Goal: Complete application form: Complete application form

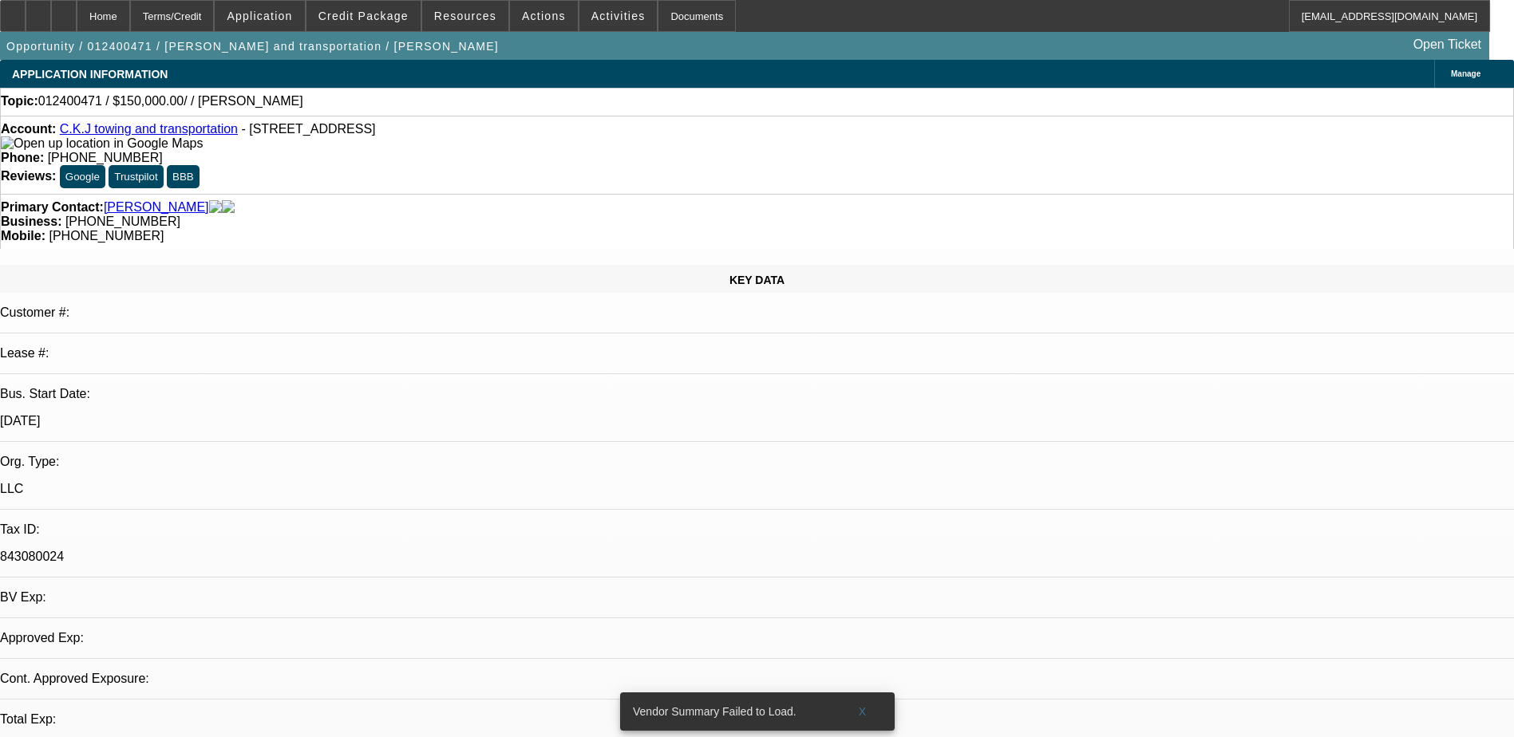
select select "0"
select select "2"
select select "0.1"
select select "1"
select select "2"
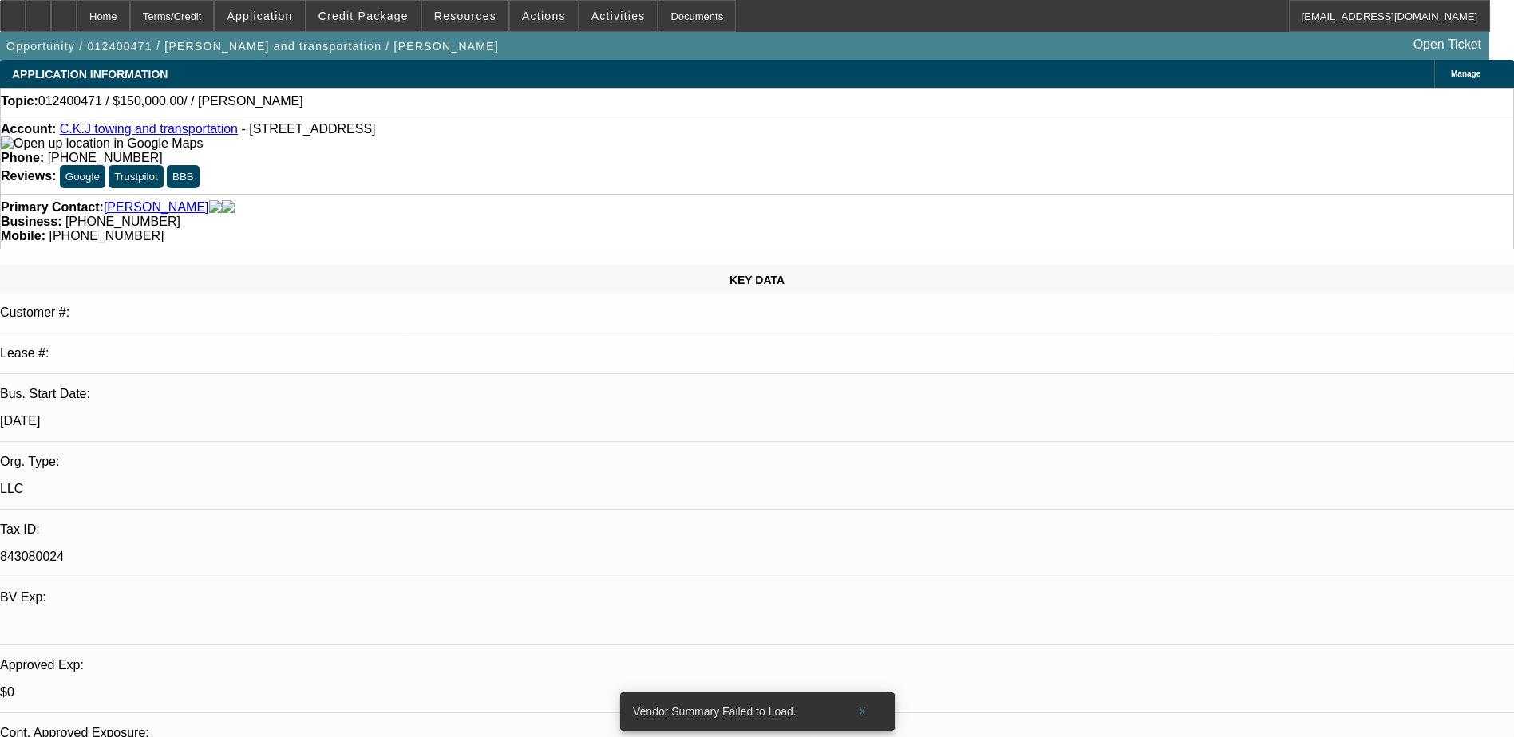
select select "4"
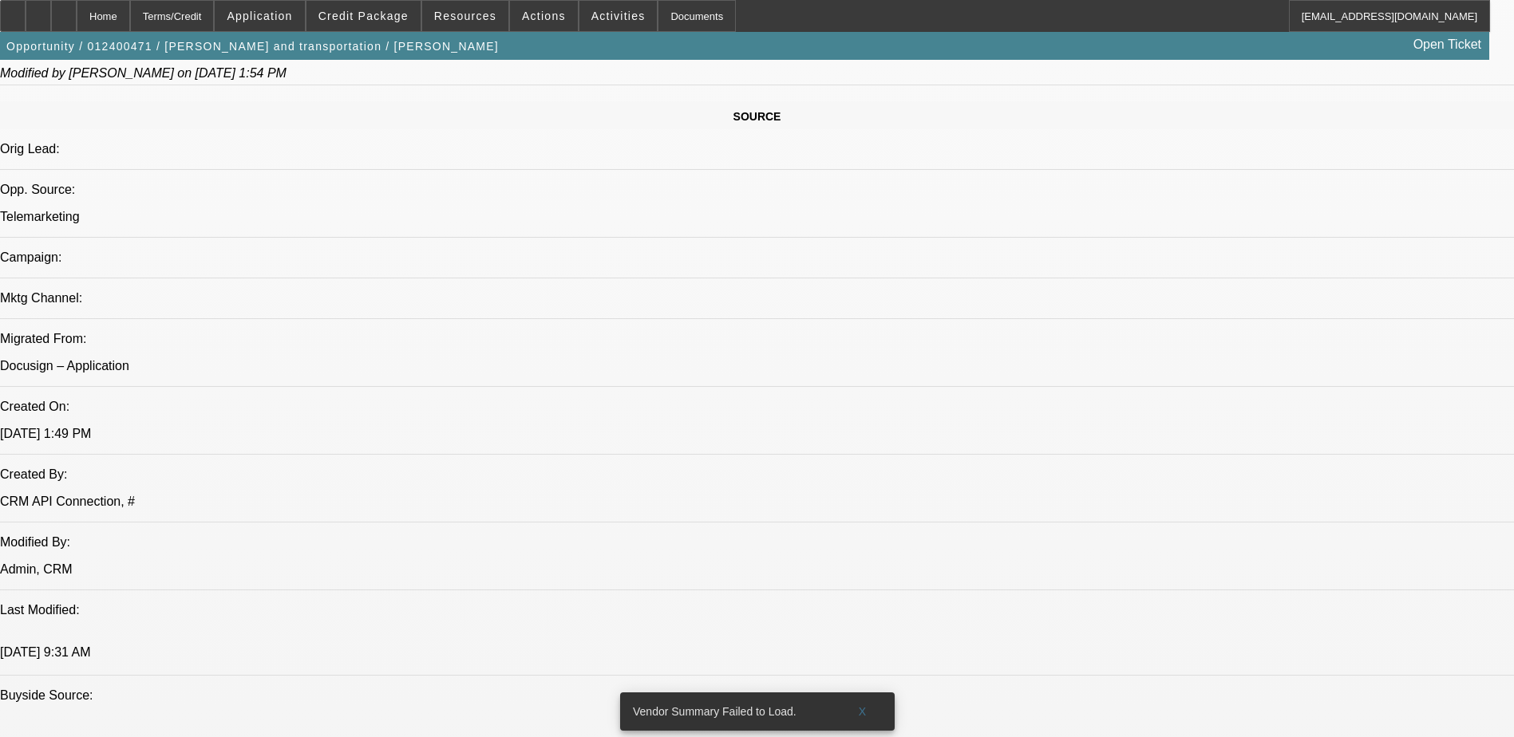
scroll to position [958, 0]
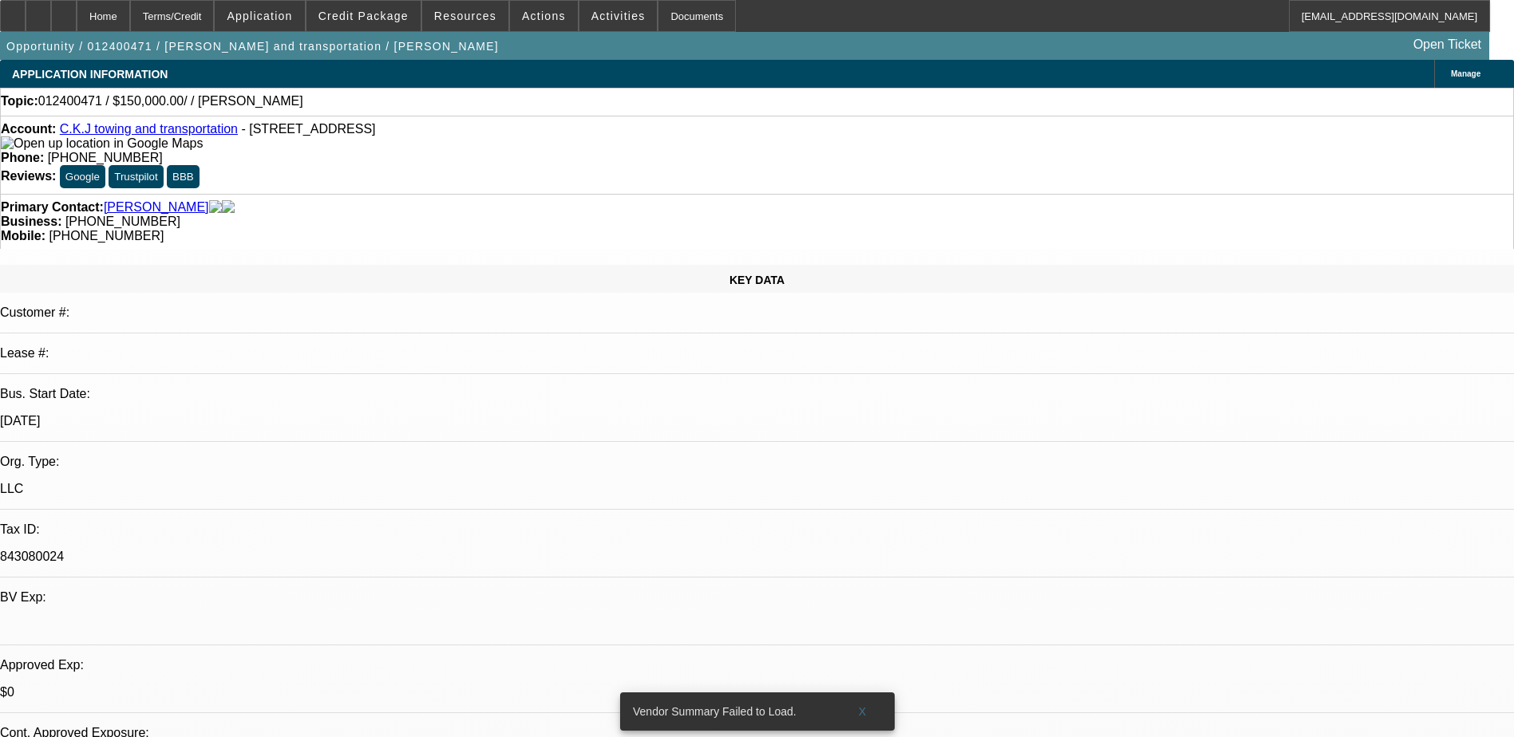
select select "0"
select select "2"
select select "0.1"
select select "4"
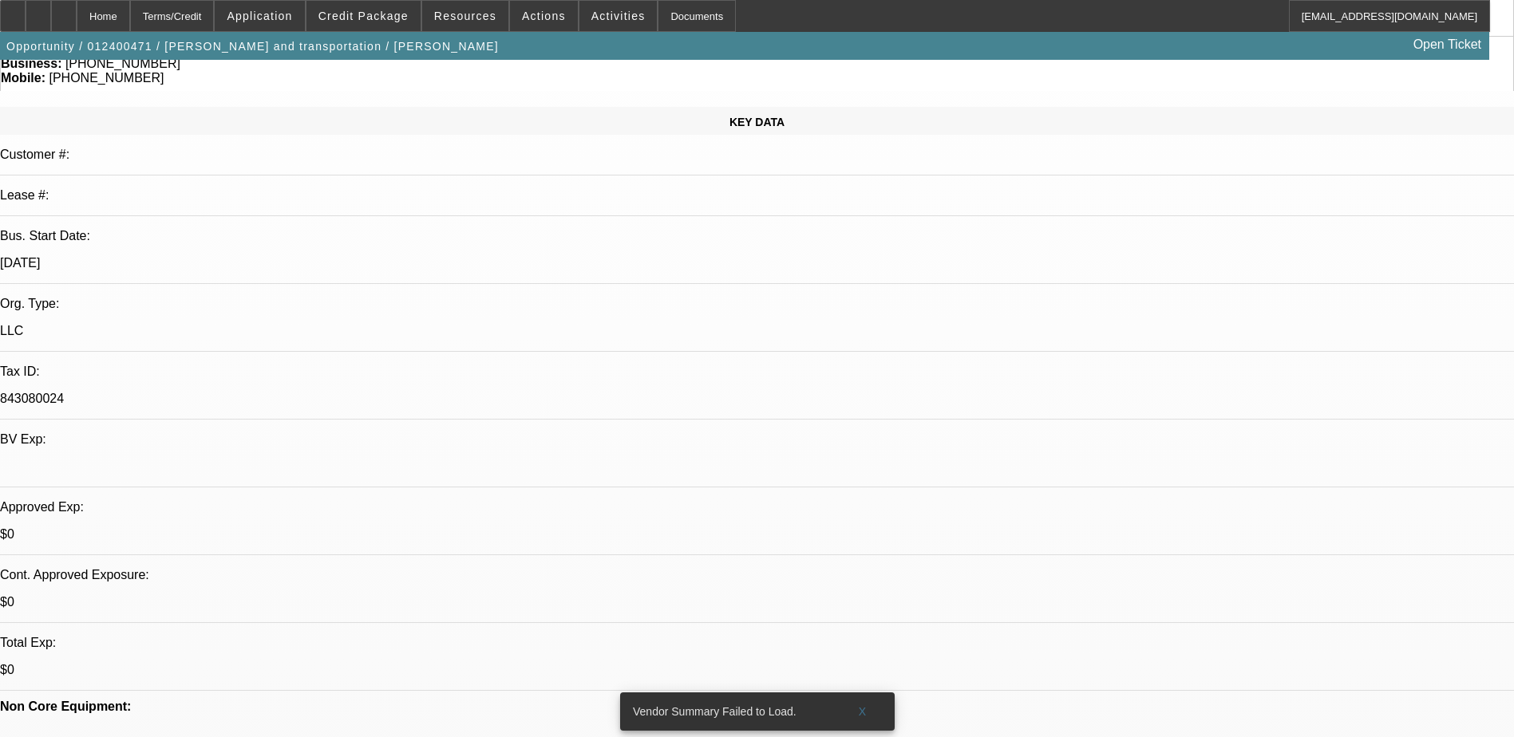
scroll to position [160, 0]
click at [876, 701] on span at bounding box center [862, 712] width 51 height 38
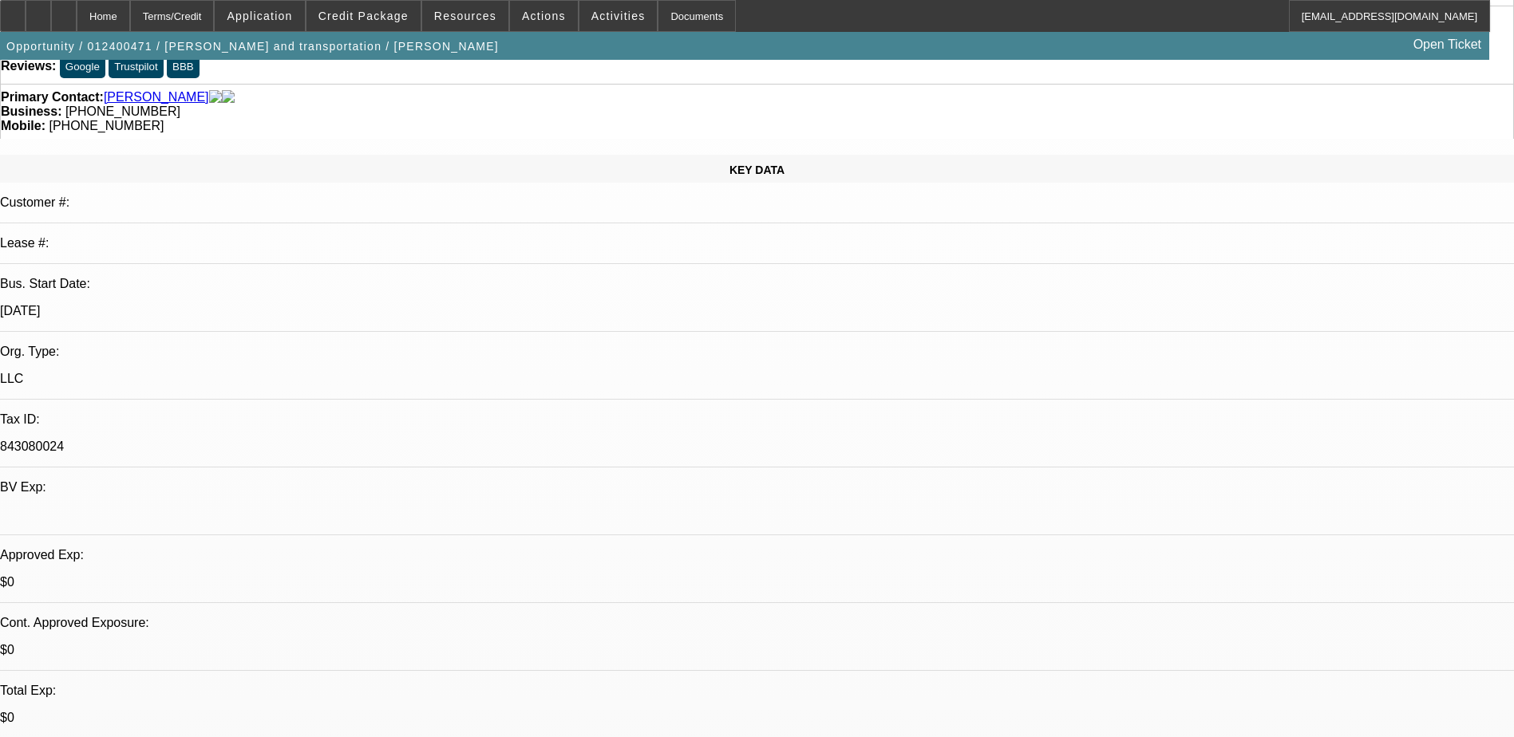
scroll to position [0, 0]
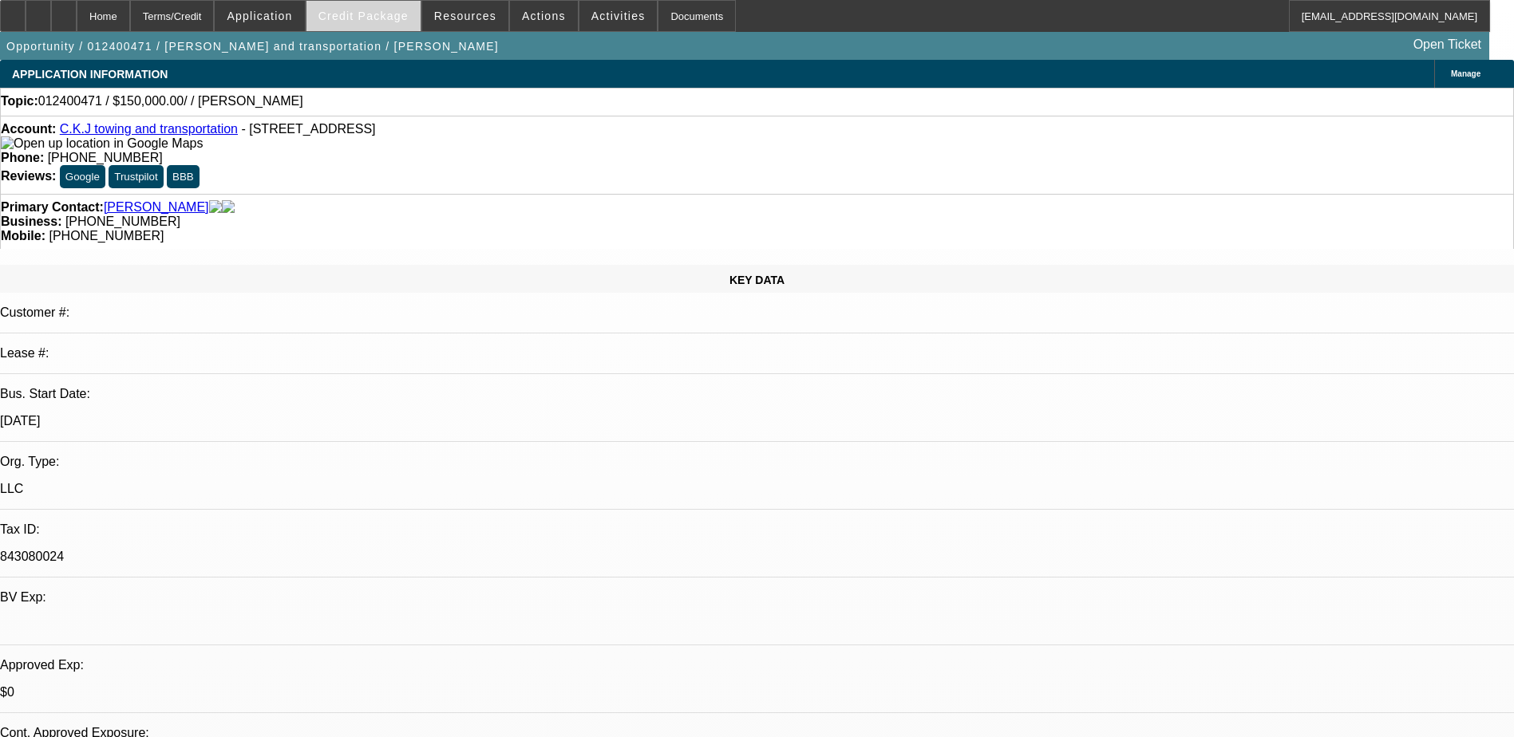
click at [388, 21] on span "Credit Package" at bounding box center [363, 16] width 90 height 13
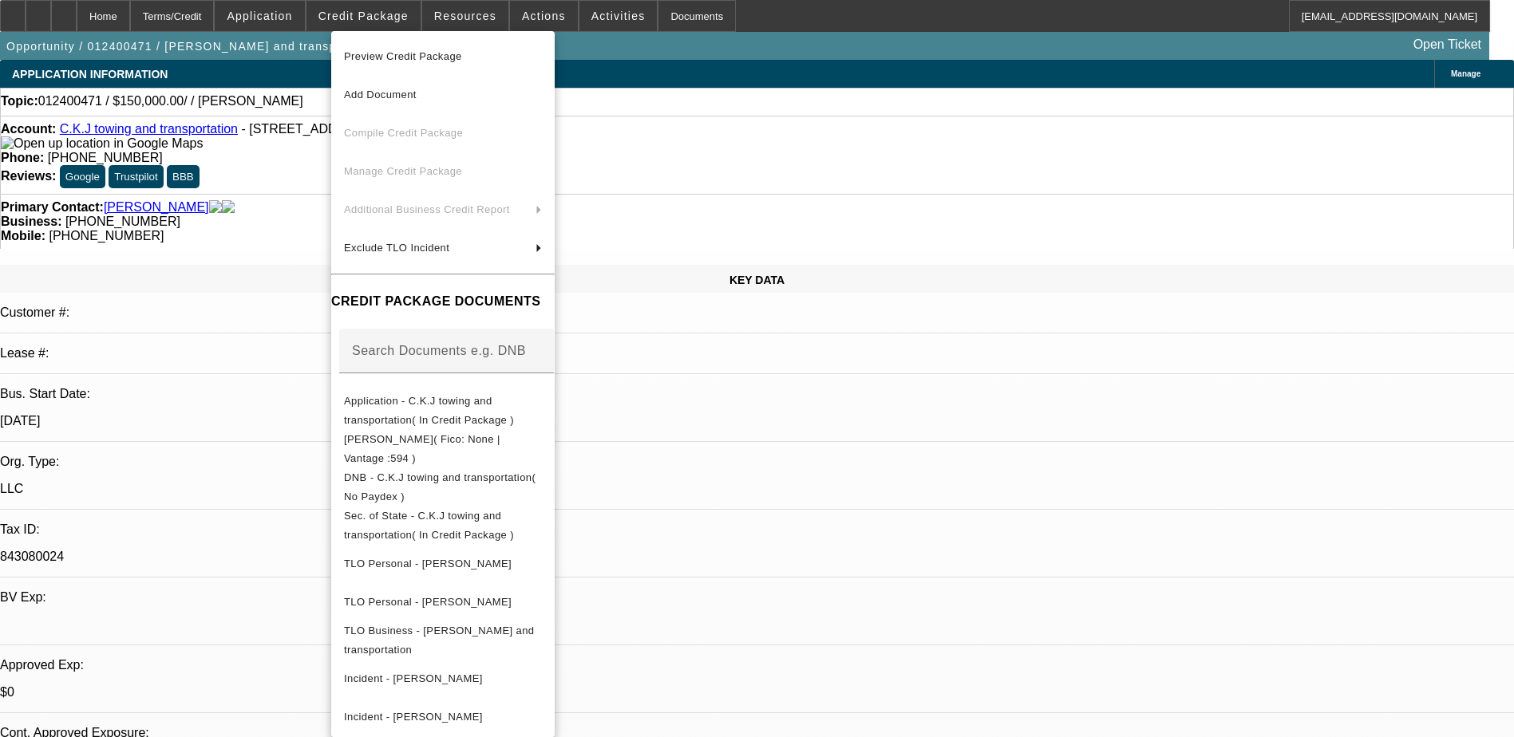
click at [487, 20] on div at bounding box center [757, 368] width 1514 height 737
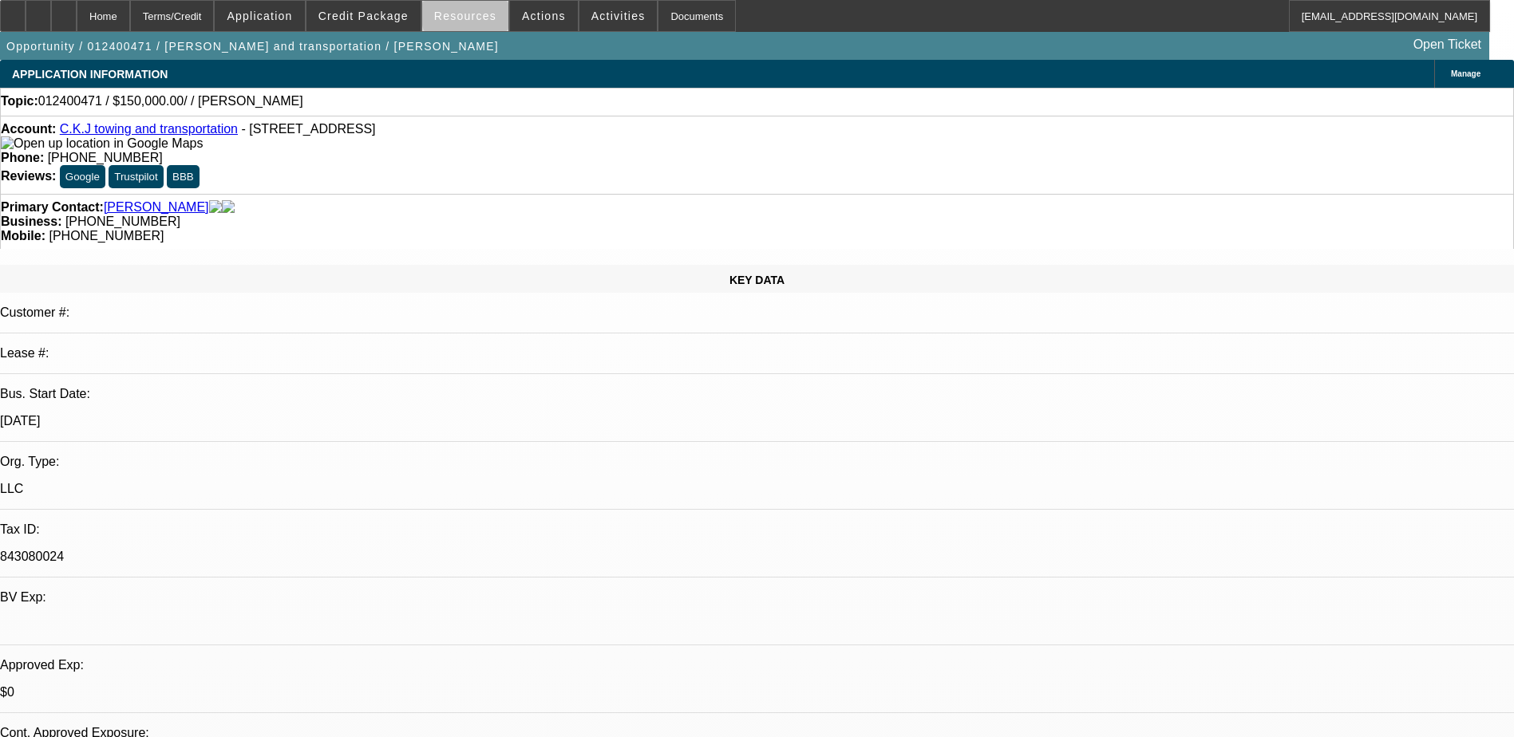
click at [483, 16] on span "Resources" at bounding box center [465, 16] width 62 height 13
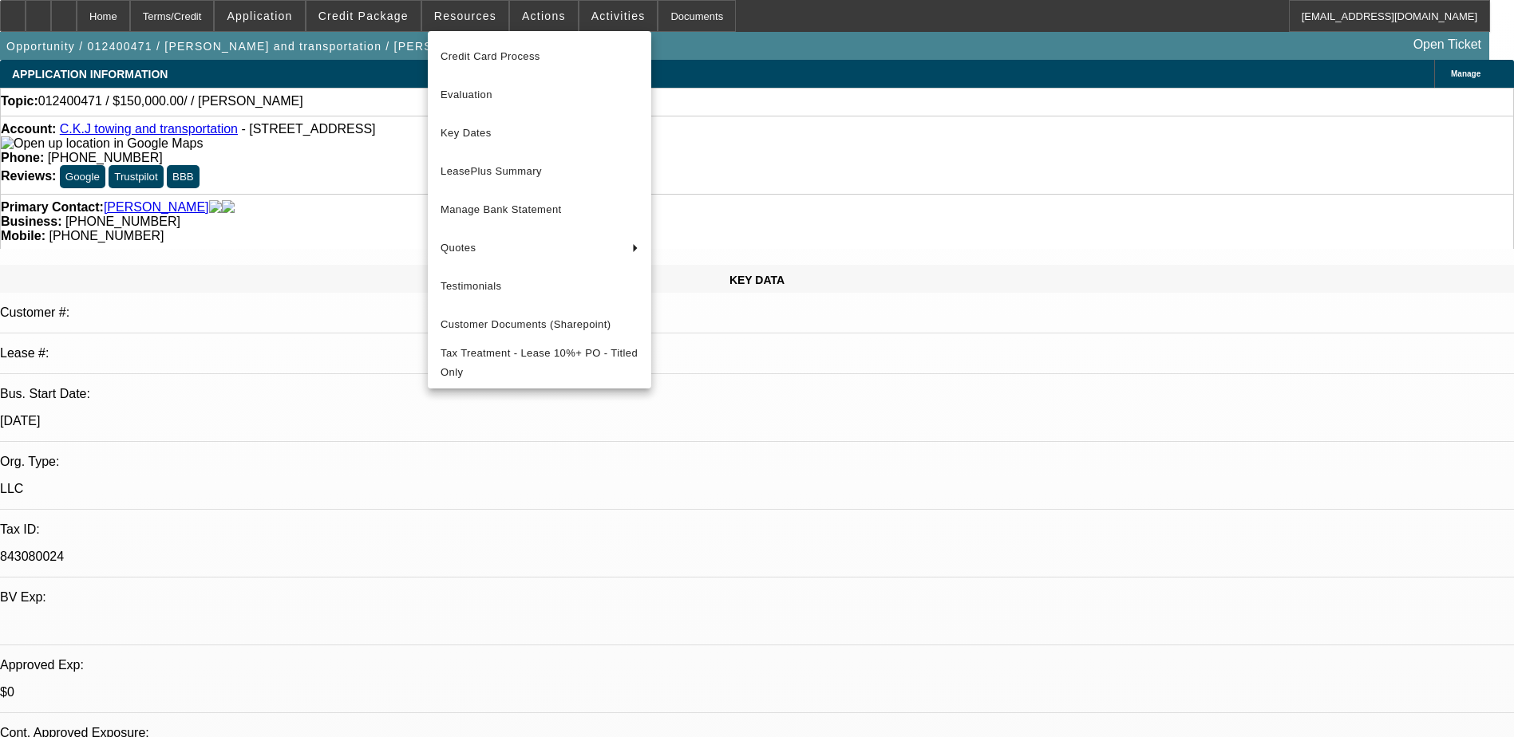
click at [524, 15] on div at bounding box center [757, 368] width 1514 height 737
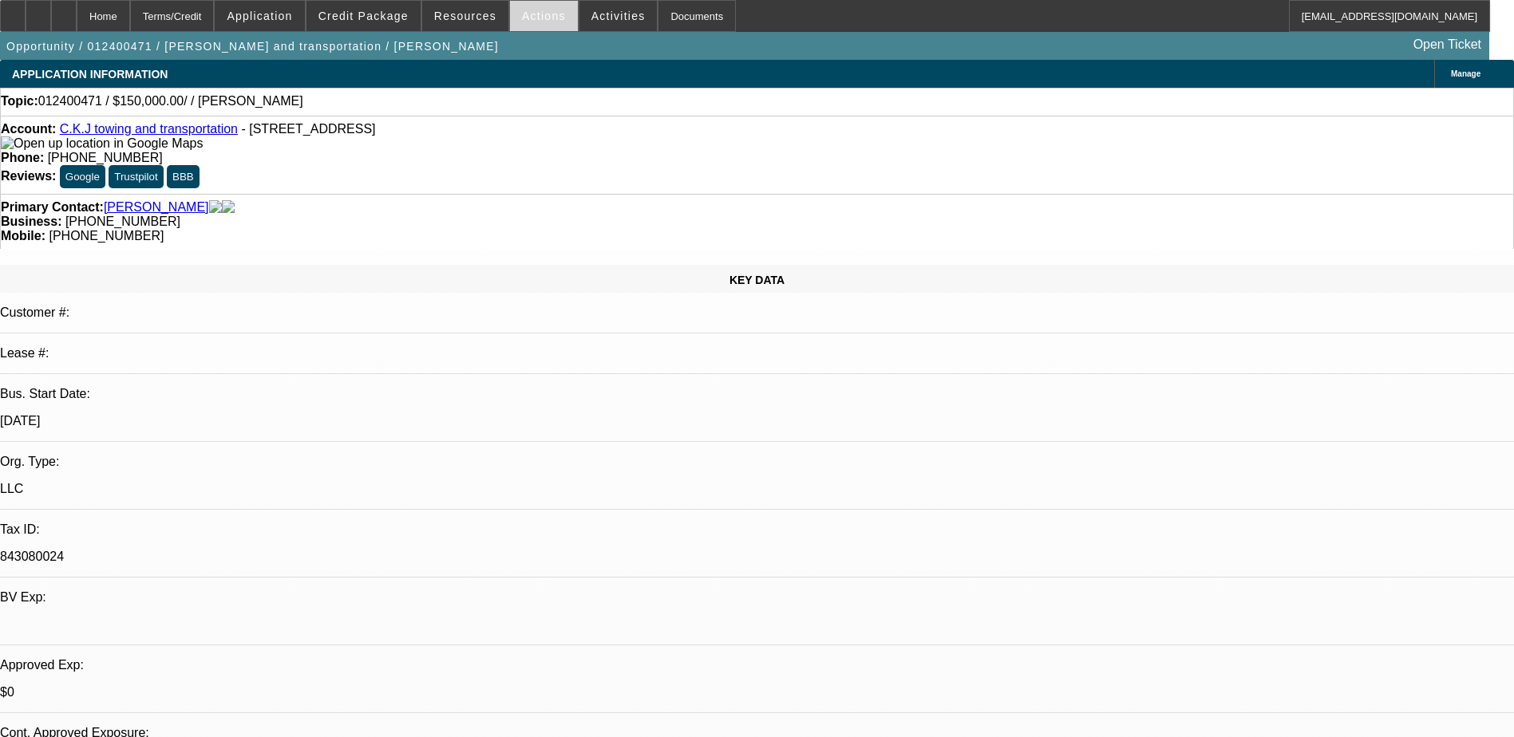
click at [528, 15] on span "Actions" at bounding box center [544, 16] width 44 height 13
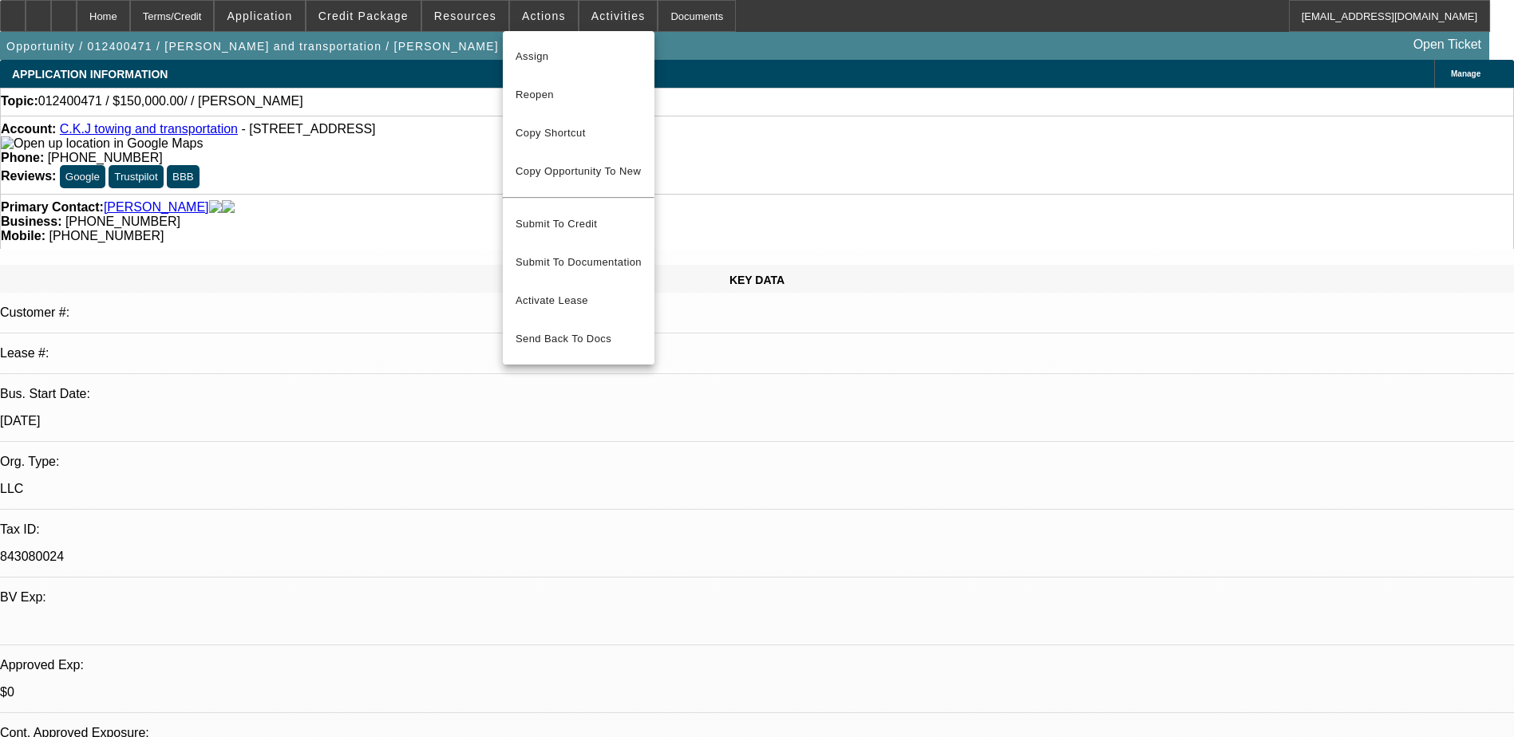
click at [599, 17] on div at bounding box center [757, 368] width 1514 height 737
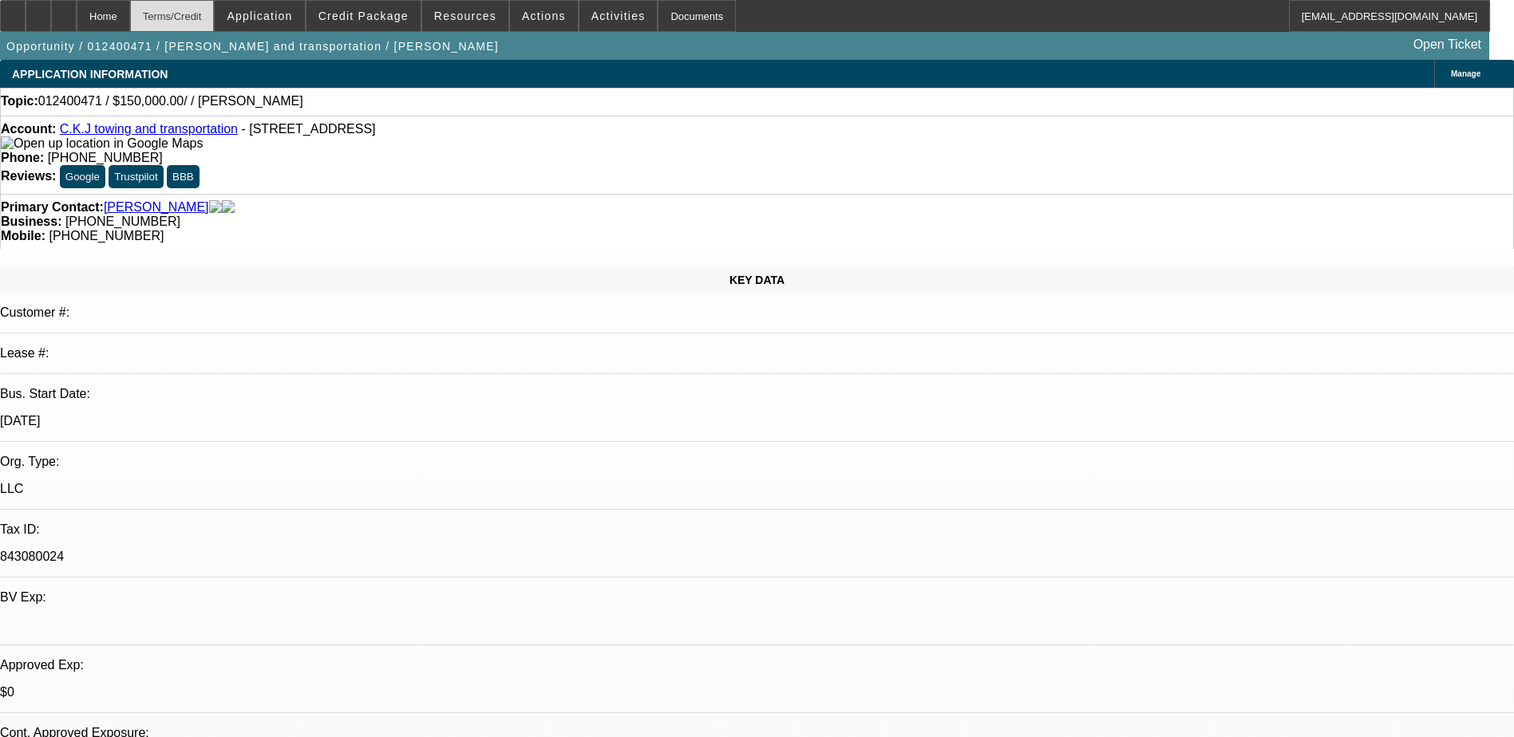
click at [207, 18] on div "Terms/Credit" at bounding box center [172, 16] width 85 height 32
click at [355, 17] on span "Credit Package" at bounding box center [363, 16] width 90 height 13
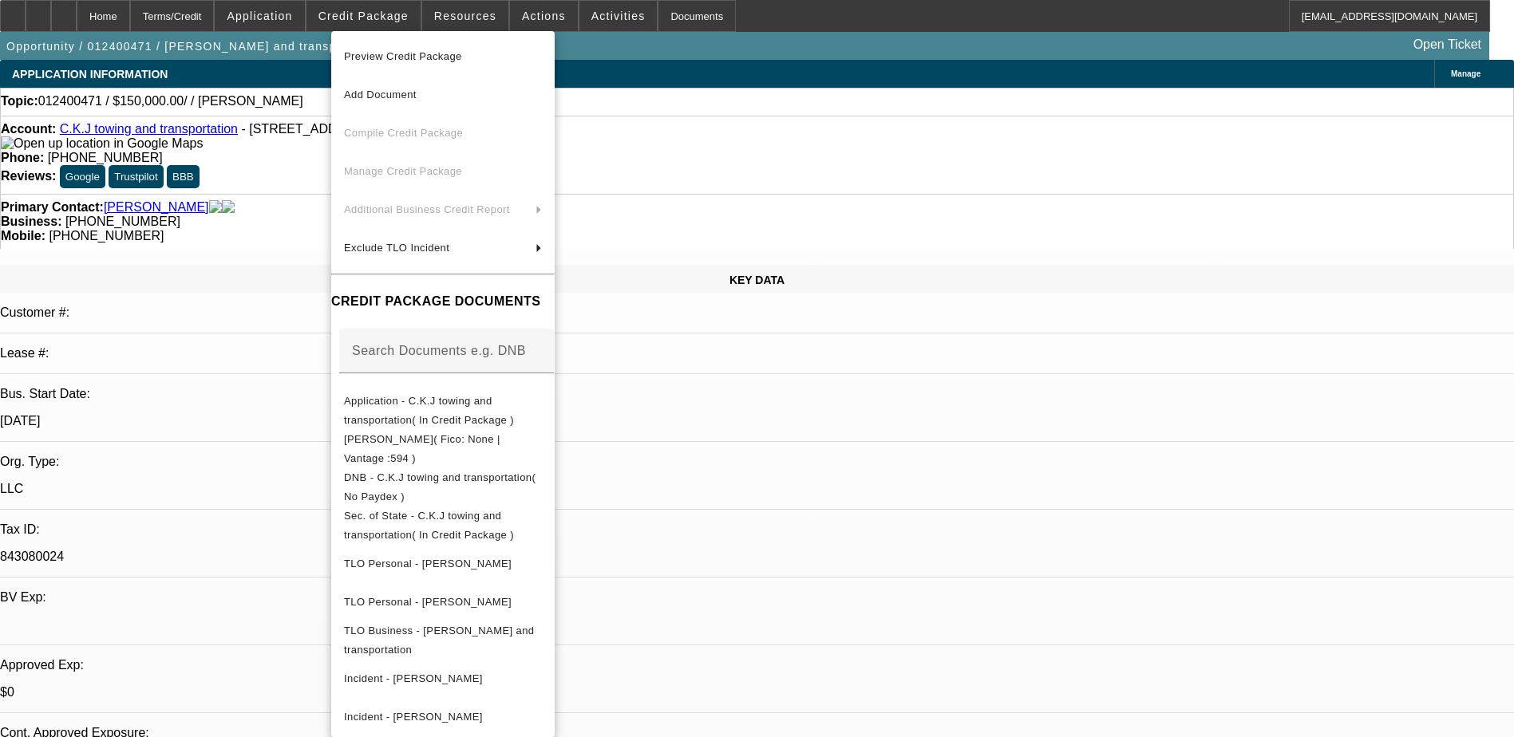
click at [528, 17] on div at bounding box center [757, 368] width 1514 height 737
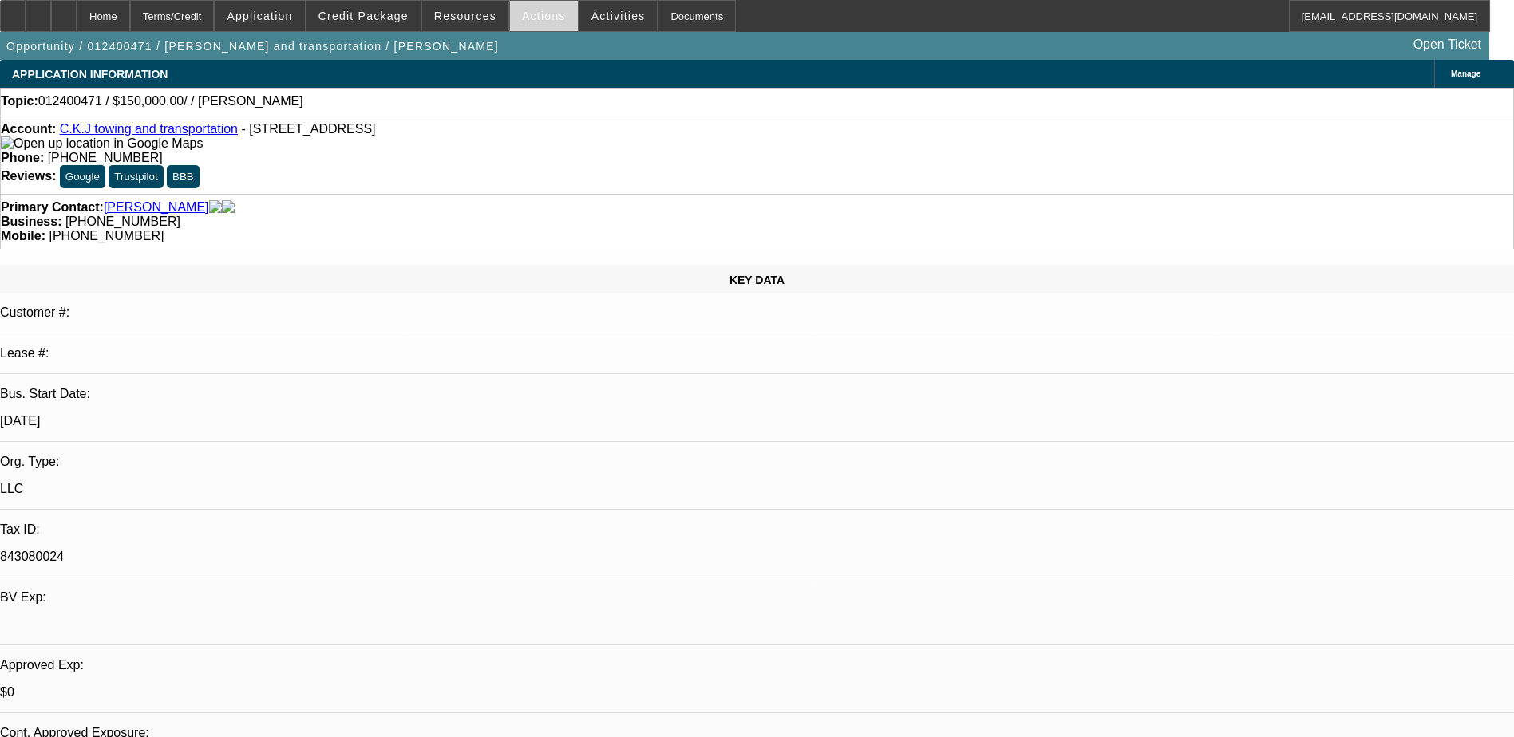
click at [539, 18] on span "Actions" at bounding box center [544, 16] width 44 height 13
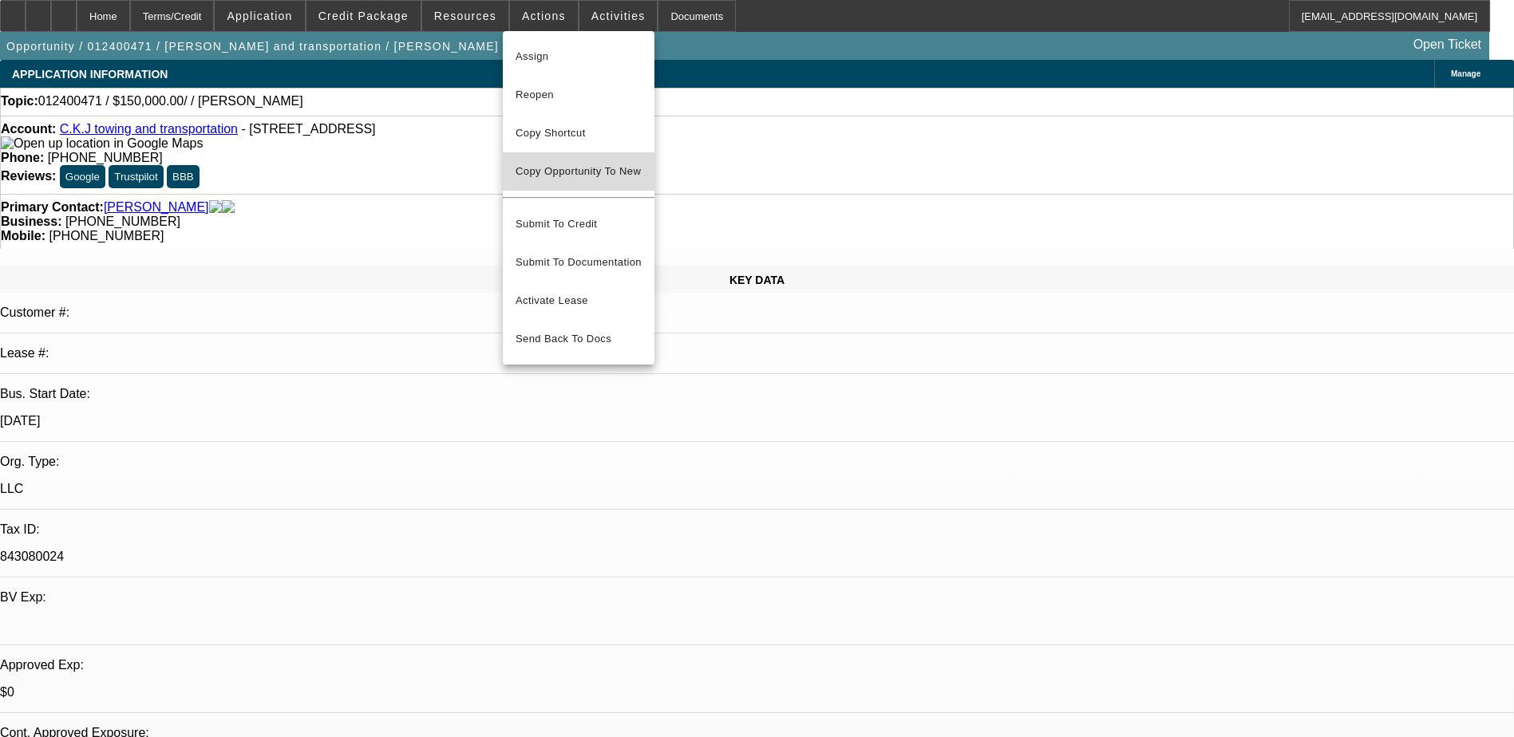
click at [575, 164] on button "Copy Opportunity To New" at bounding box center [579, 171] width 152 height 38
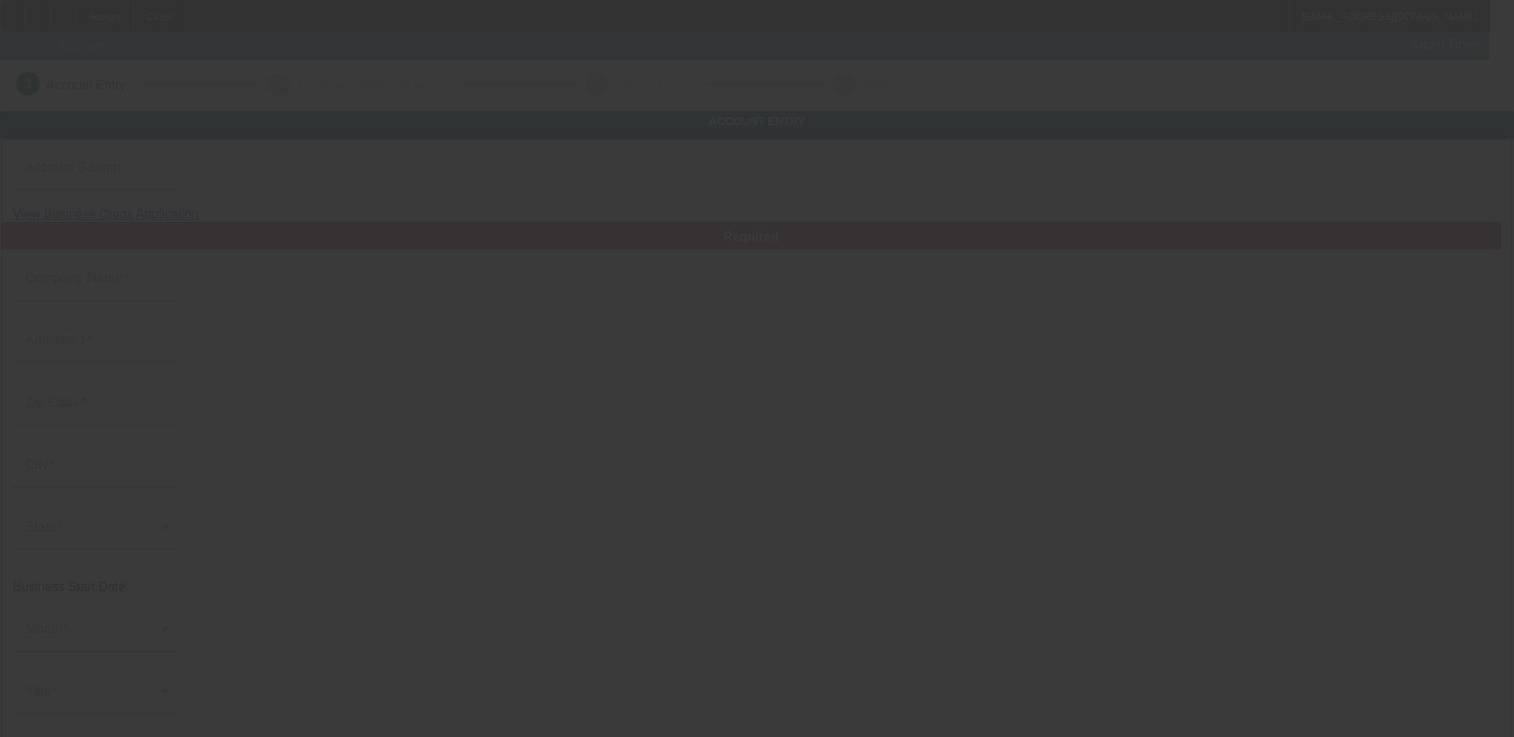
type input "C.K.J towing and transportation"
type input "7459 Suffolk Pl"
type input "92336"
type input "Fontana"
type input "[PHONE_NUMBER]"
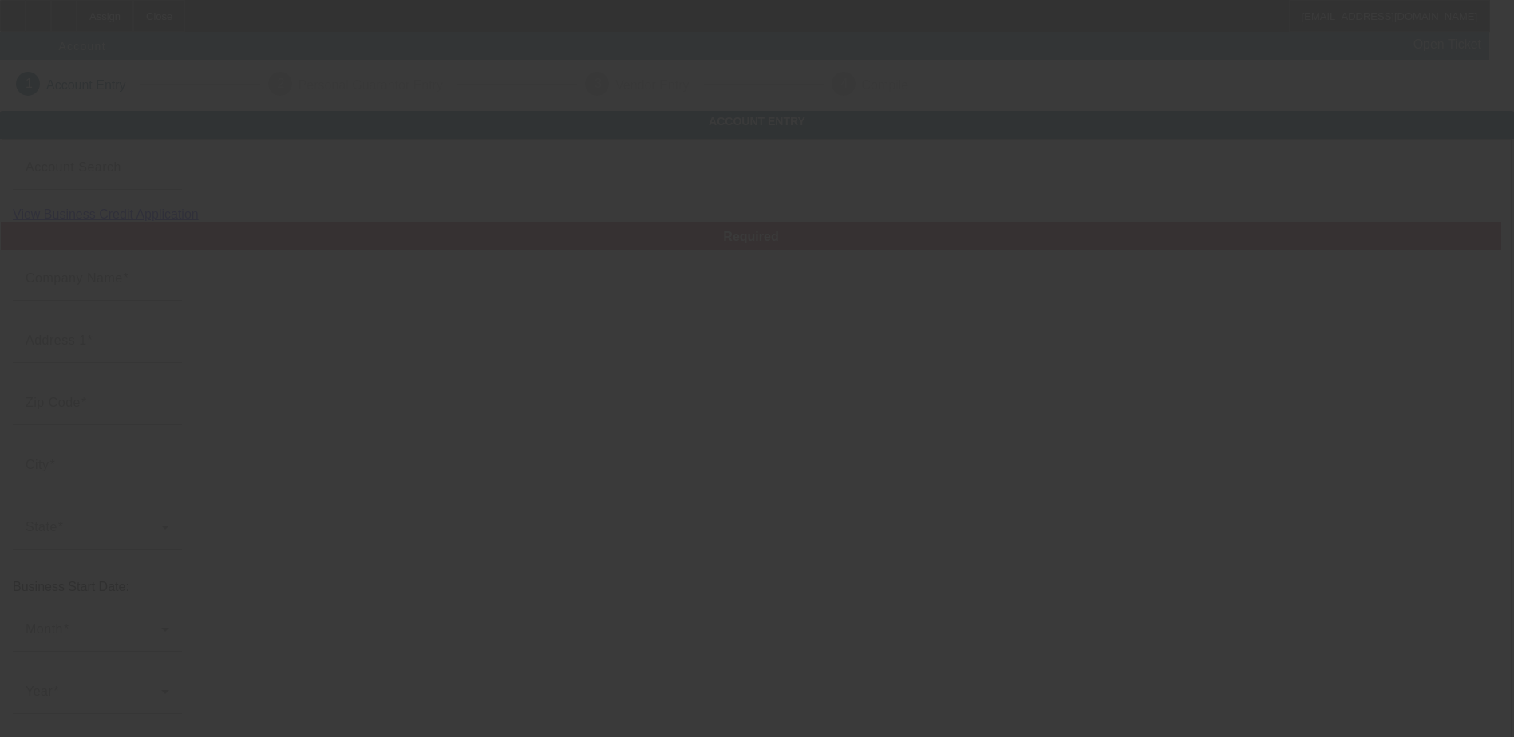
type input "843080024"
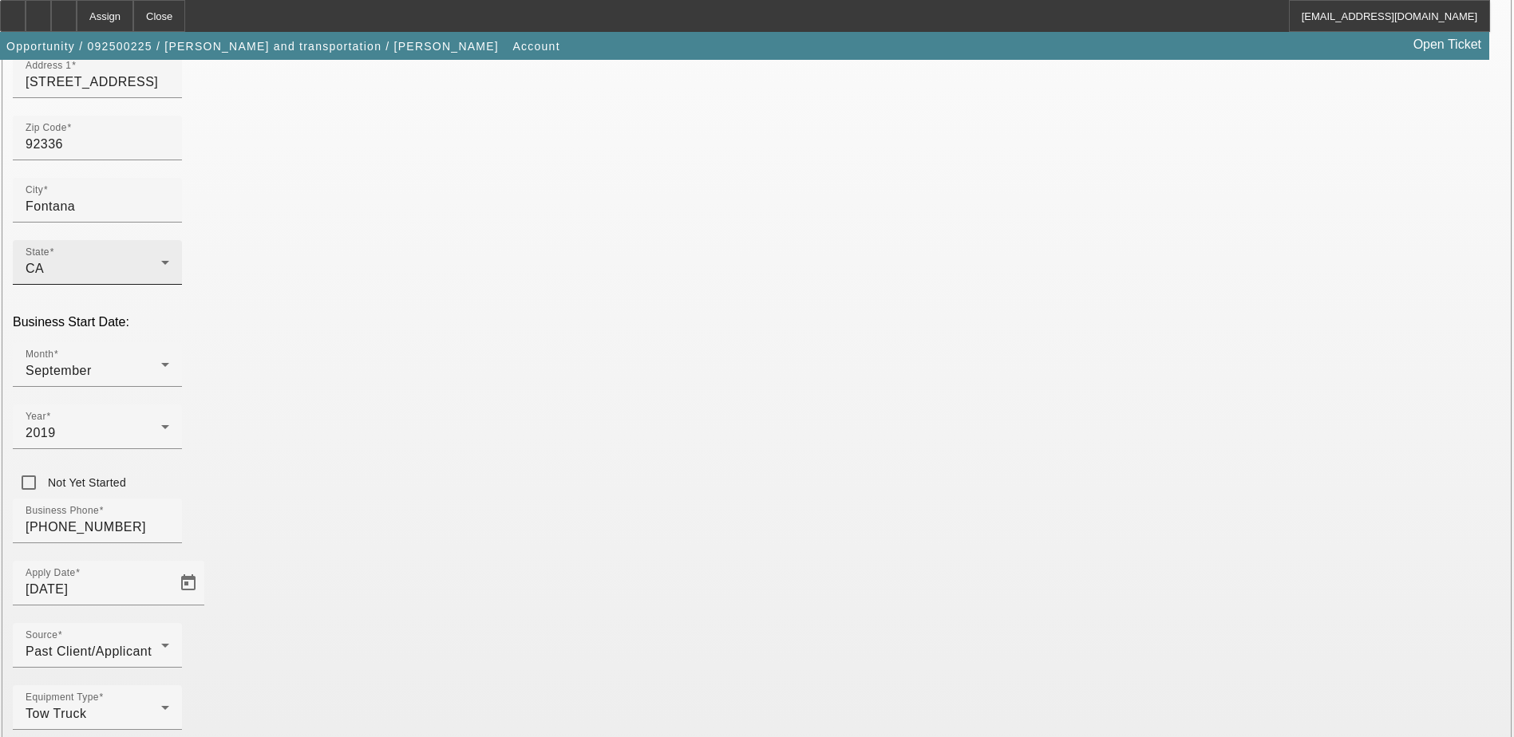
scroll to position [284, 0]
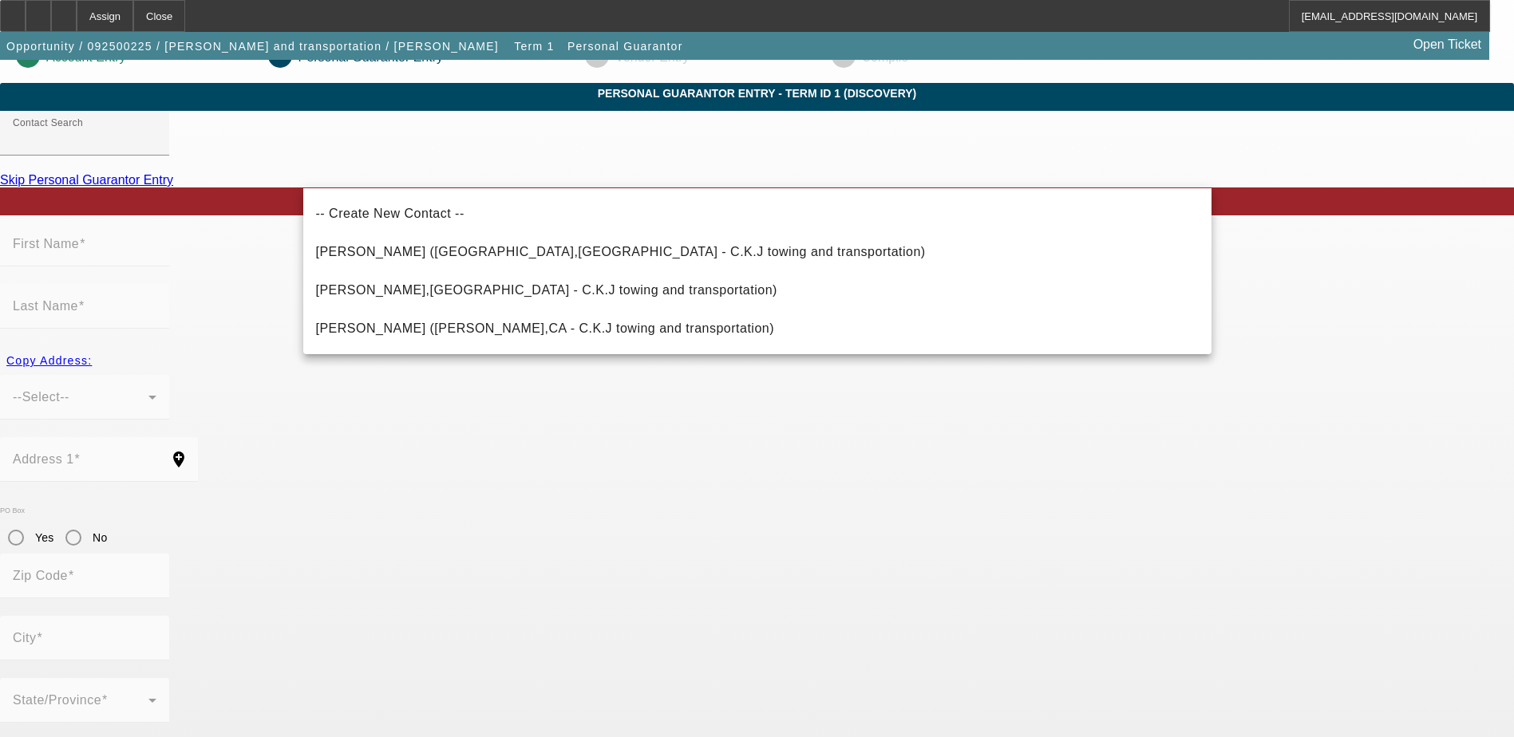
scroll to position [43, 0]
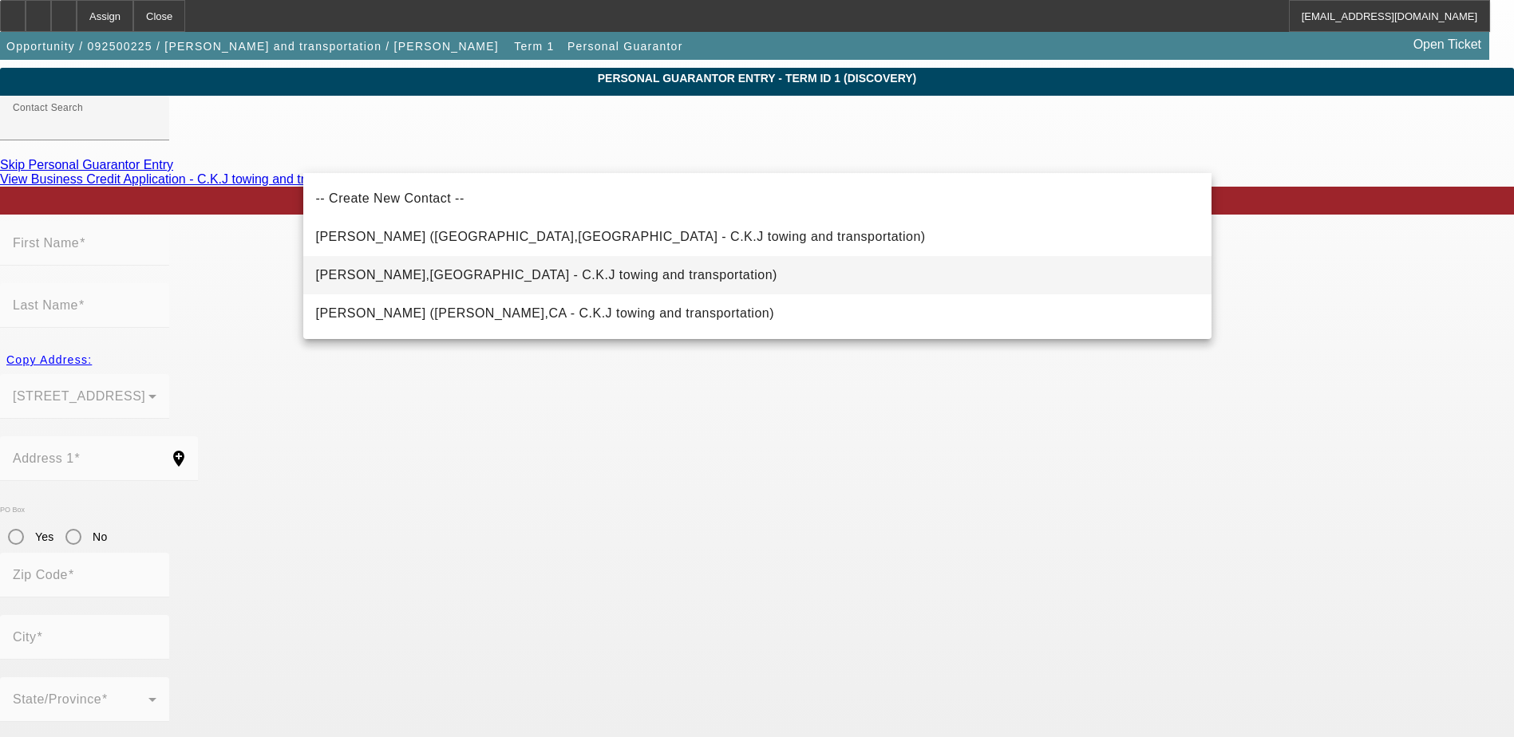
click at [448, 281] on span "Ortega, Christine (Fontana,CA - C.K.J towing and transportation)" at bounding box center [546, 275] width 461 height 14
type input "Ortega, Christine (Fontana,CA - C.K.J towing and transportation)"
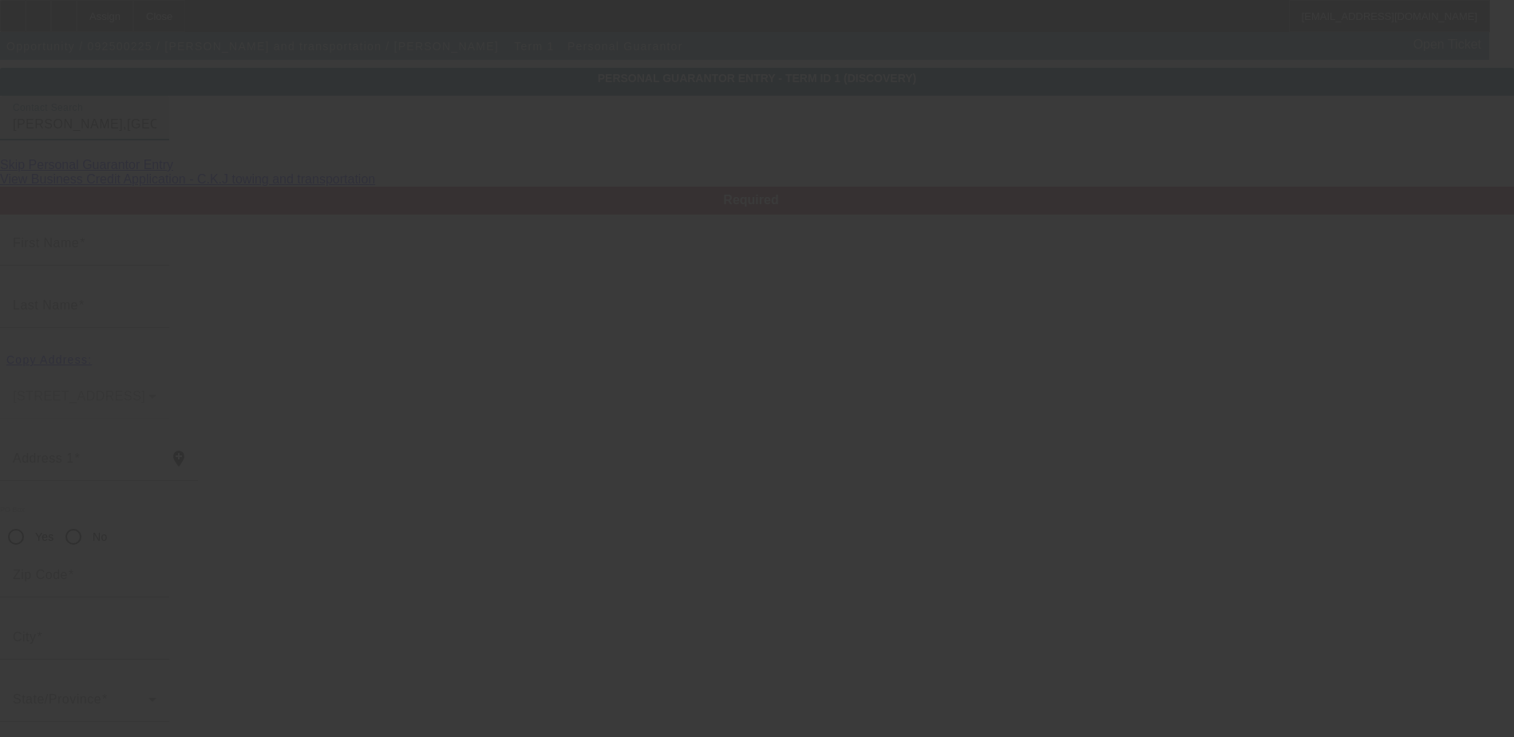
type input "Christine"
type input "Ortega"
type input "7459 Suffolk Place"
radio input "true"
type input "92336"
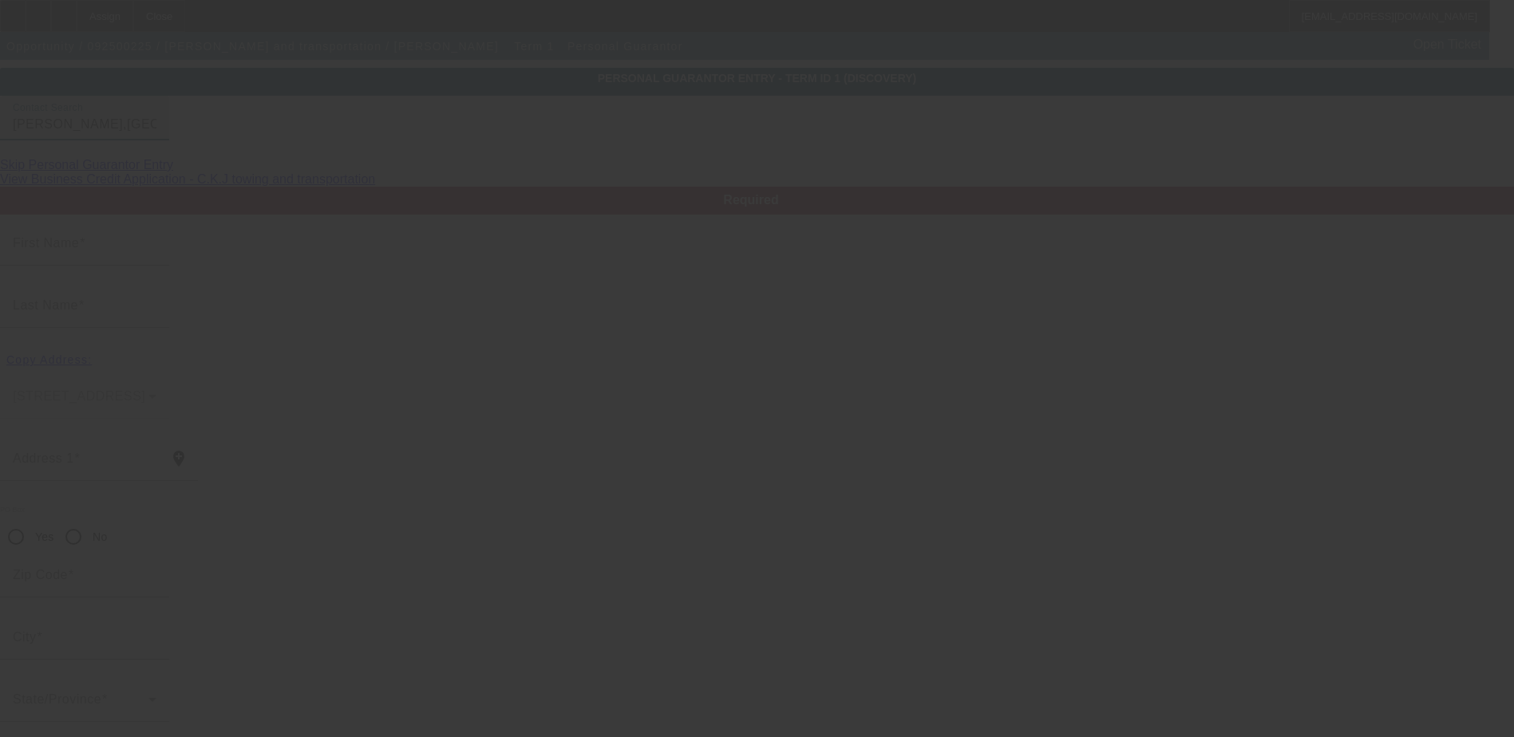
type input "Fontana"
type input "[PHONE_NUMBER]"
type input "50"
type input "553-57-9378"
type input "ckjnu45@gmail.com"
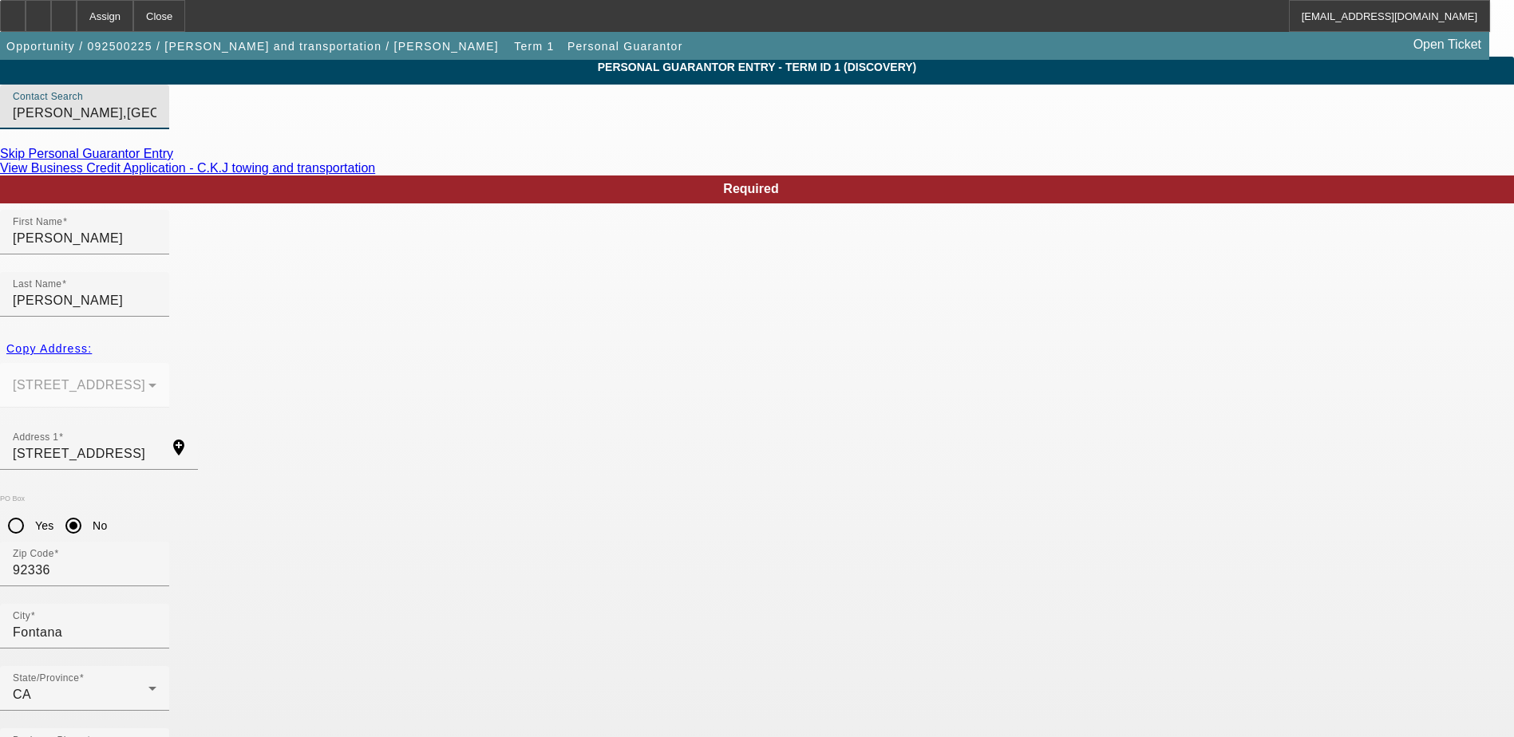
scroll to position [57, 0]
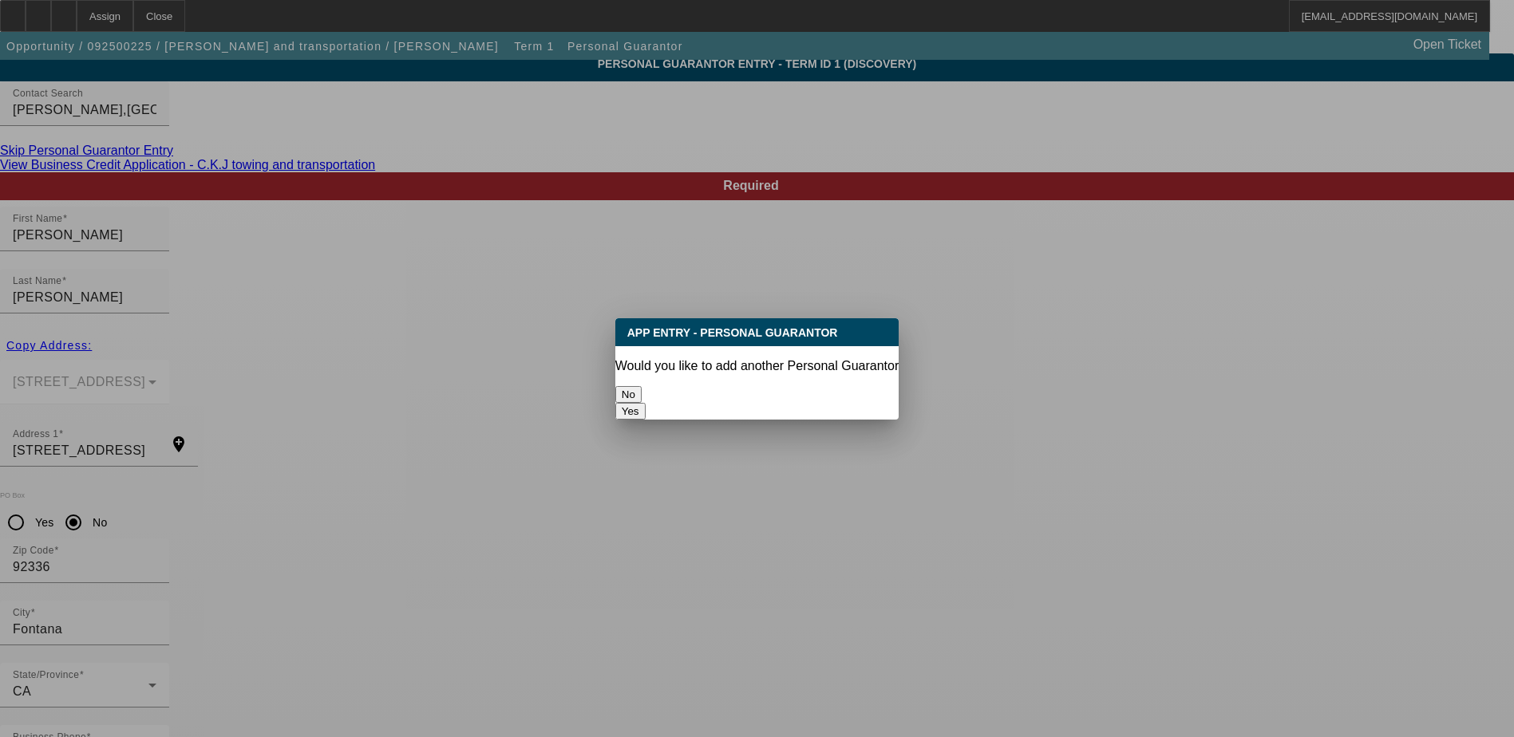
scroll to position [0, 0]
click at [646, 403] on button "Yes" at bounding box center [630, 411] width 30 height 17
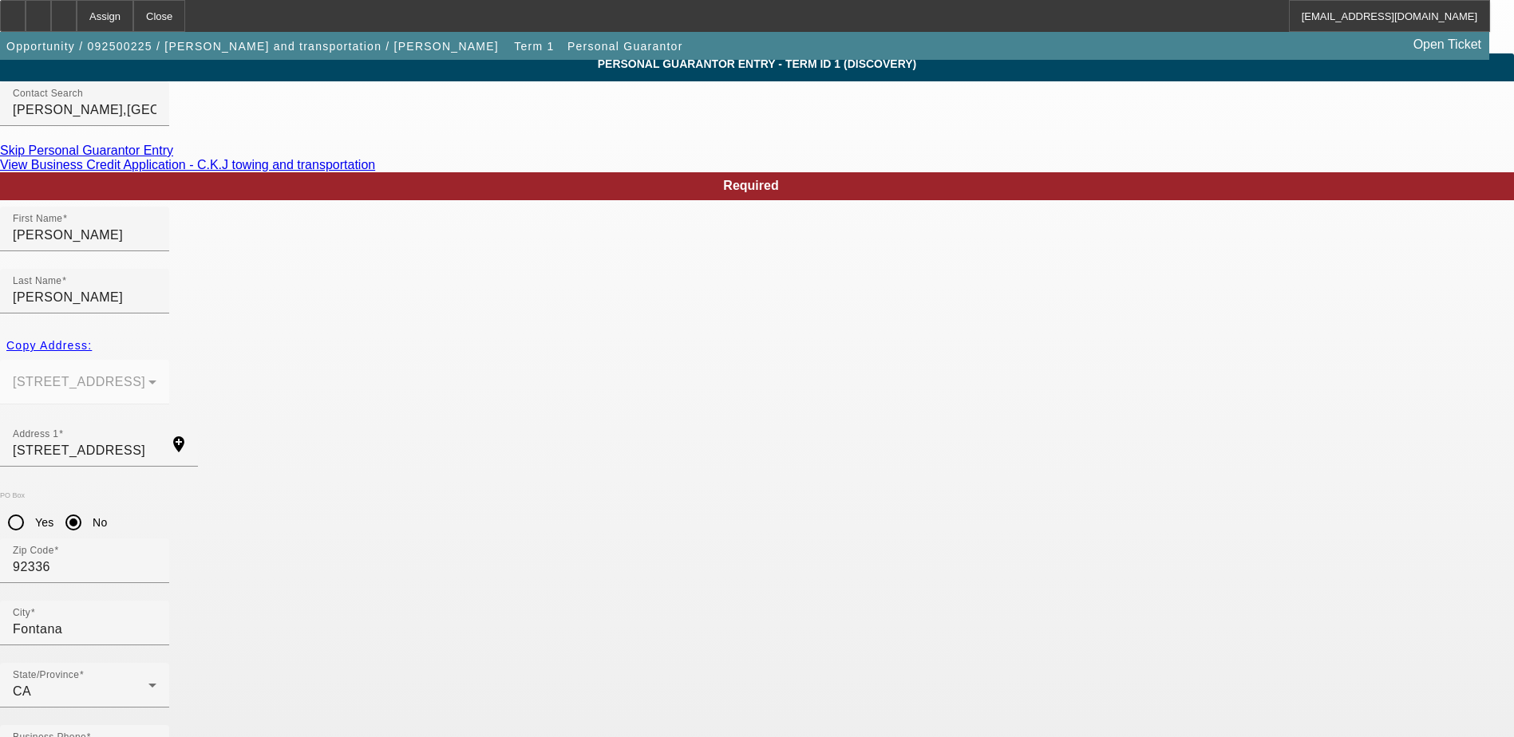
radio input "false"
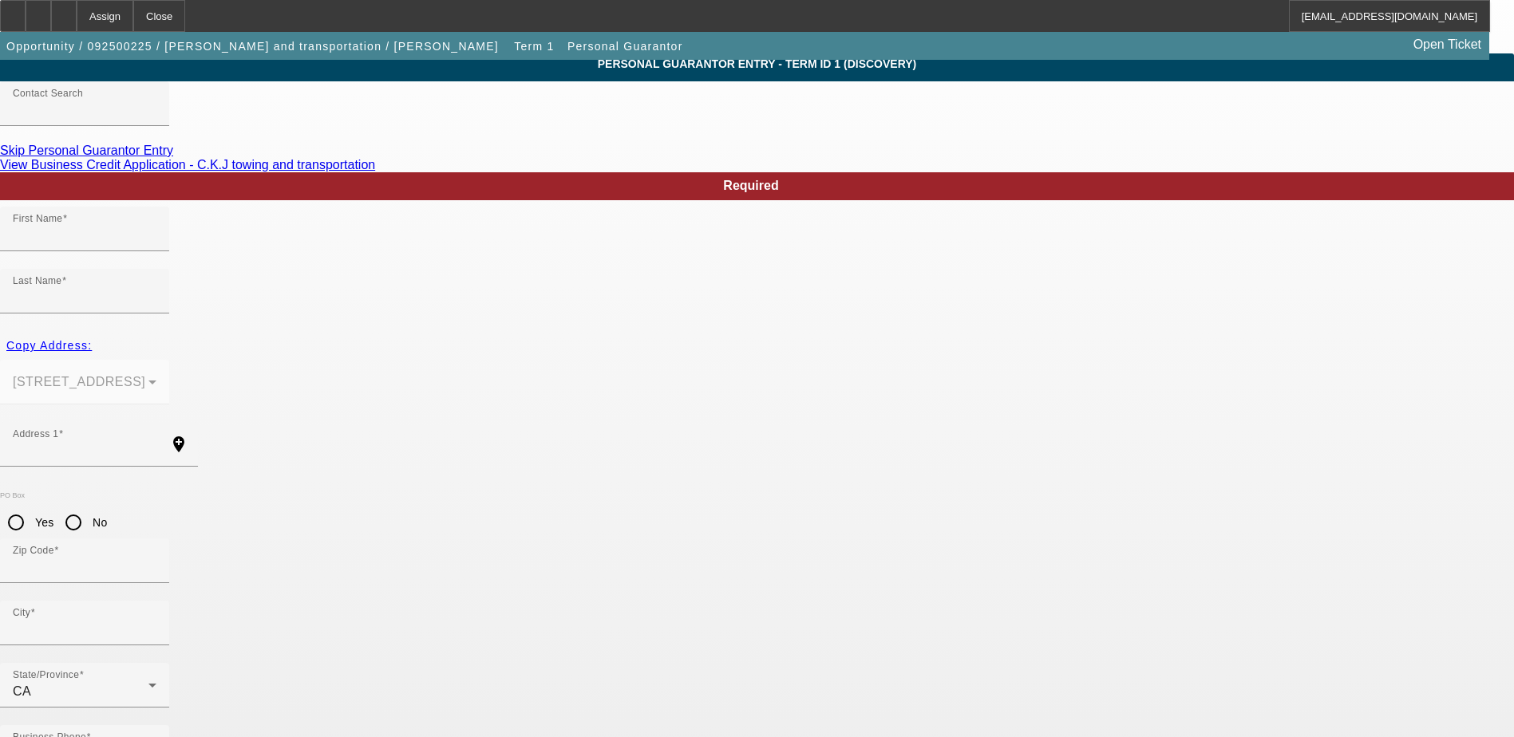
scroll to position [57, 0]
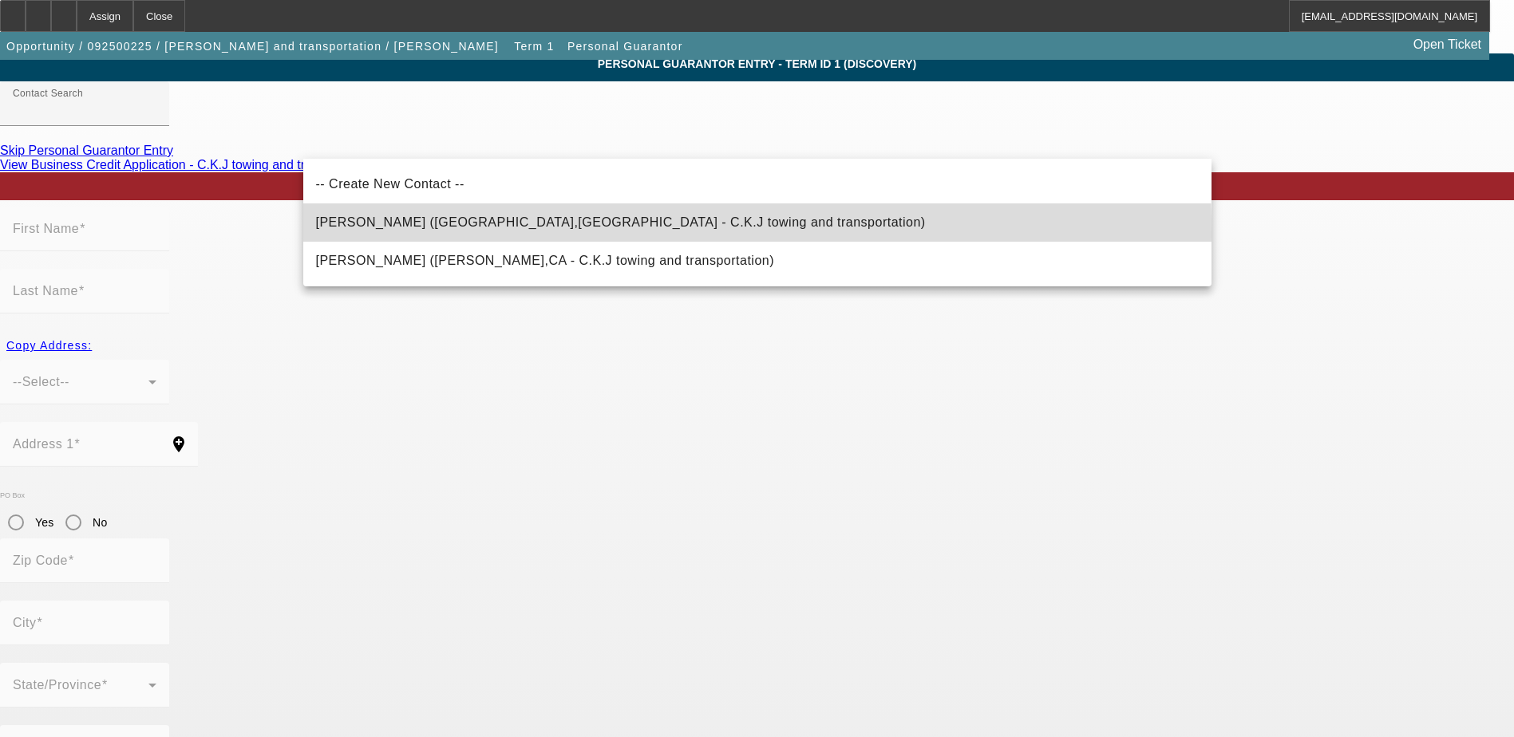
click at [410, 232] on span "Ortega, Miguel (Fontana,CA - C.K.J towing and transportation)" at bounding box center [621, 222] width 610 height 19
type input "Ortega, Miguel (Fontana,CA - C.K.J towing and transportation)"
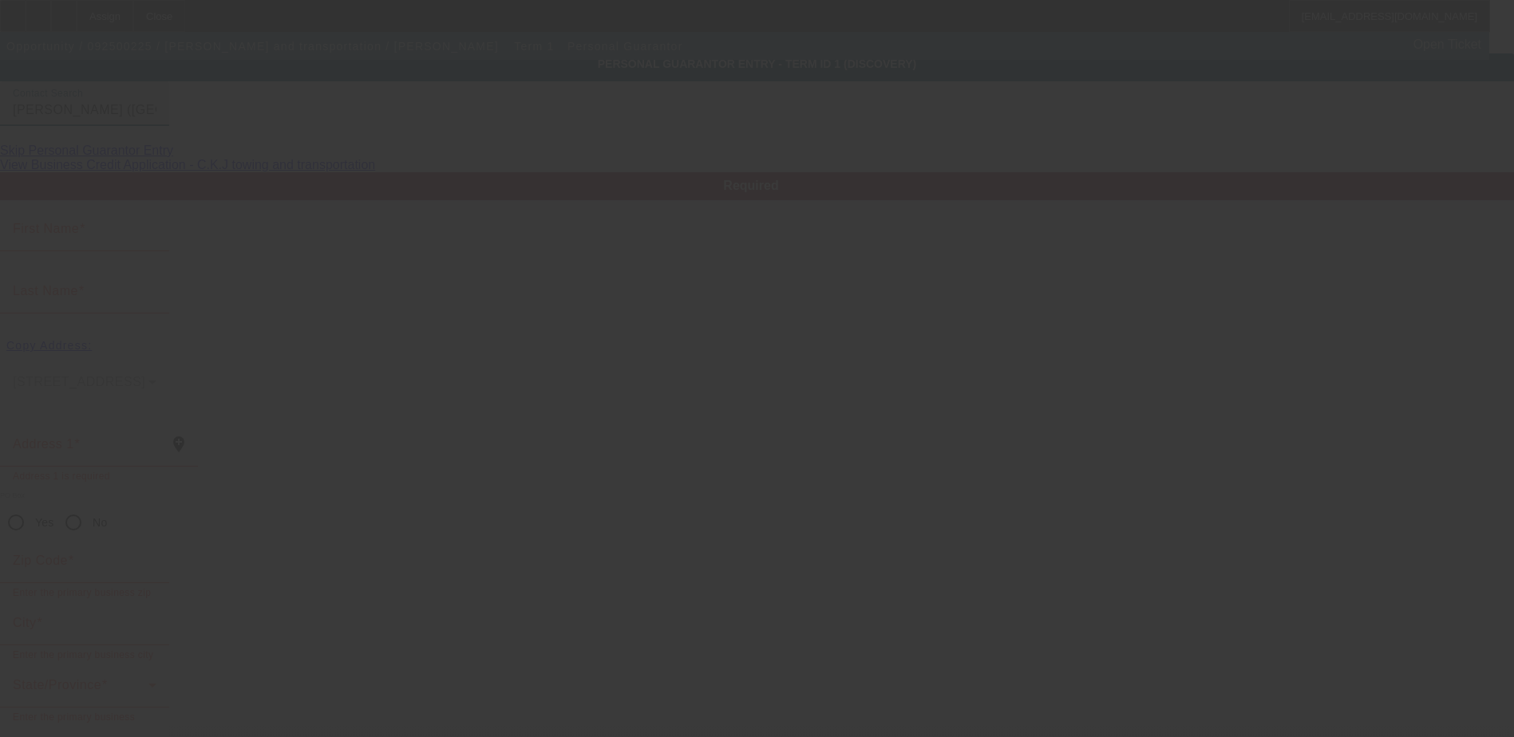
type input "Miguel"
type input "Ortega"
type input "7459 Suffolk Place"
radio input "true"
type input "92336"
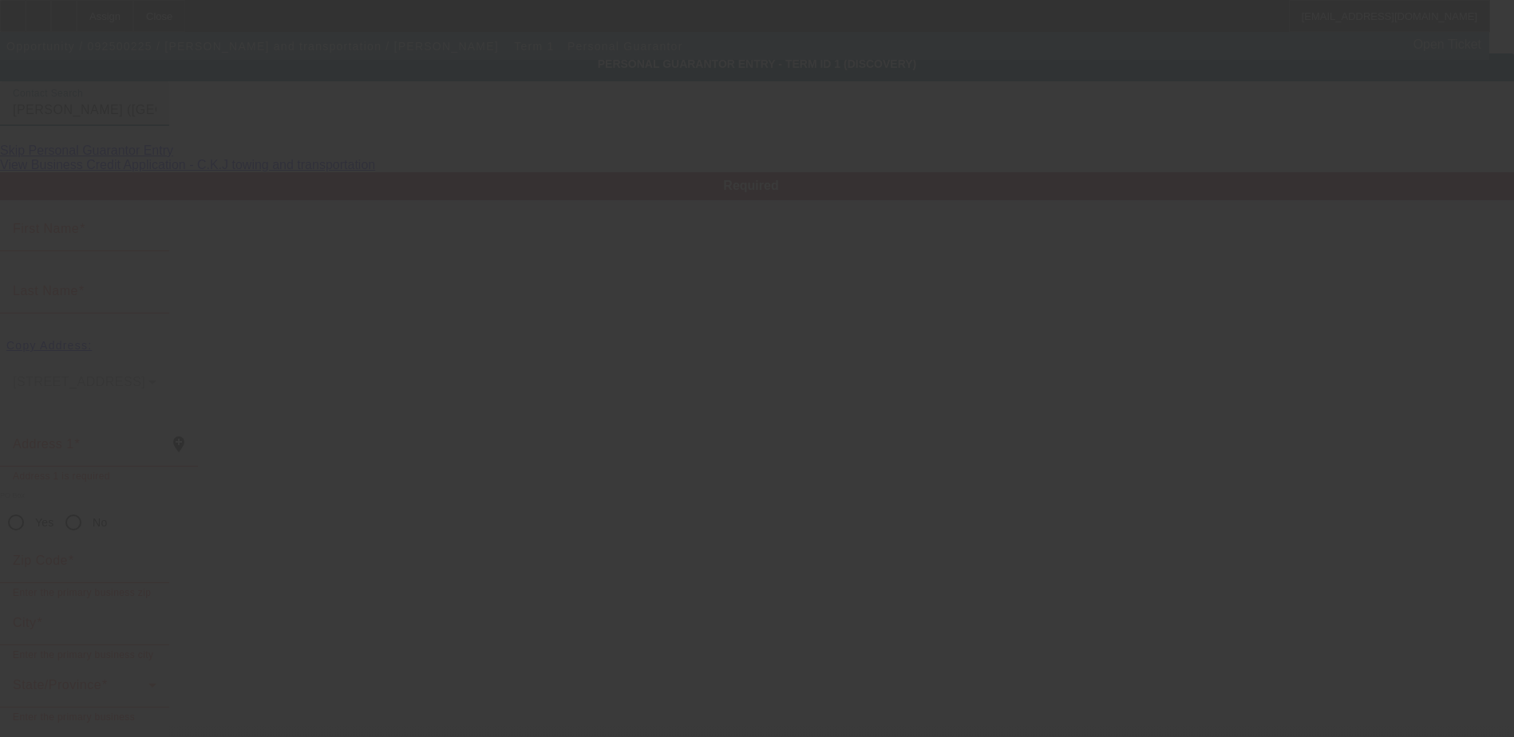
type input "Fontana"
type input "[PHONE_NUMBER]"
type input "50"
type input "374-79-4778"
type input "ckjnu45@gmail.com"
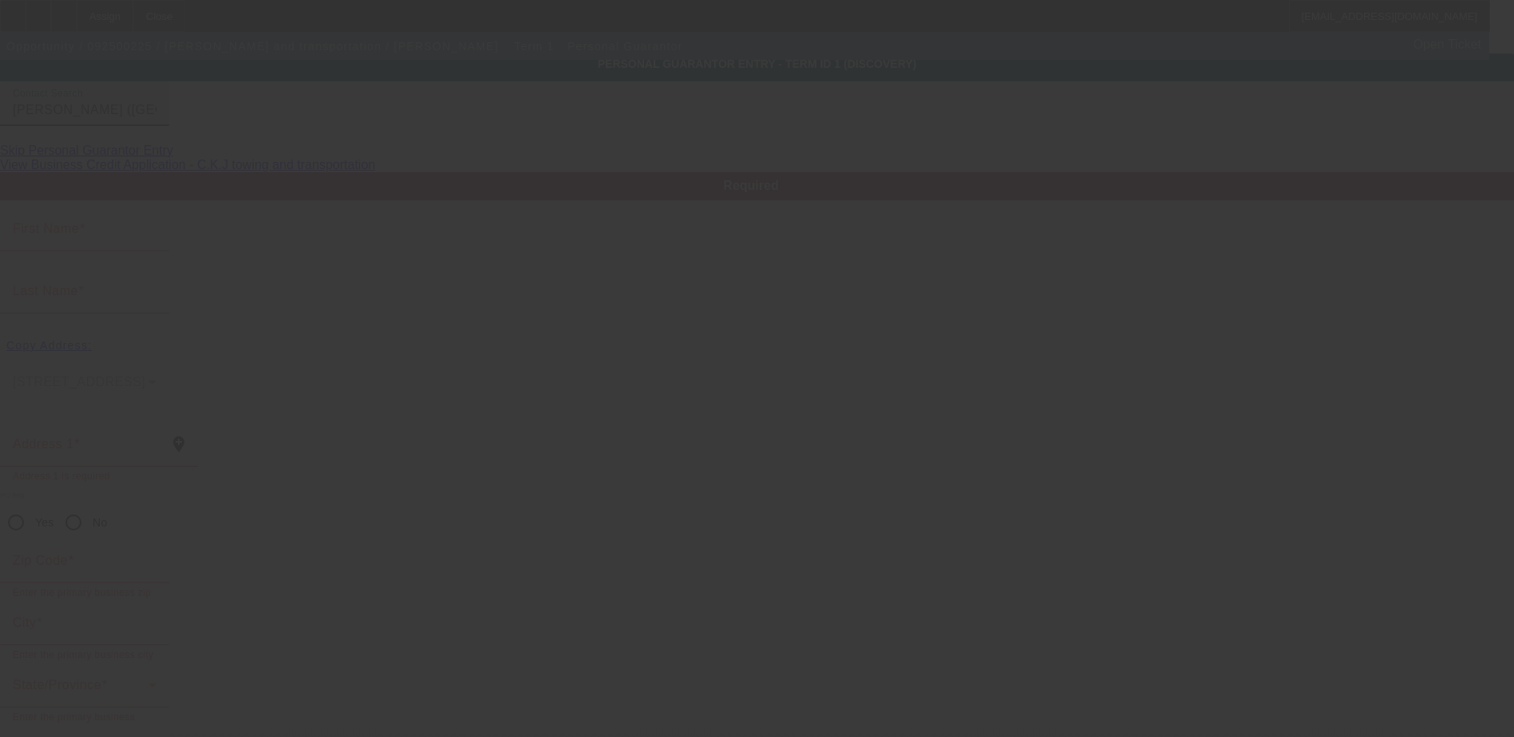
type input "[PHONE_NUMBER]"
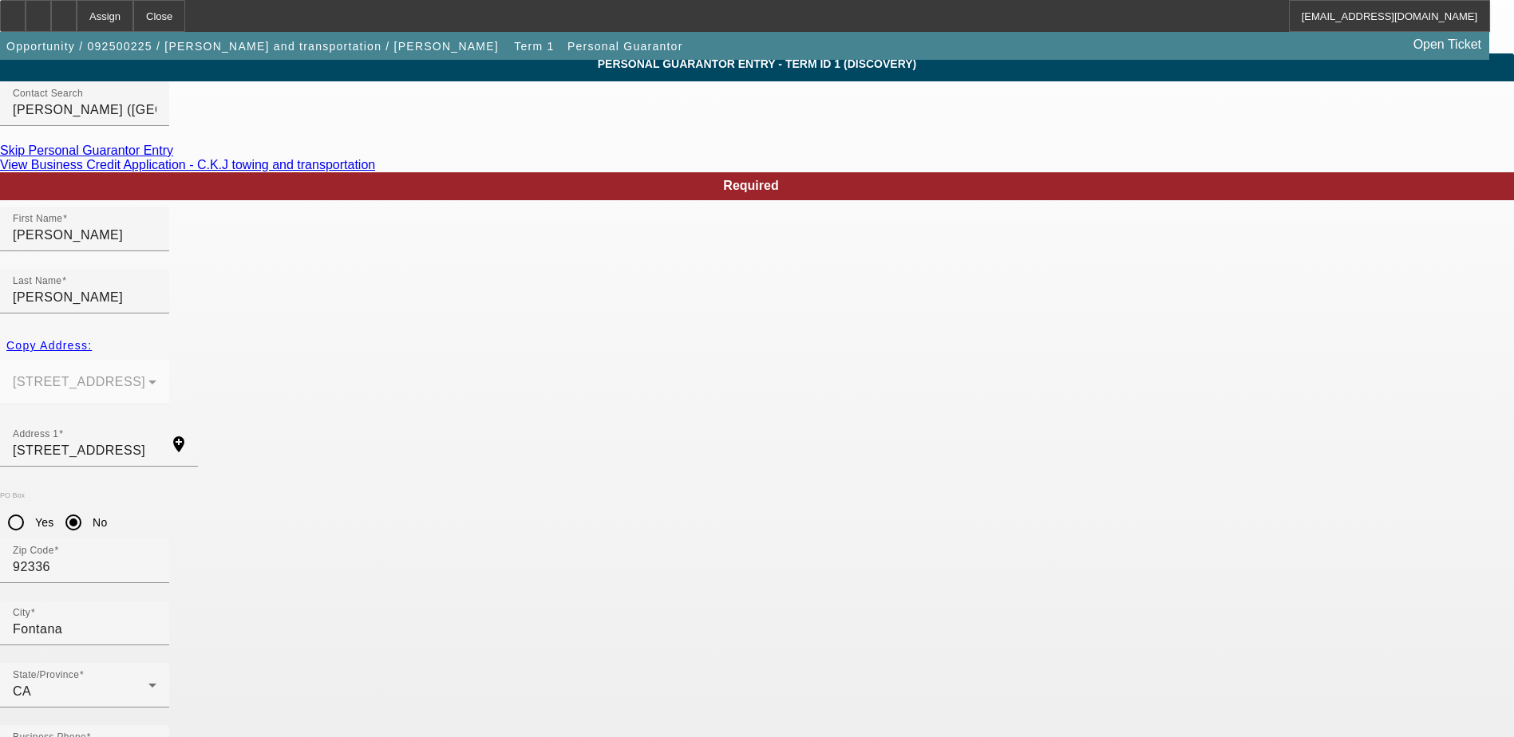
click at [156, 441] on input "7459 Suffolk Place" at bounding box center [85, 450] width 144 height 19
click at [156, 245] on input "Miguel" at bounding box center [85, 235] width 144 height 19
drag, startPoint x: 585, startPoint y: 274, endPoint x: 604, endPoint y: 376, distance: 103.9
click at [156, 288] on input "Ortega" at bounding box center [85, 297] width 144 height 19
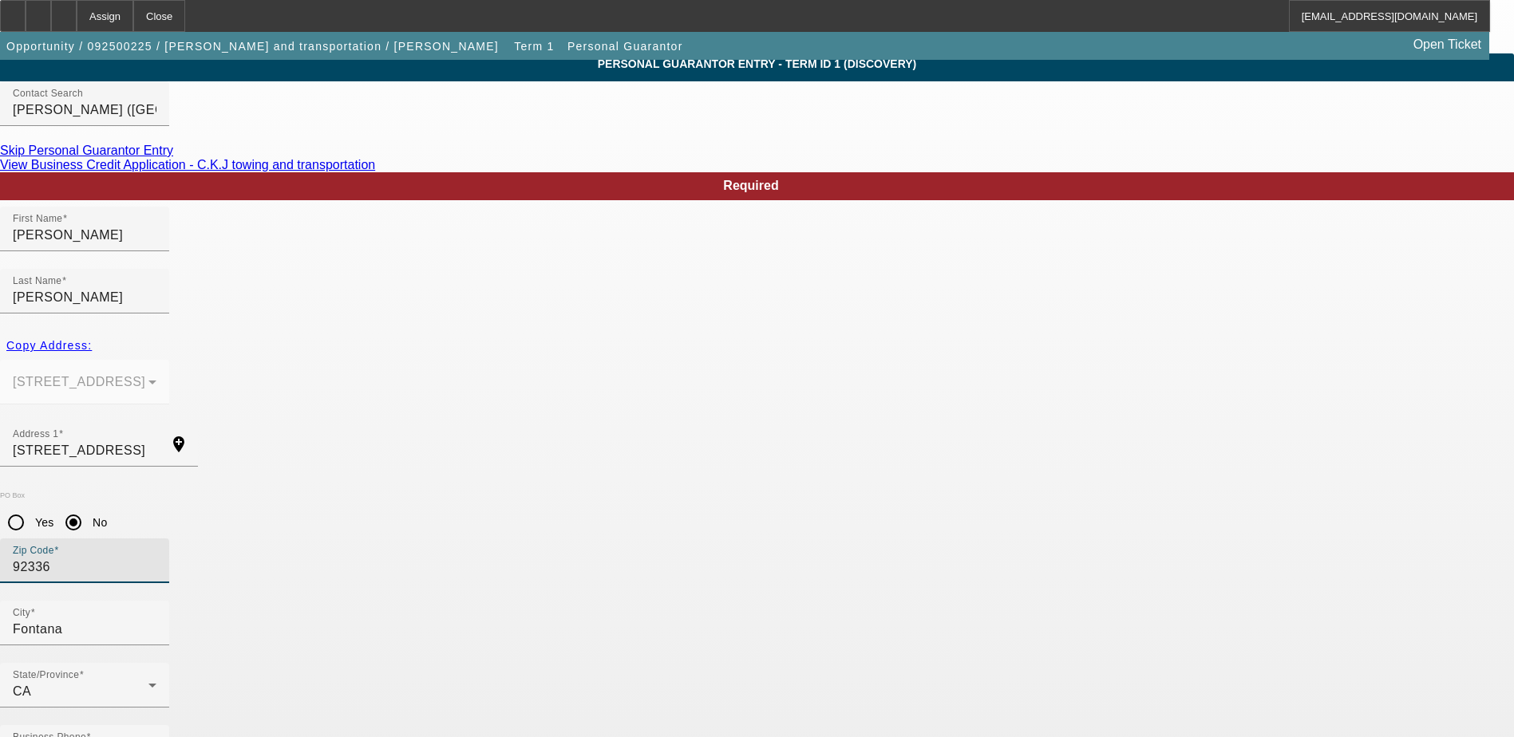
click at [156, 558] on input "92336" at bounding box center [85, 567] width 144 height 19
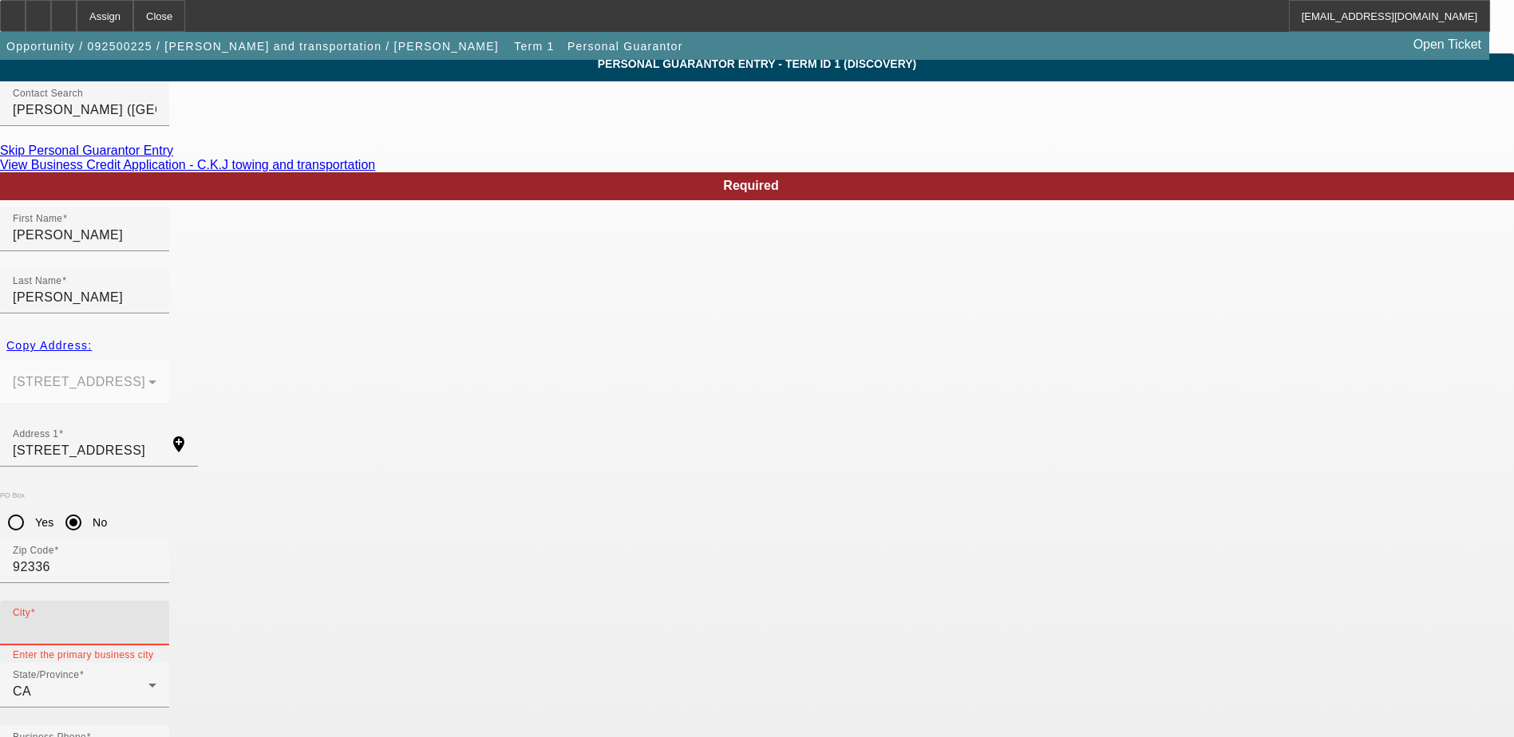
click at [156, 620] on input "City" at bounding box center [85, 629] width 144 height 19
click at [156, 646] on mat-error "Enter the primary business city" at bounding box center [85, 655] width 144 height 18
click at [156, 620] on input "City" at bounding box center [85, 629] width 144 height 19
type input "Fontana"
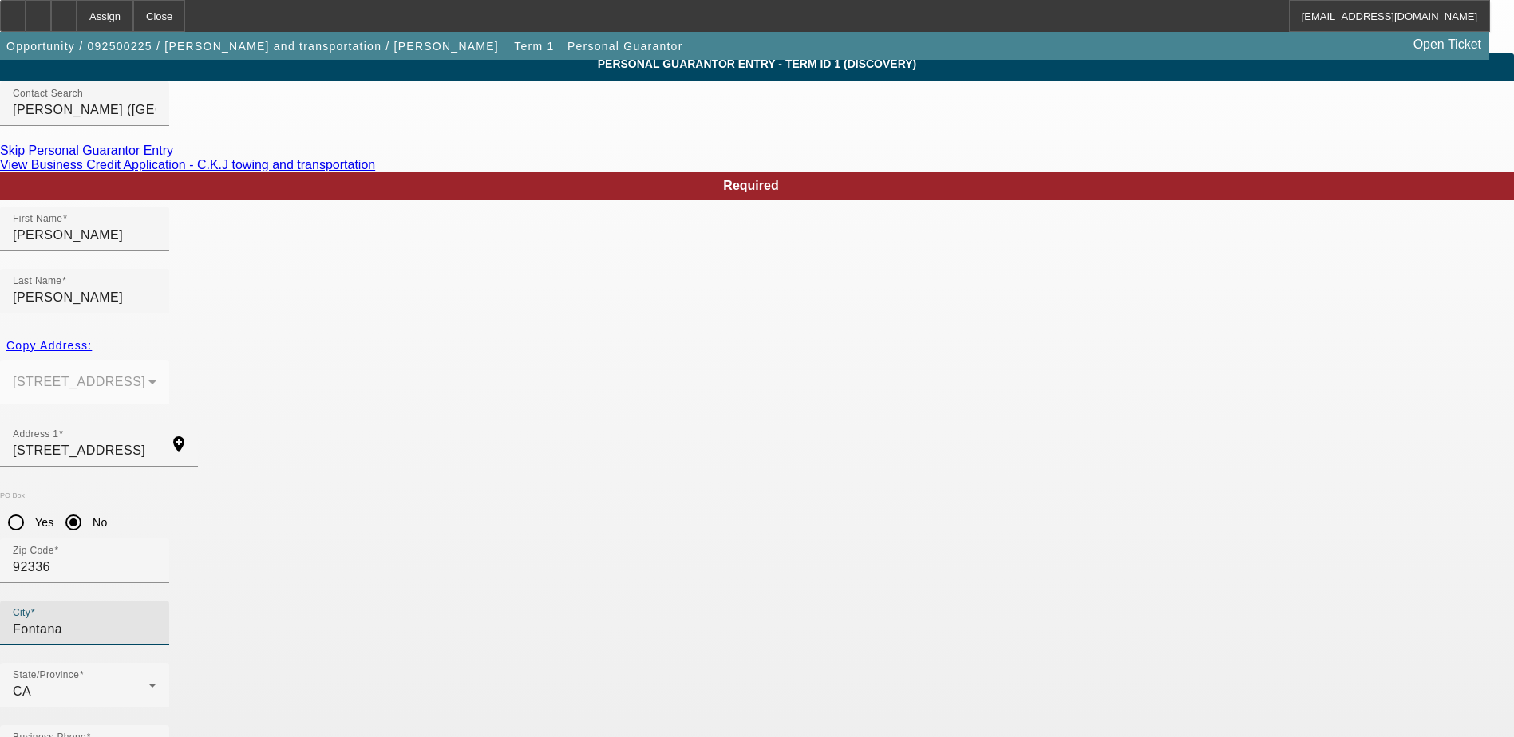
click at [452, 492] on div "PO Box Yes No" at bounding box center [757, 515] width 1514 height 47
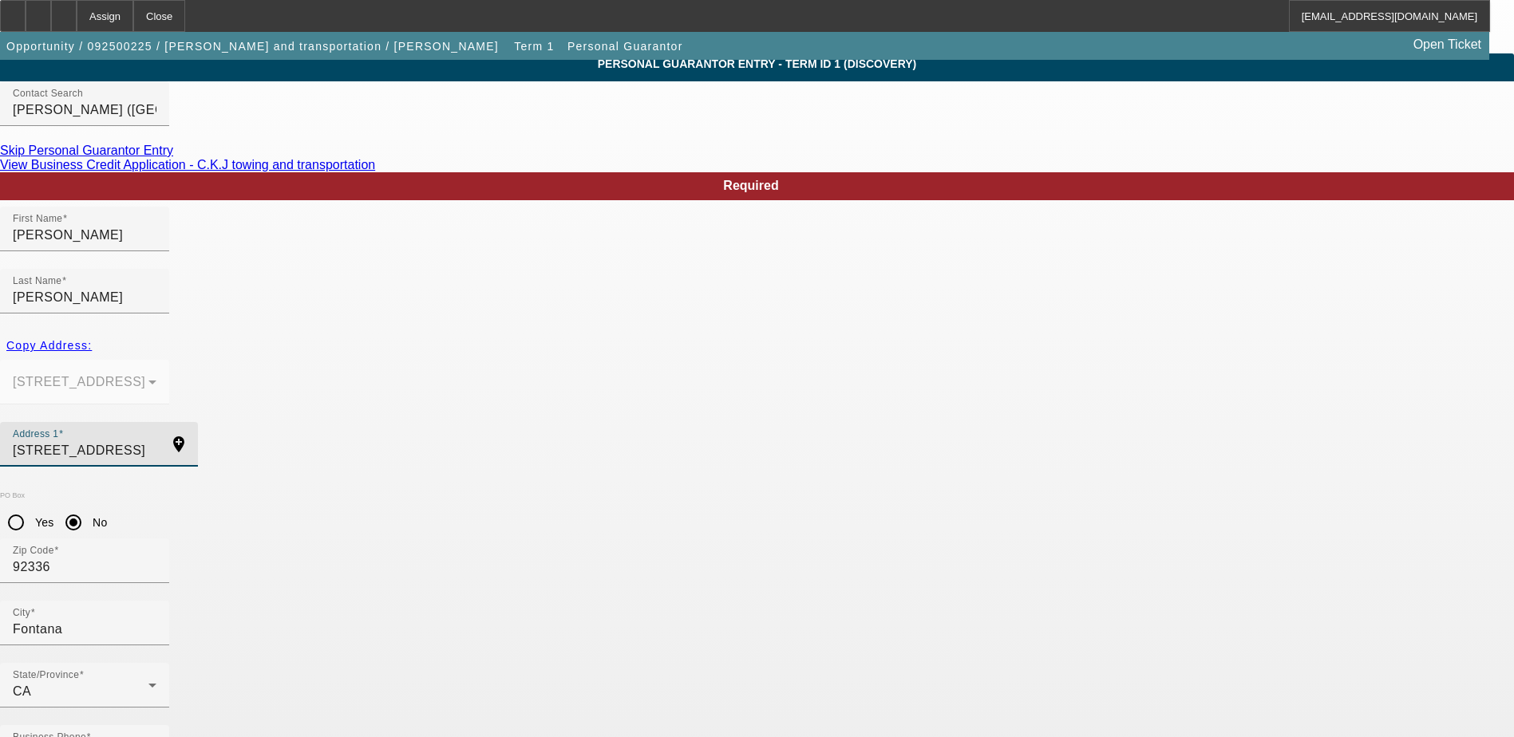
click at [156, 441] on input "7459 Suffolk Place" at bounding box center [85, 450] width 144 height 19
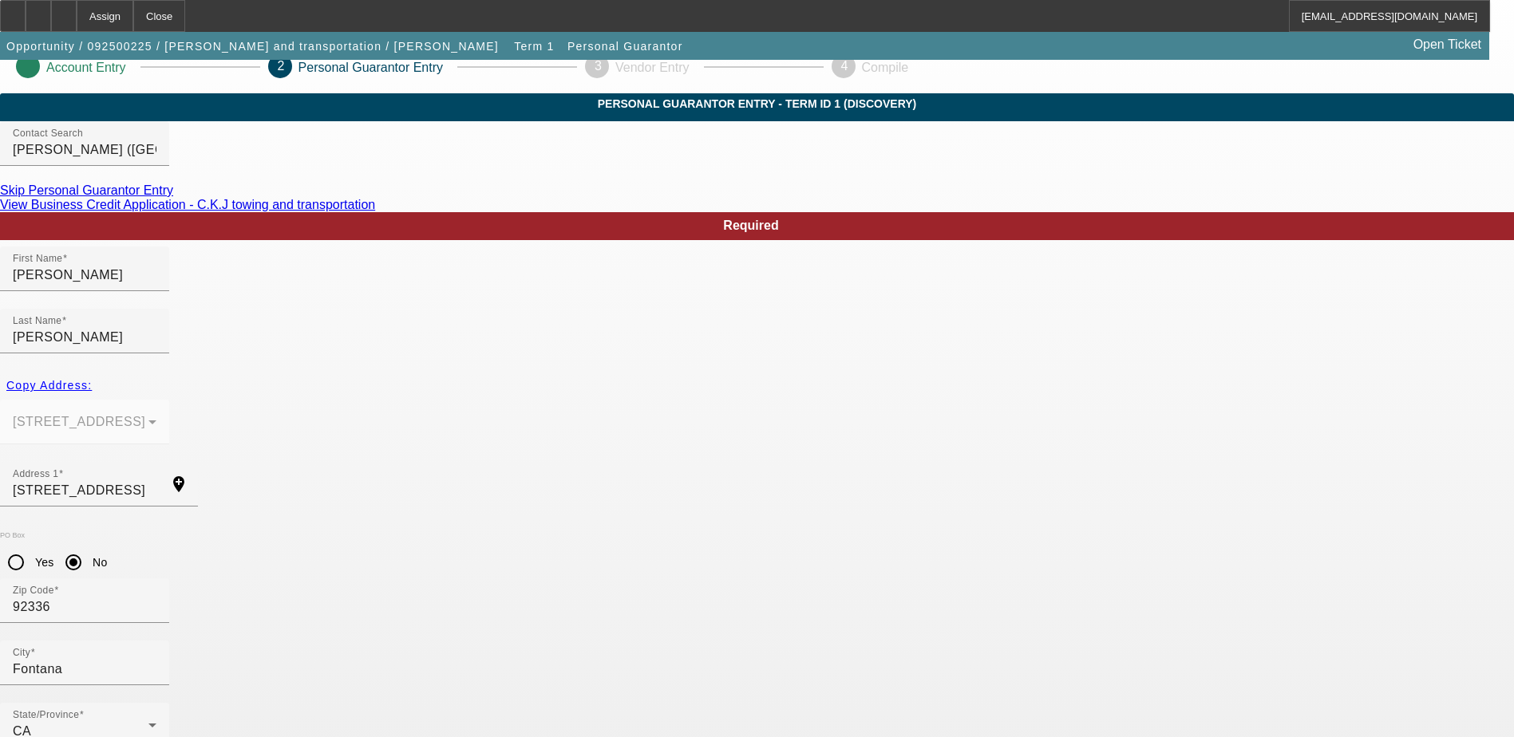
scroll to position [0, 0]
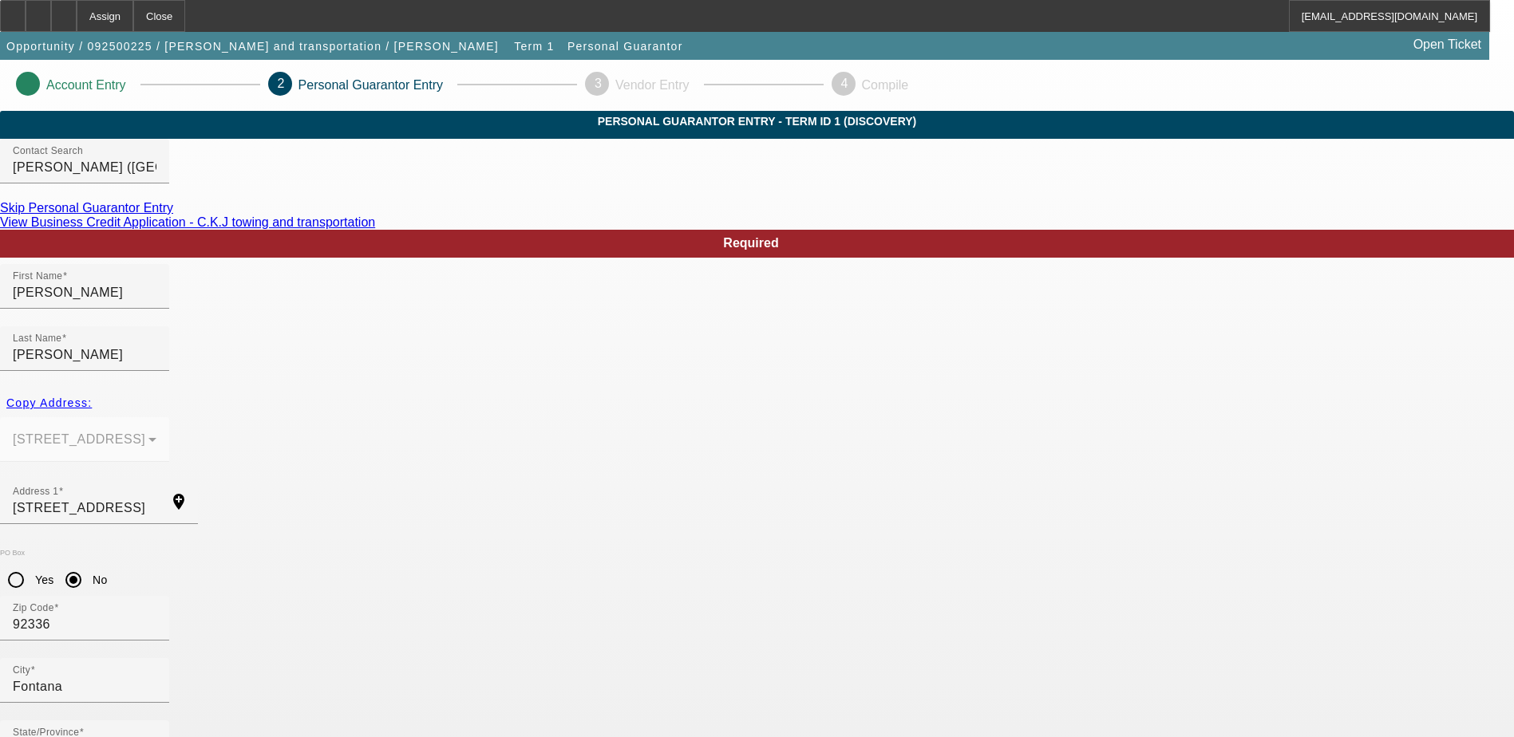
click at [292, 75] on div "2" at bounding box center [280, 84] width 24 height 24
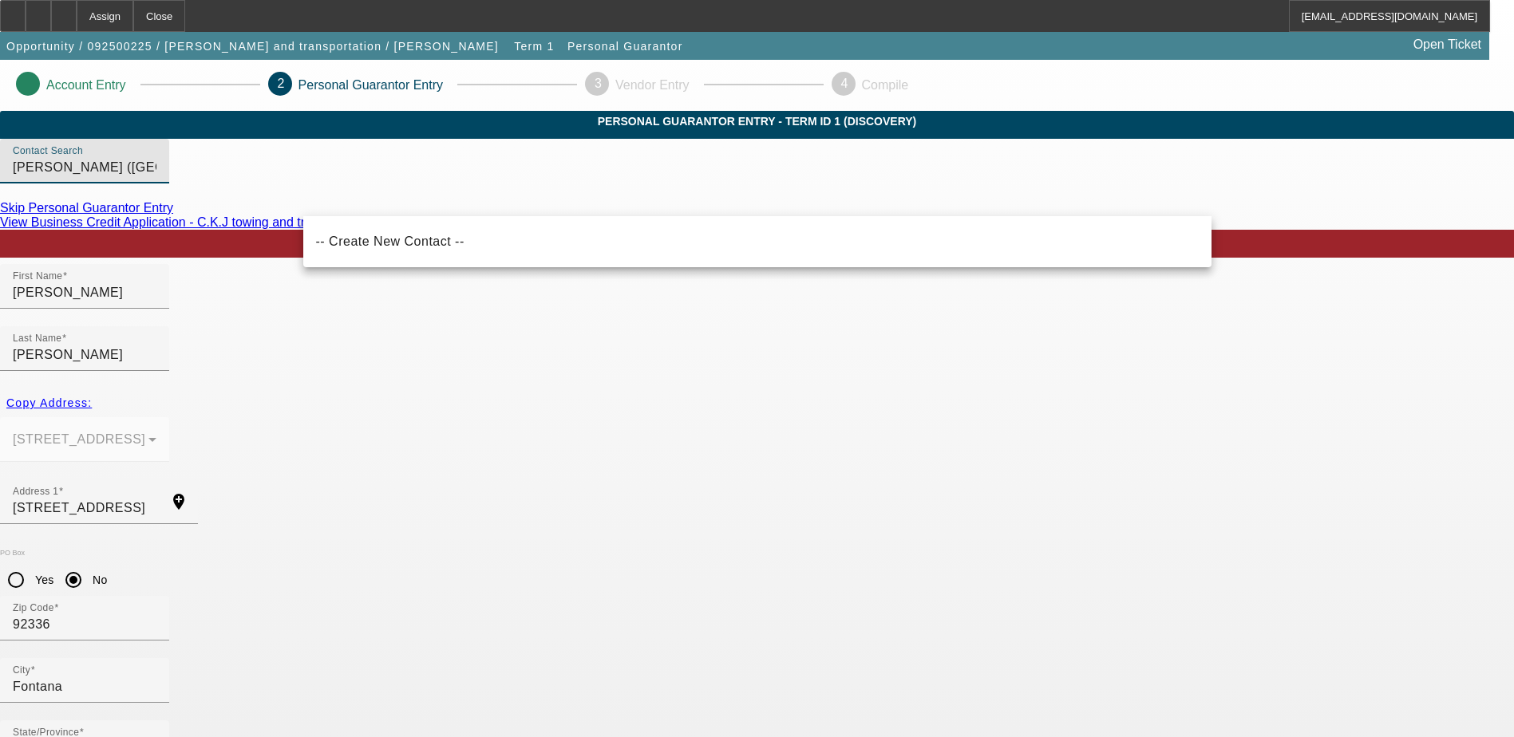
click at [156, 177] on input "Ortega, Miguel (Fontana,CA - C.K.J towing and transportation)" at bounding box center [85, 167] width 144 height 19
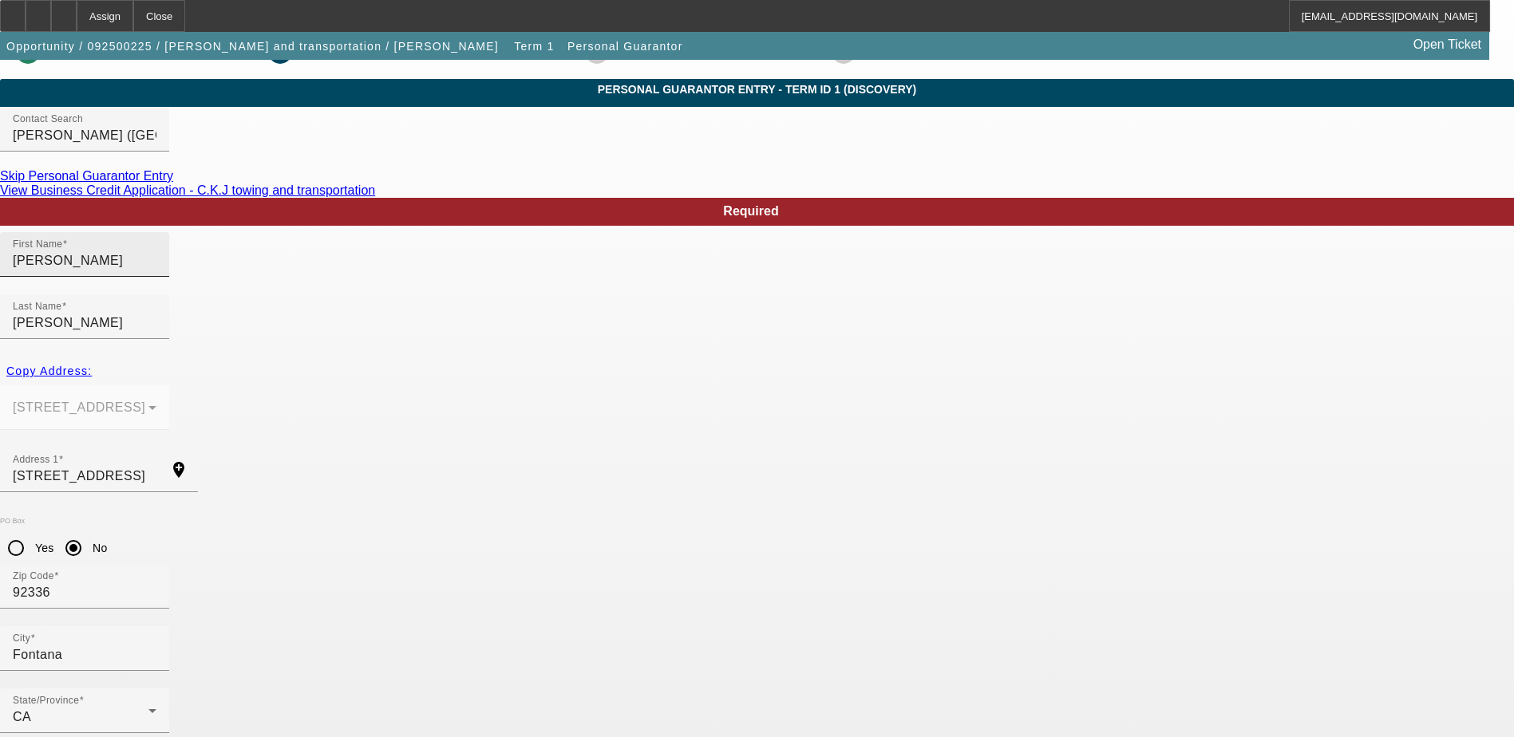
scroll to position [57, 0]
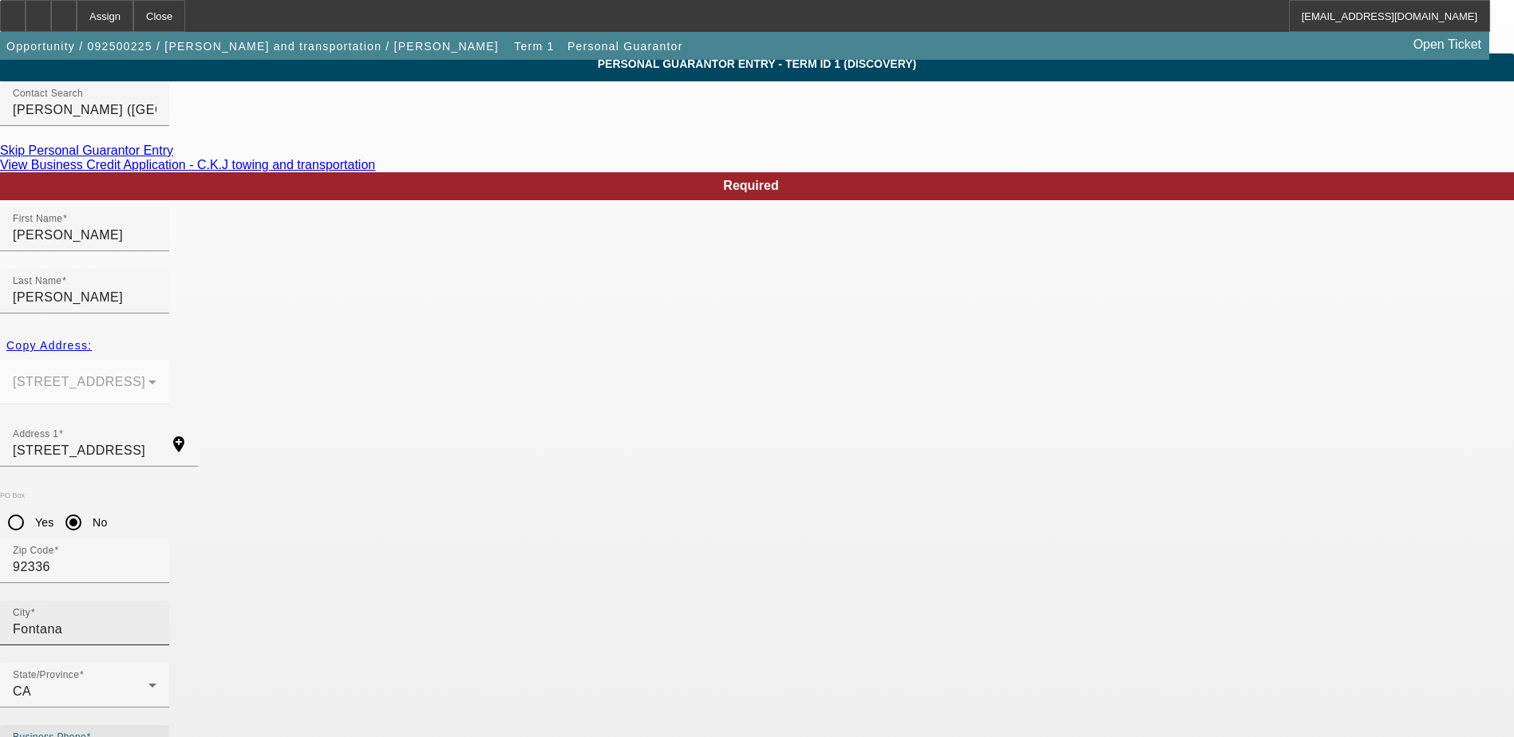
click at [156, 620] on input "Fontana" at bounding box center [85, 629] width 144 height 19
click at [148, 682] on div "CA" at bounding box center [81, 691] width 136 height 19
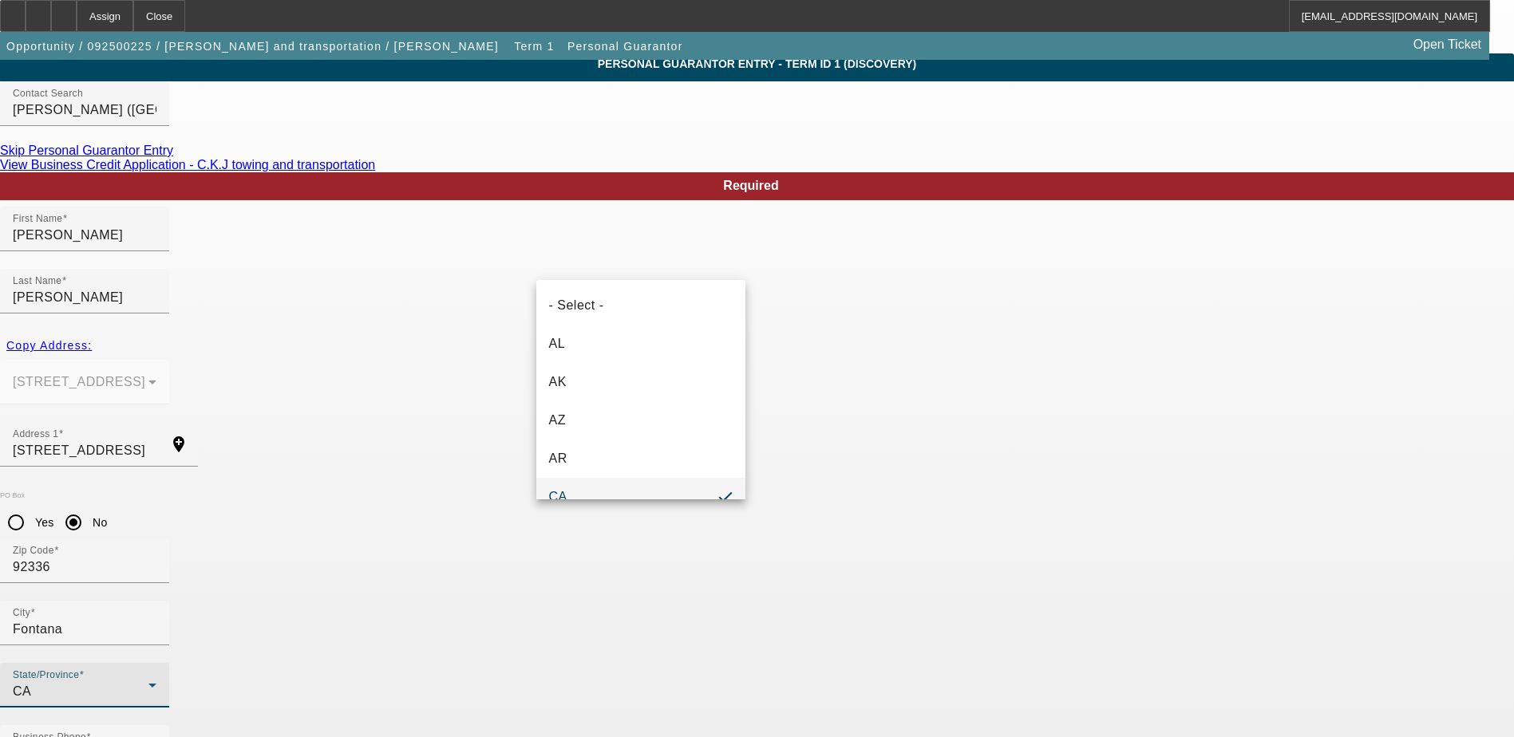
scroll to position [17, 0]
click at [604, 476] on mat-option "CA" at bounding box center [640, 480] width 209 height 38
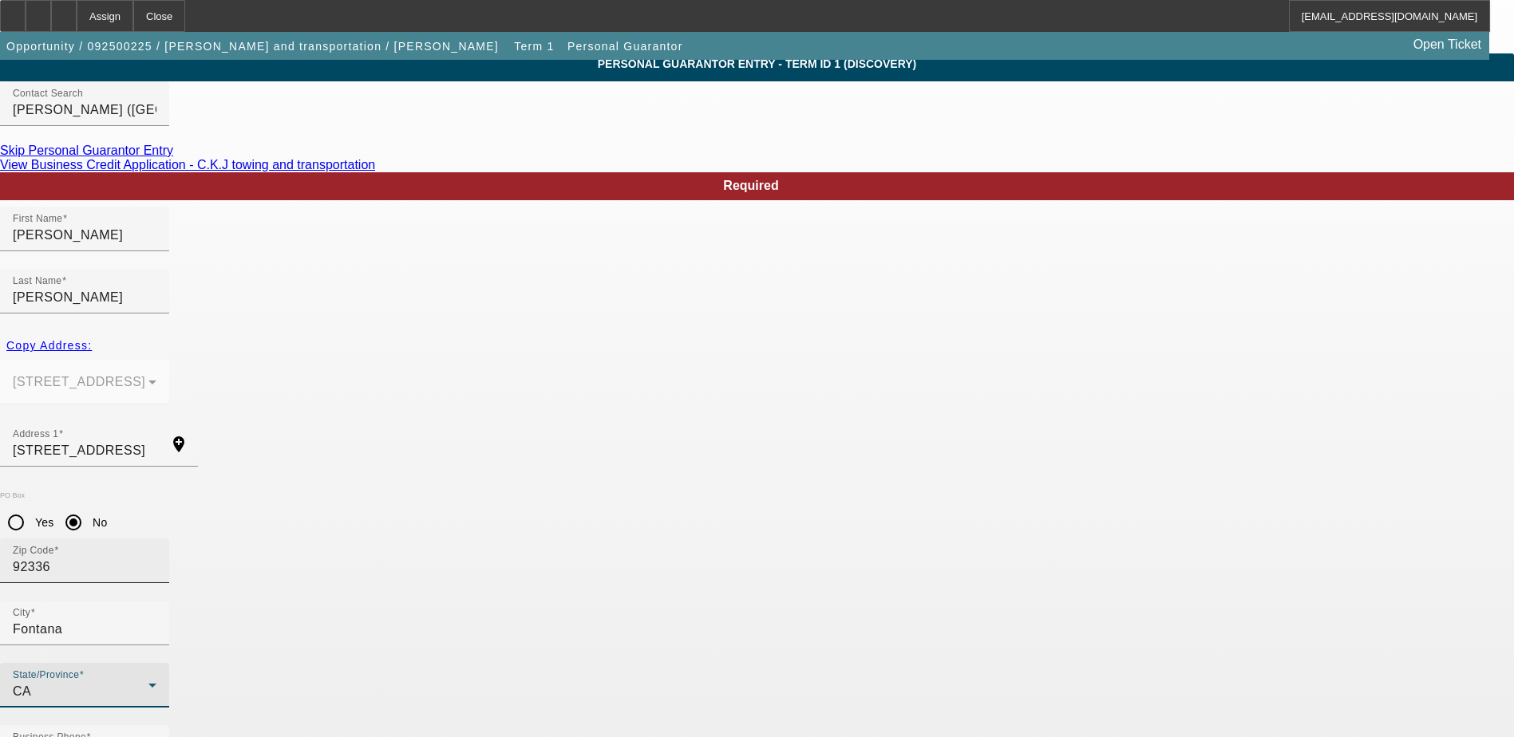
click at [156, 558] on input "92336" at bounding box center [85, 567] width 144 height 19
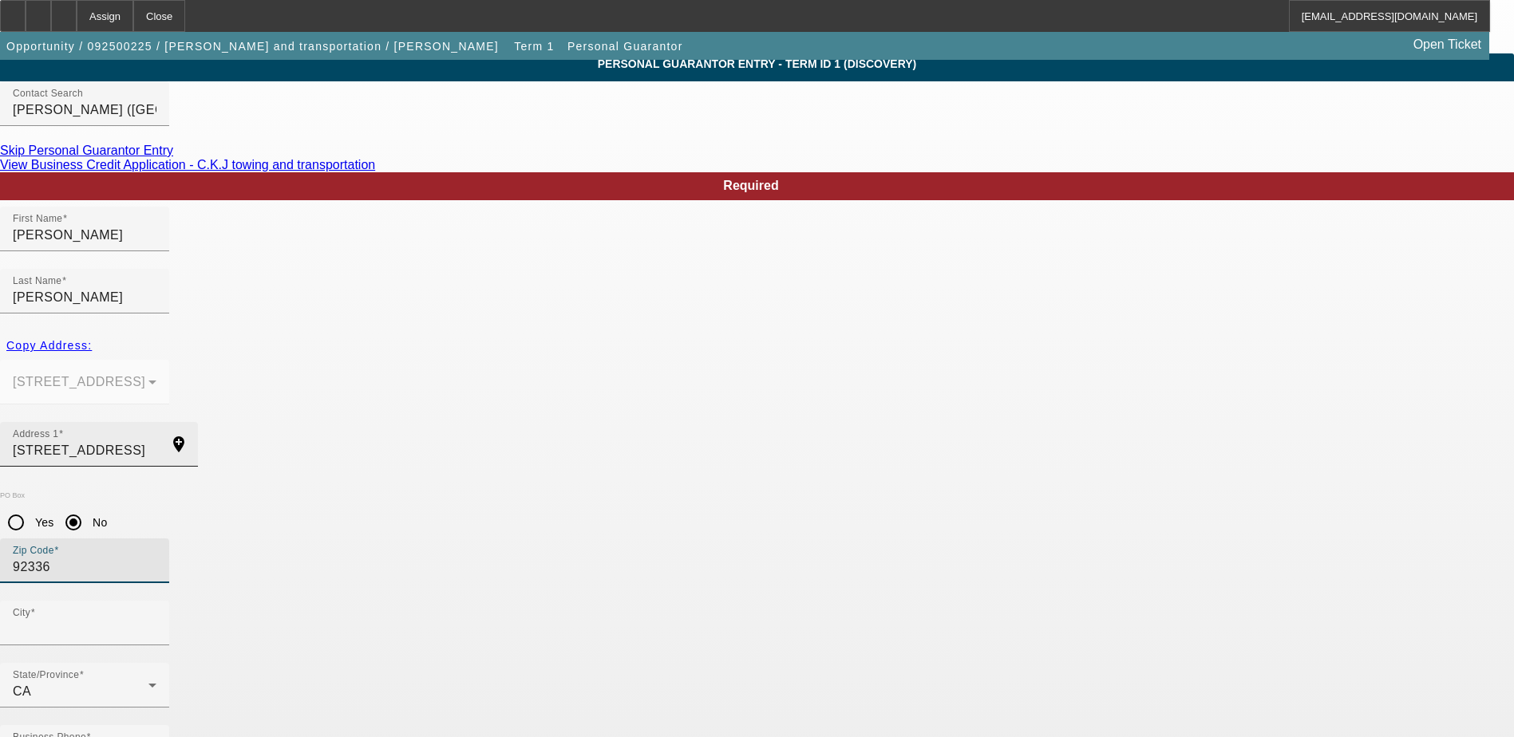
click at [156, 441] on input "7459 Suffolk Place" at bounding box center [85, 450] width 144 height 19
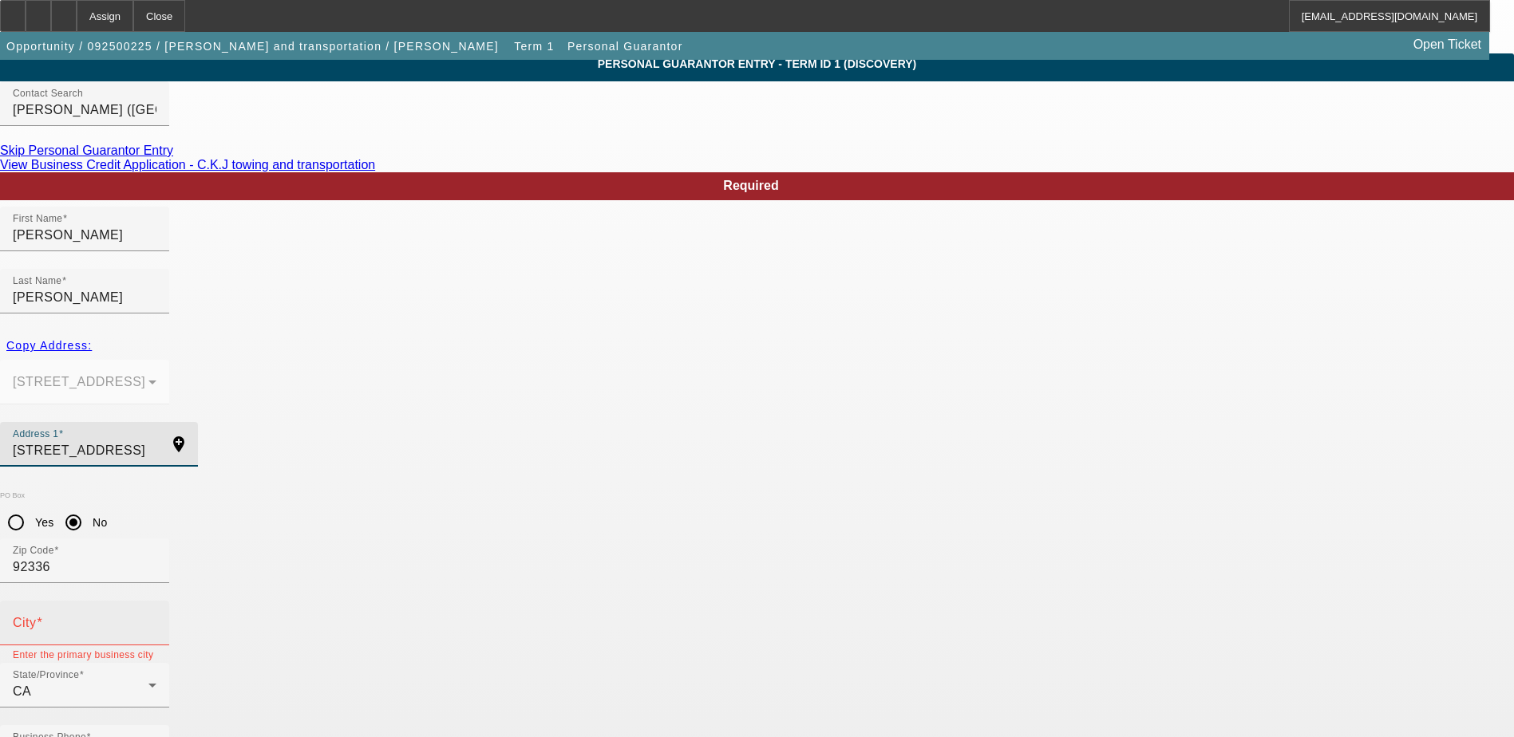
click at [156, 601] on div "City" at bounding box center [85, 623] width 144 height 45
click at [156, 620] on input "City" at bounding box center [85, 629] width 144 height 19
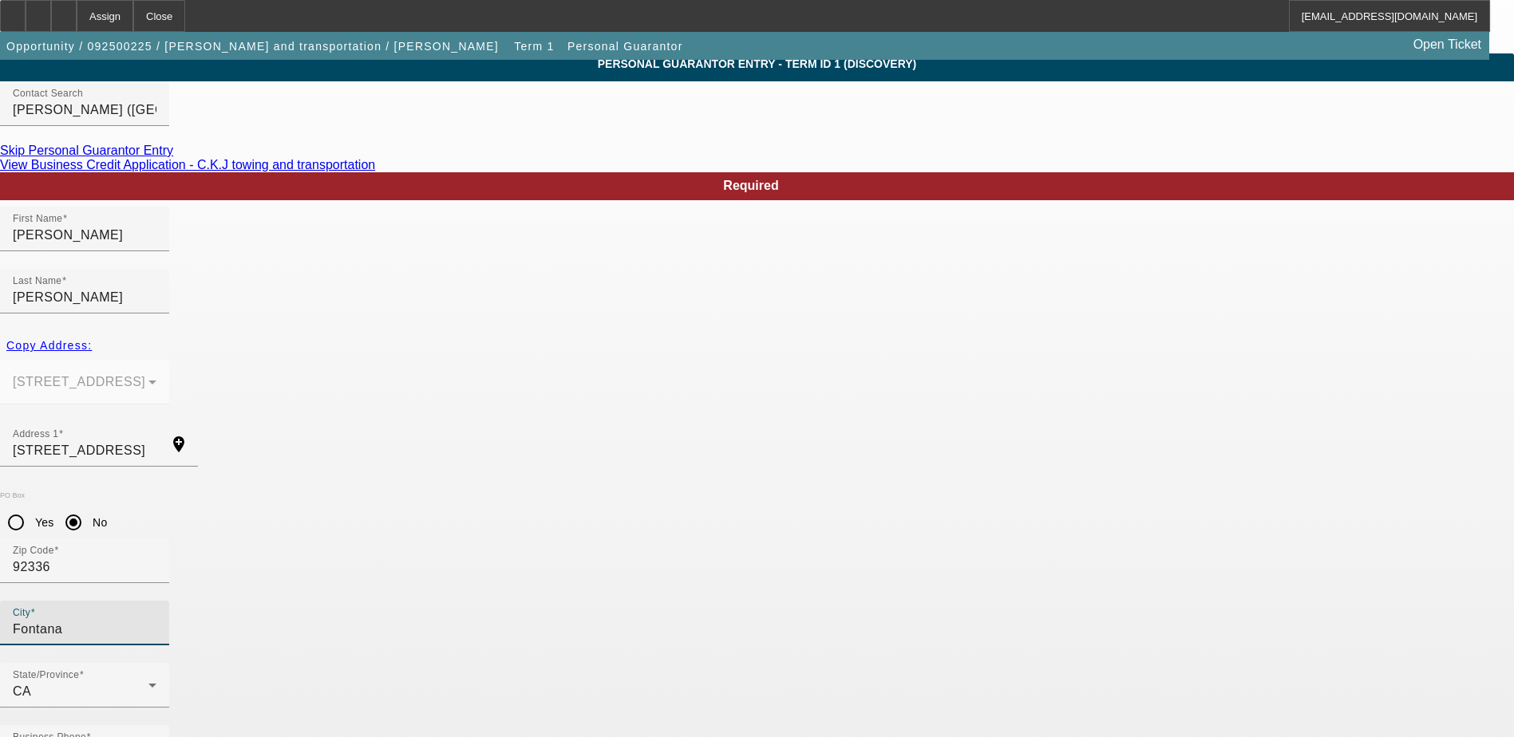
type input "Fontana"
click at [460, 492] on div "PO Box Yes No" at bounding box center [757, 515] width 1514 height 47
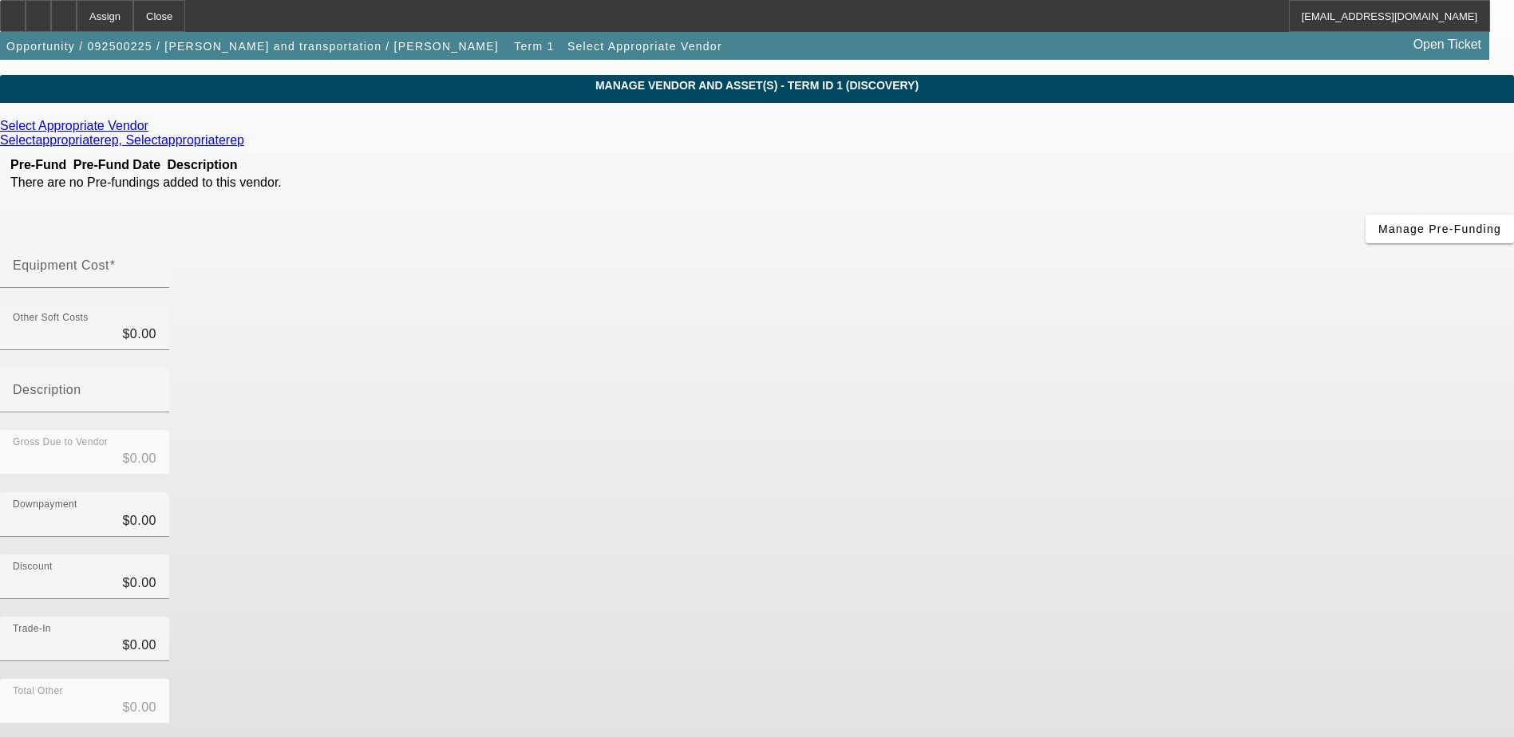
scroll to position [71, 0]
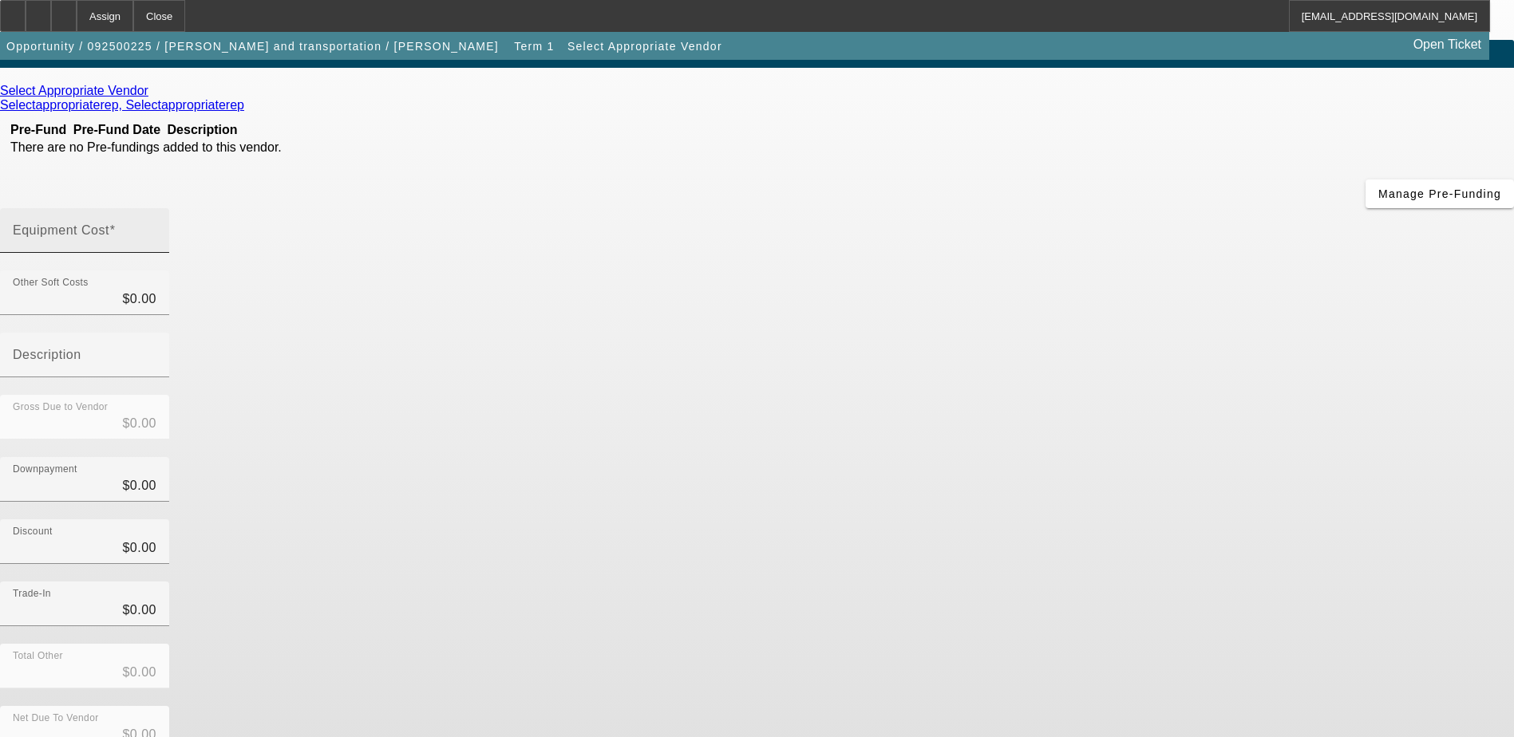
click at [109, 223] on mat-label "Equipment Cost" at bounding box center [61, 230] width 97 height 14
click at [156, 227] on input "Equipment Cost" at bounding box center [85, 236] width 144 height 19
type input "8"
type input "$8.00"
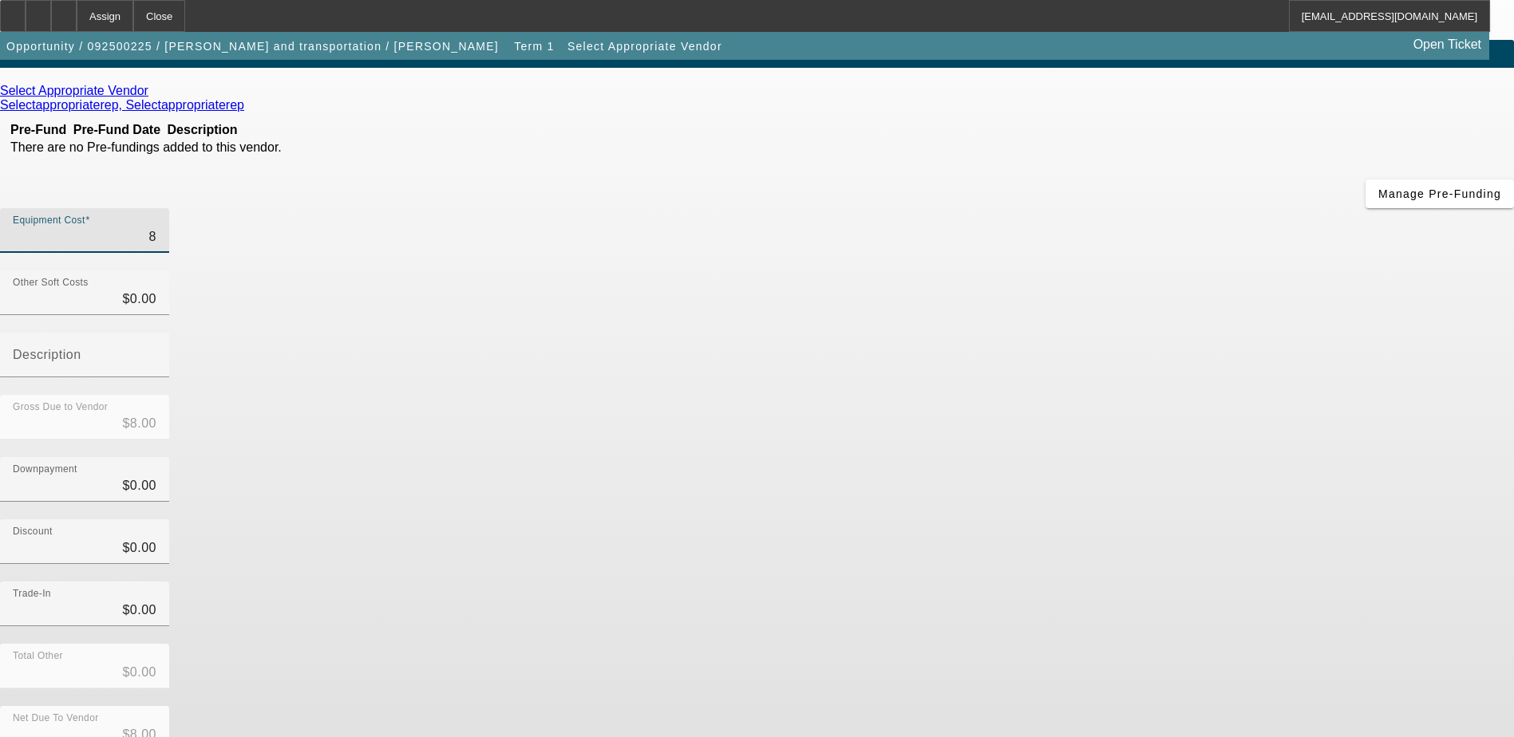
type input "85"
type input "$85.00"
type input "850"
type input "$850.00"
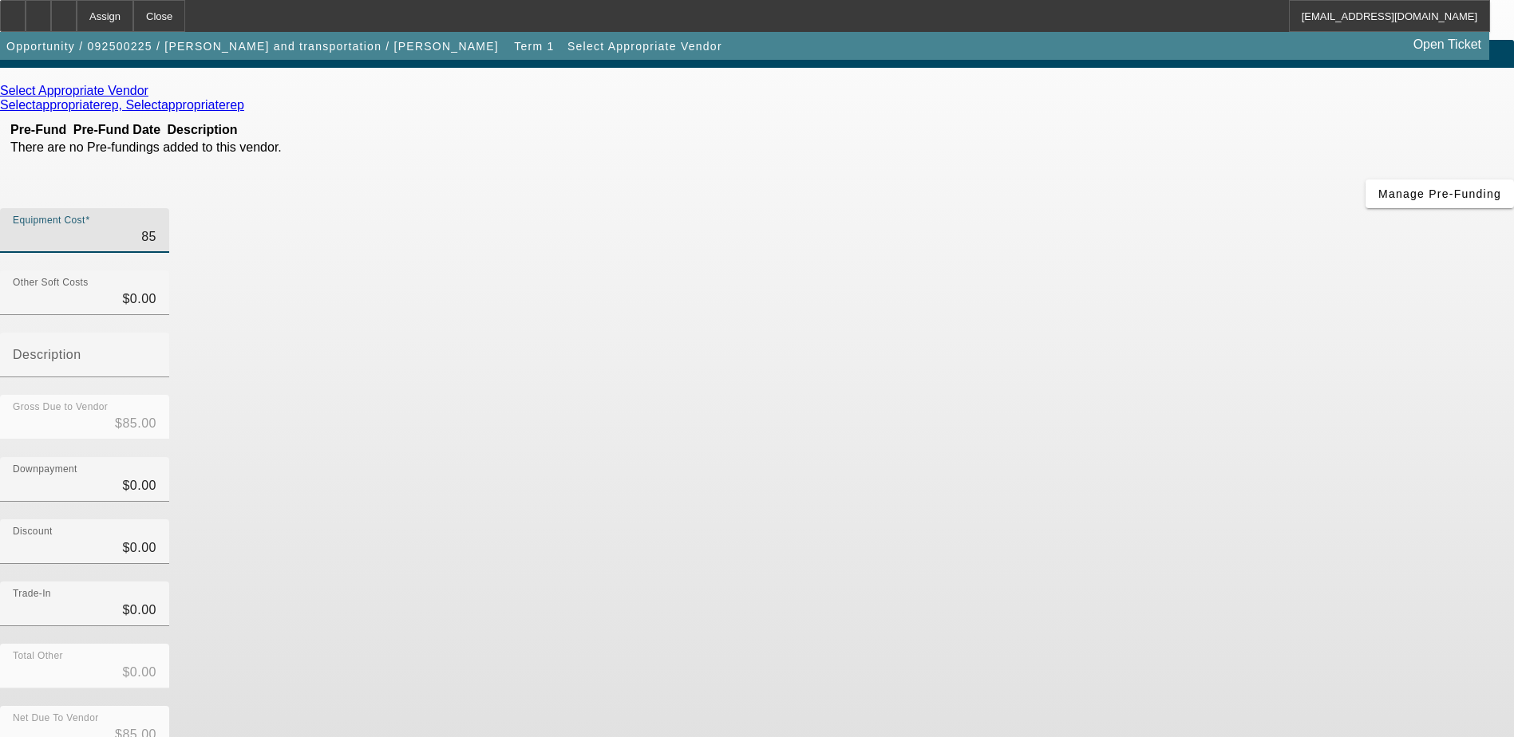
type input "$850.00"
type input "8500"
type input "$8,500.00"
type input "85000"
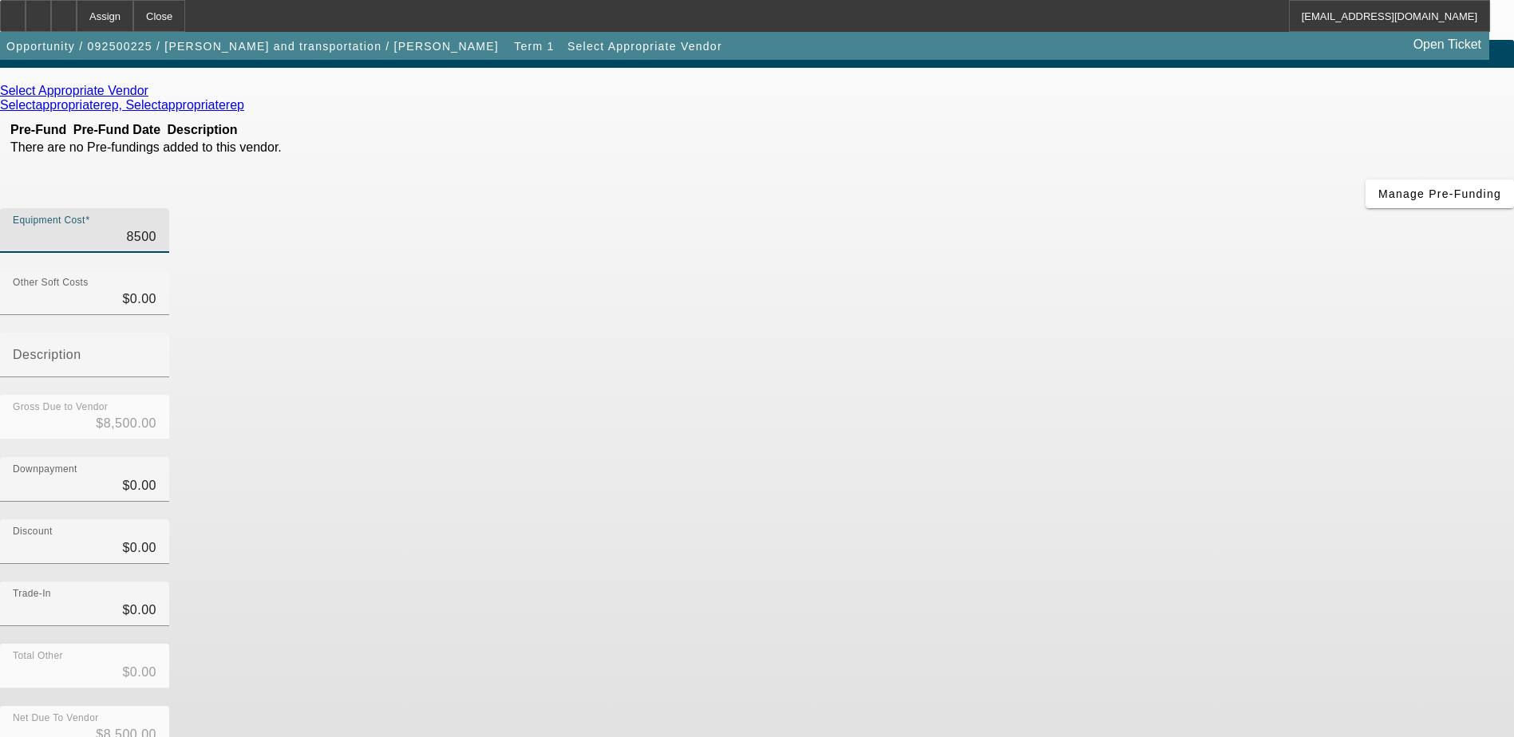
type input "$85,000.00"
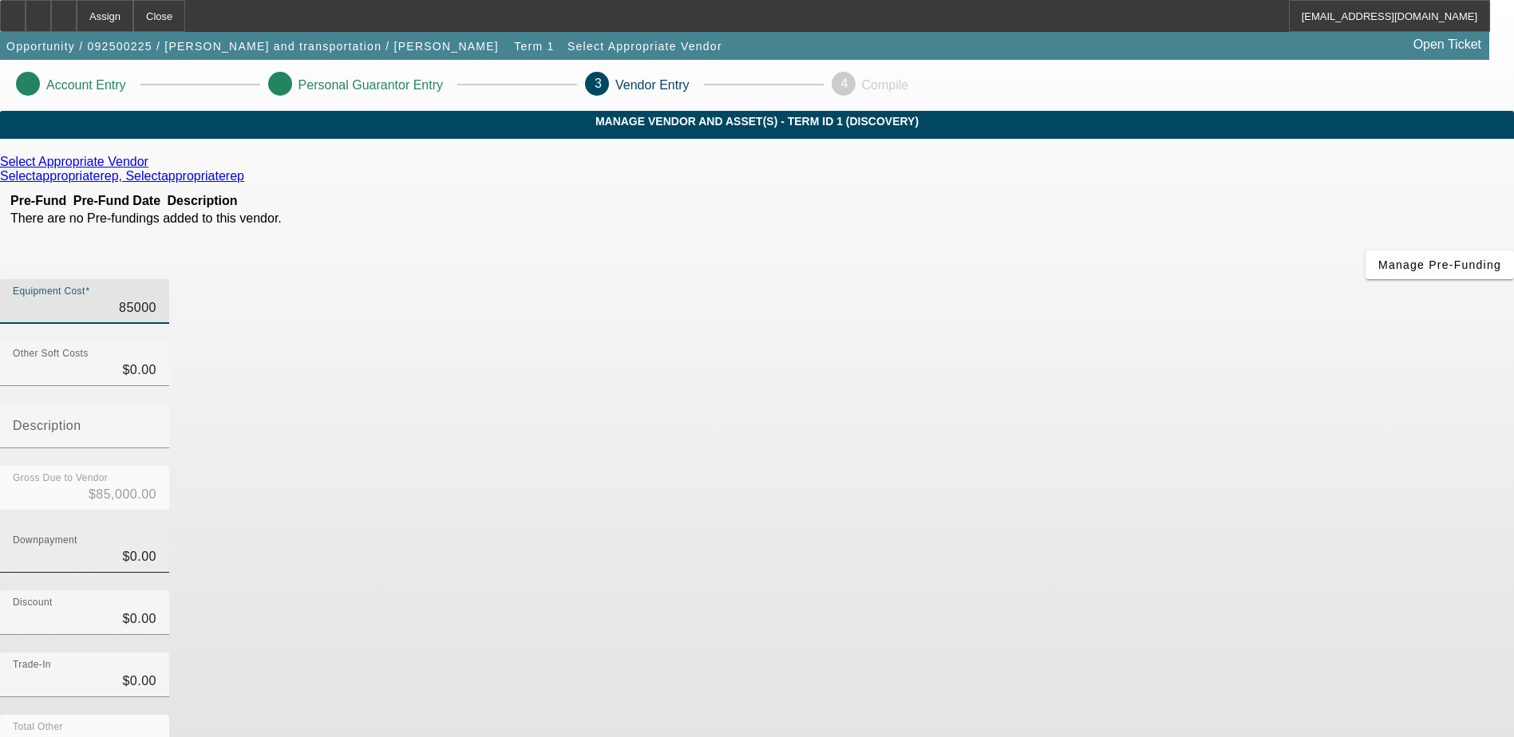
type input "$85,000.00"
click at [156, 548] on input "0" at bounding box center [85, 557] width 144 height 19
type input "20"
type input "$20.00"
type input "$84,980.00"
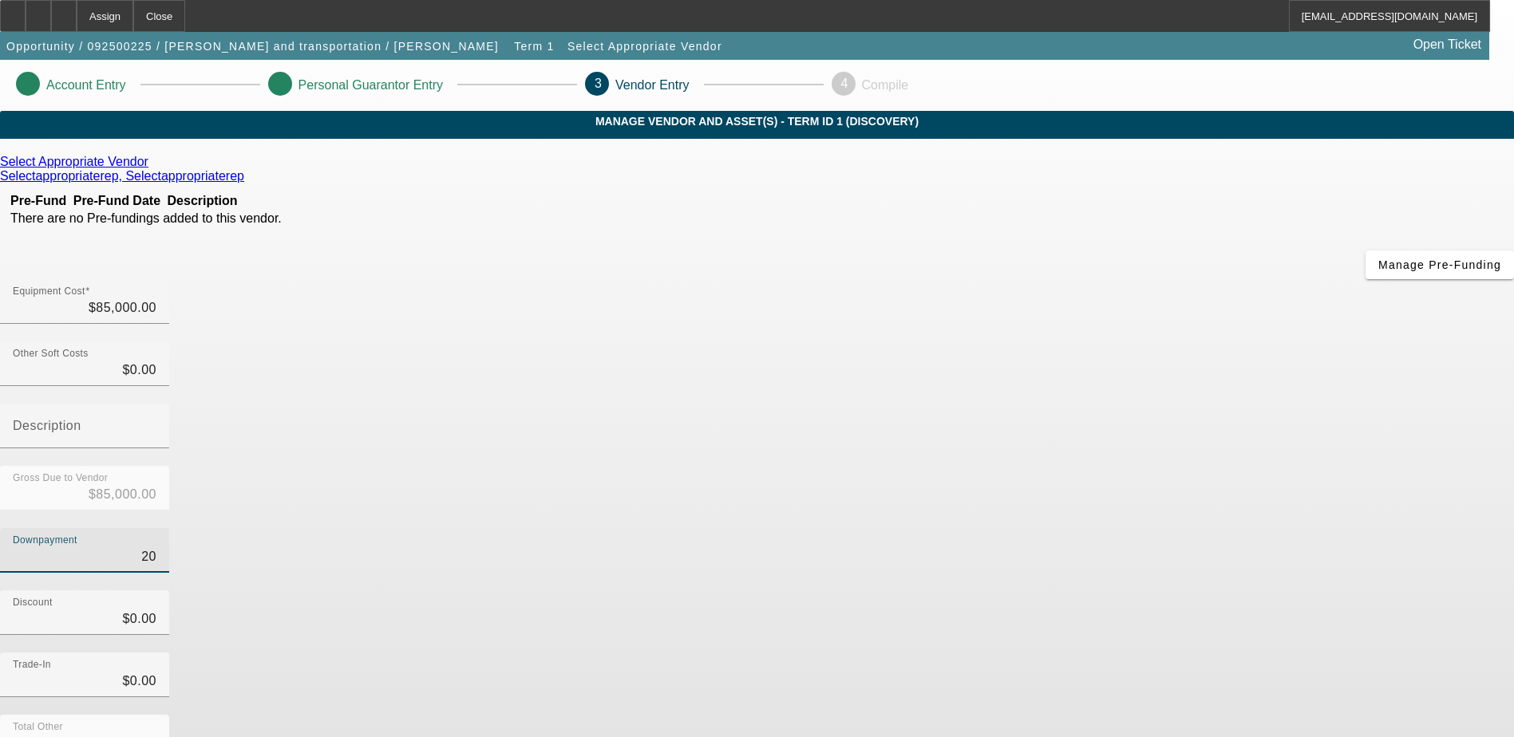
type input "200"
type input "$200.00"
type input "$84,800.00"
type input "2000"
type input "$2,000.00"
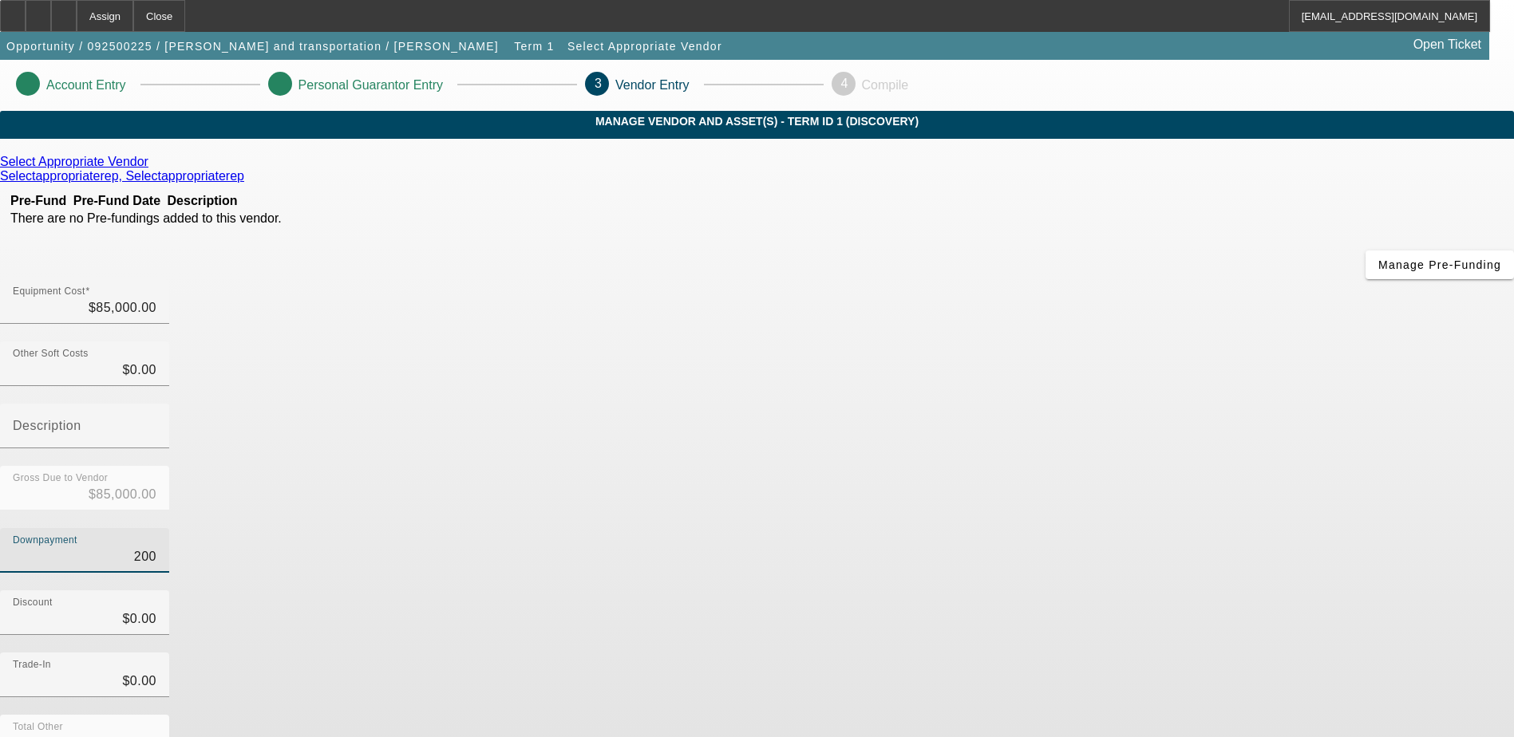
type input "$83,000.00"
type input "20000"
type input "$20,000.00"
type input "$65,000.00"
type input "$20,000.00"
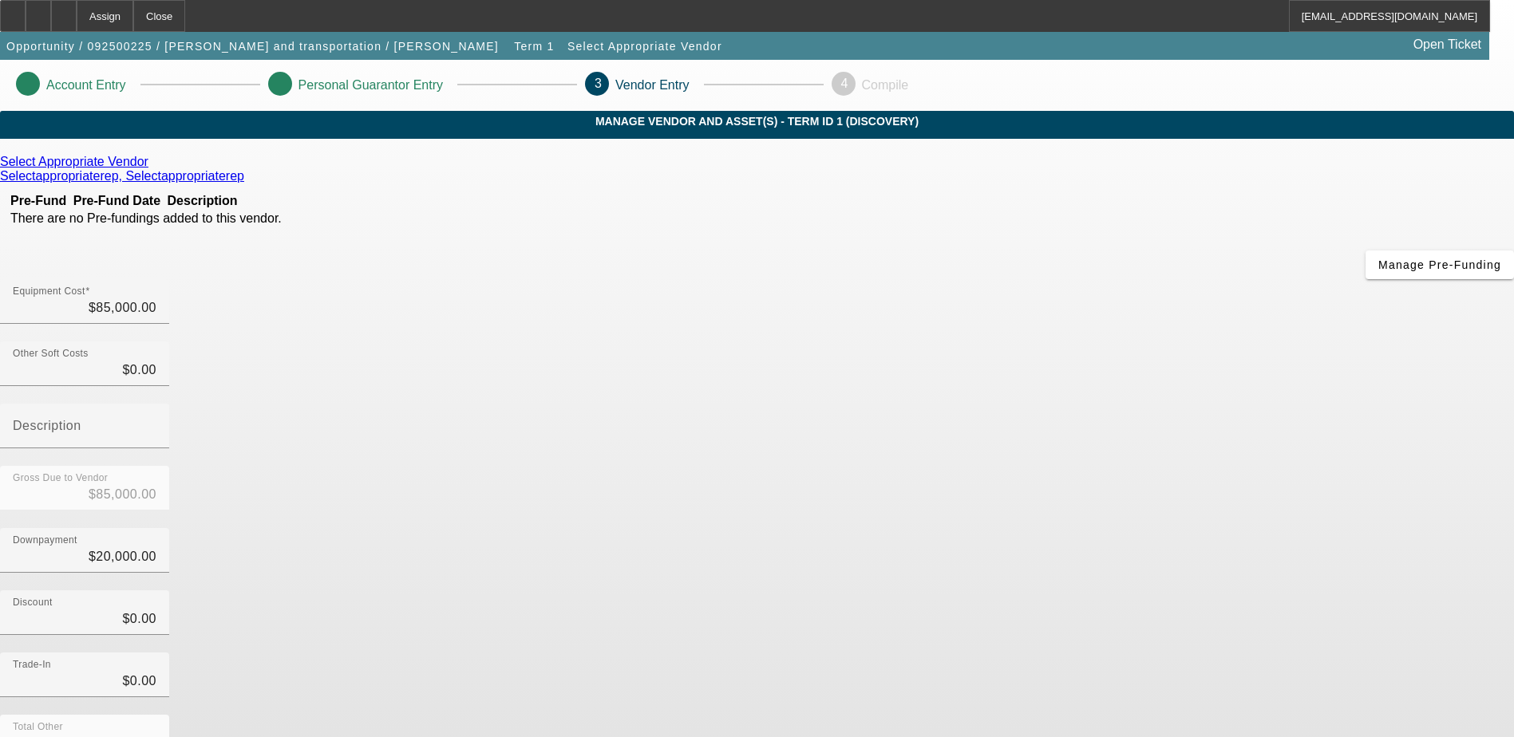
click at [1074, 653] on div "Trade-In $0.00" at bounding box center [757, 684] width 1514 height 62
click at [152, 168] on icon at bounding box center [152, 162] width 0 height 14
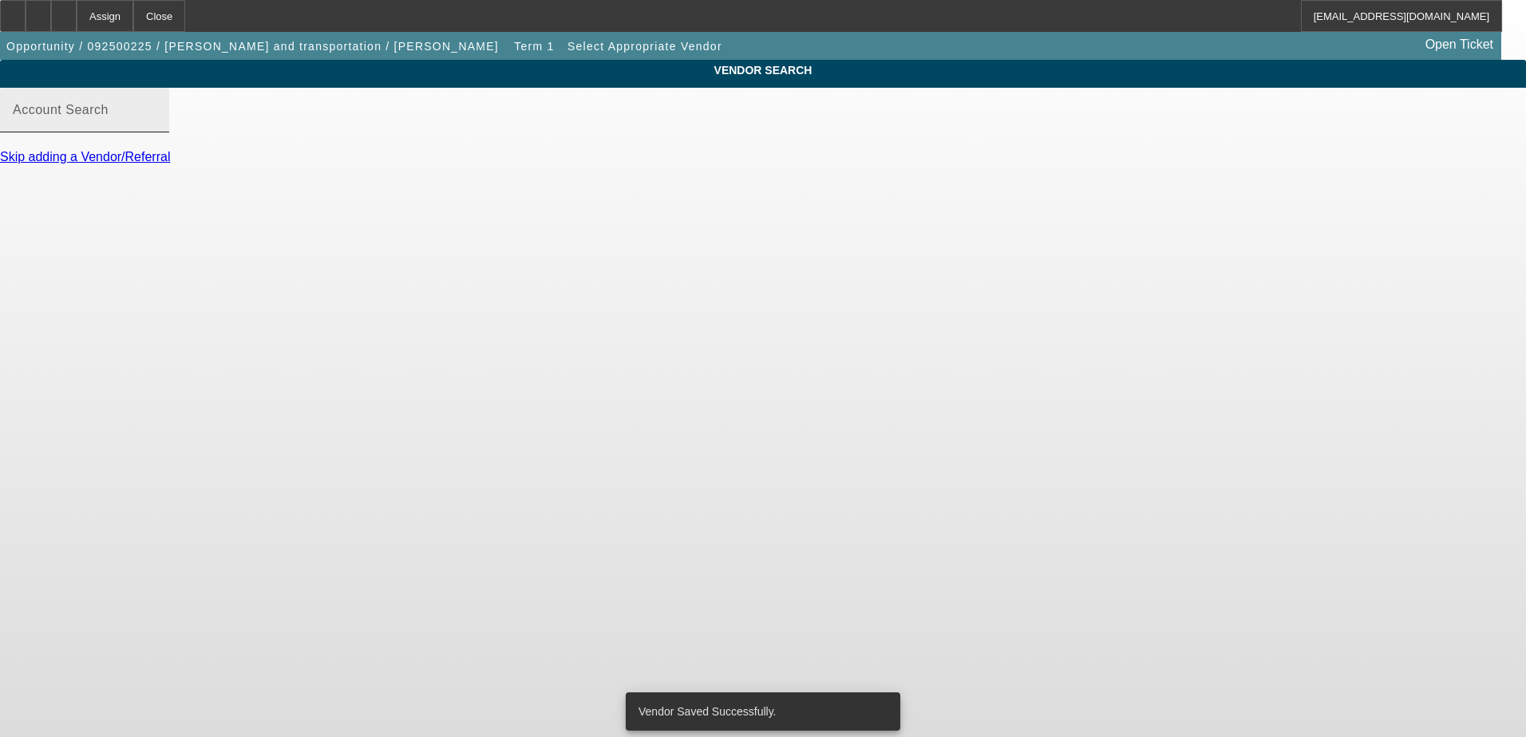
click at [156, 126] on input "Account Search" at bounding box center [85, 116] width 144 height 19
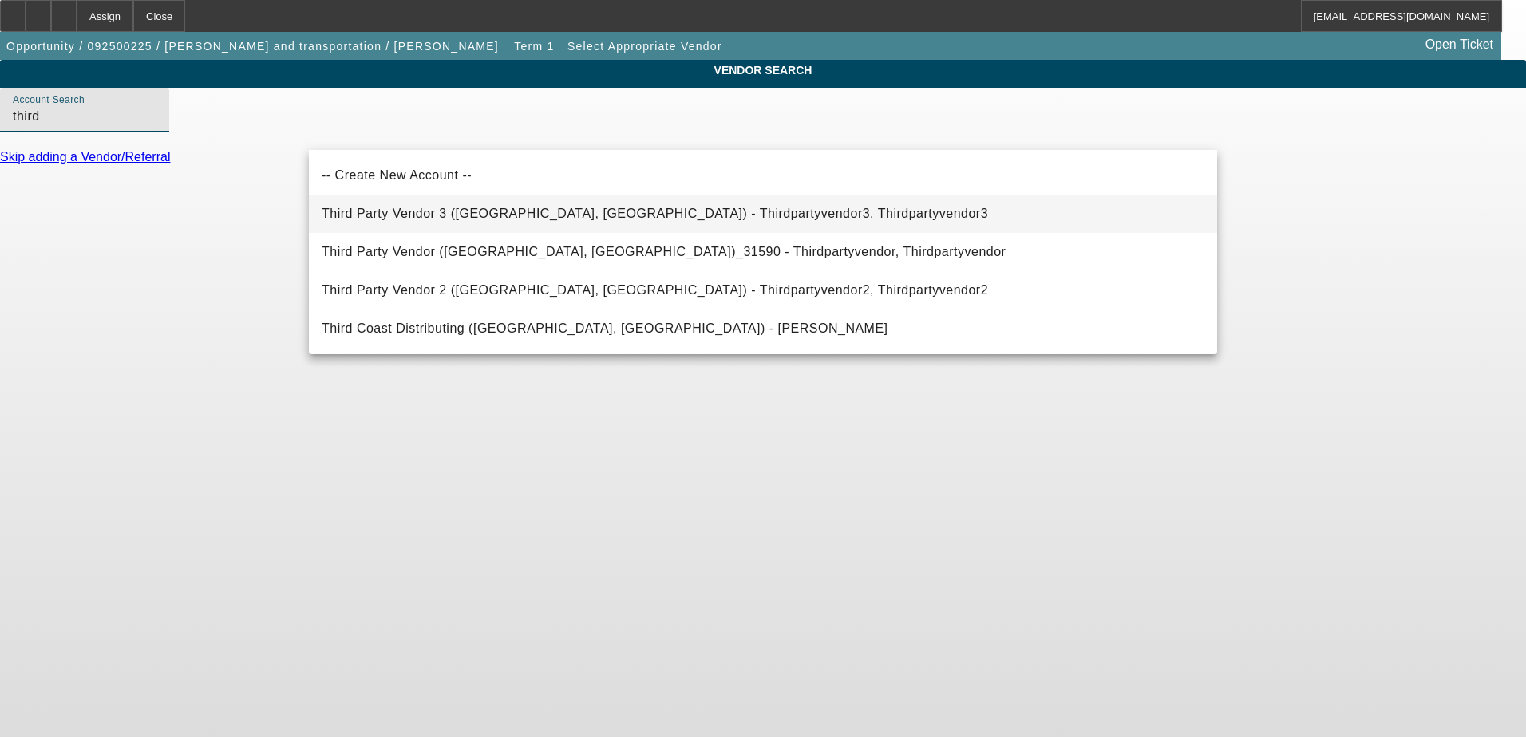
click at [399, 211] on span "Third Party Vendor 3 ([GEOGRAPHIC_DATA], [GEOGRAPHIC_DATA]) - Thirdpartyvendor3…" at bounding box center [655, 214] width 666 height 14
type input "Third Party Vendor 3 ([GEOGRAPHIC_DATA], [GEOGRAPHIC_DATA]) - Thirdpartyvendor3…"
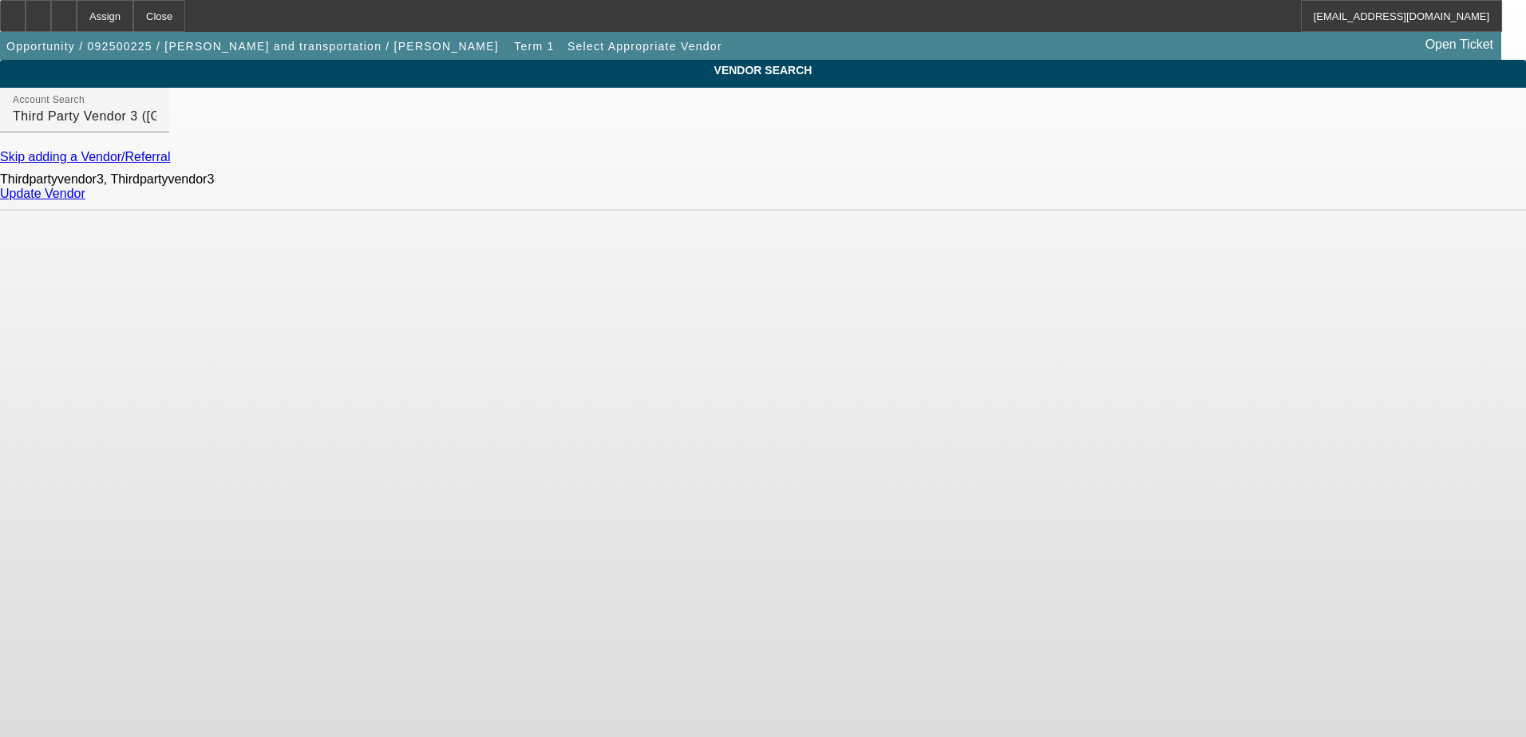
click at [85, 200] on link "Update Vendor" at bounding box center [42, 194] width 85 height 14
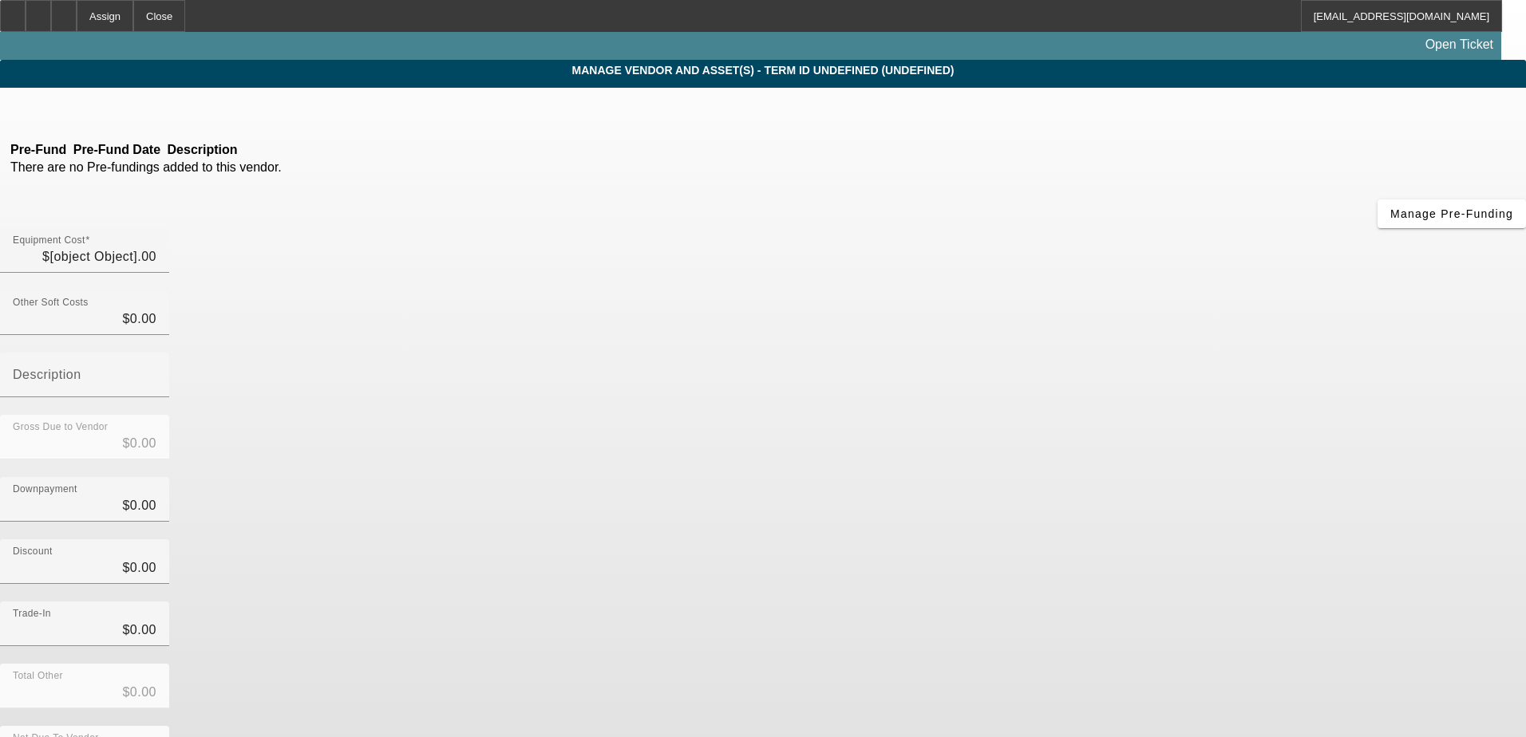
type input "$85,000.00"
type input "$20,000.00"
type input "$65,000.00"
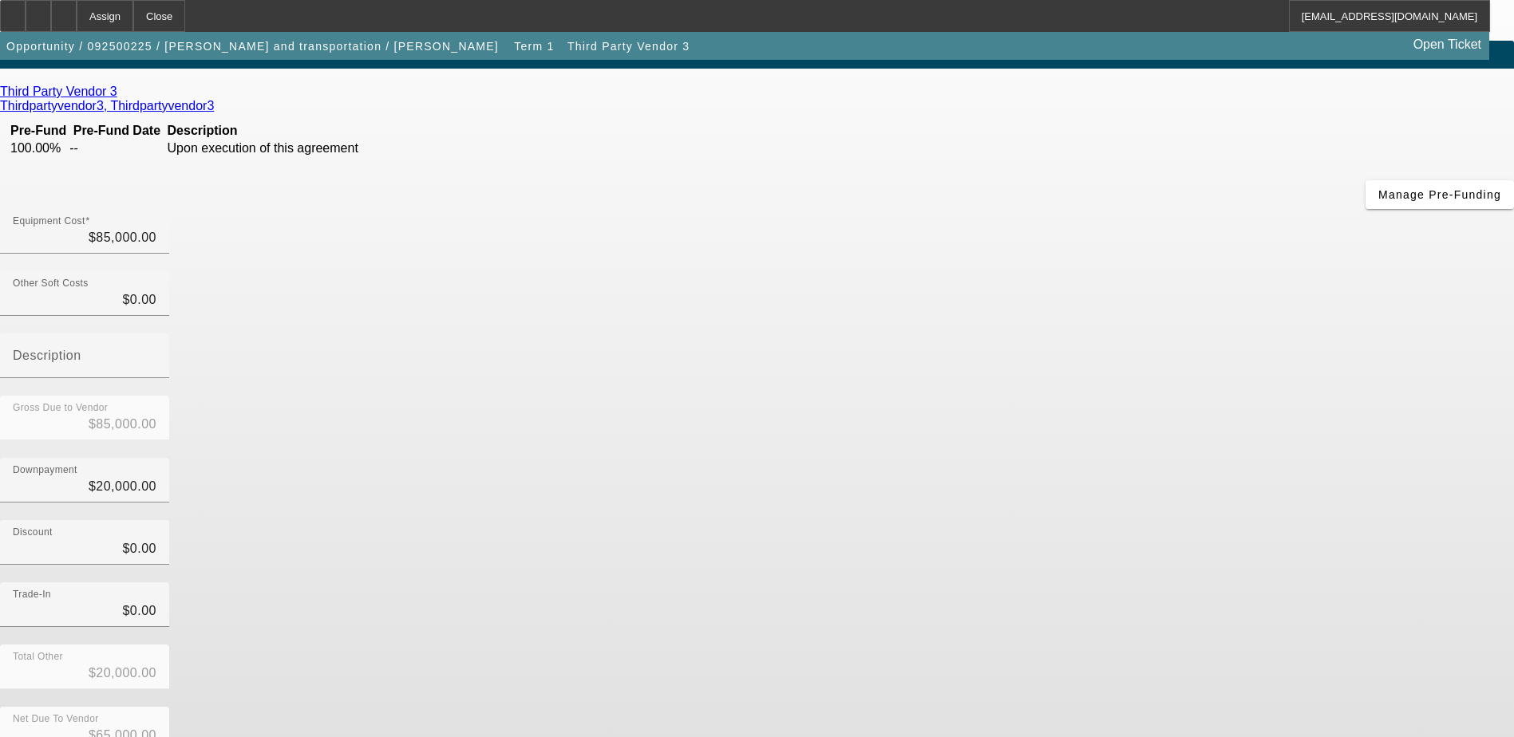
scroll to position [71, 0]
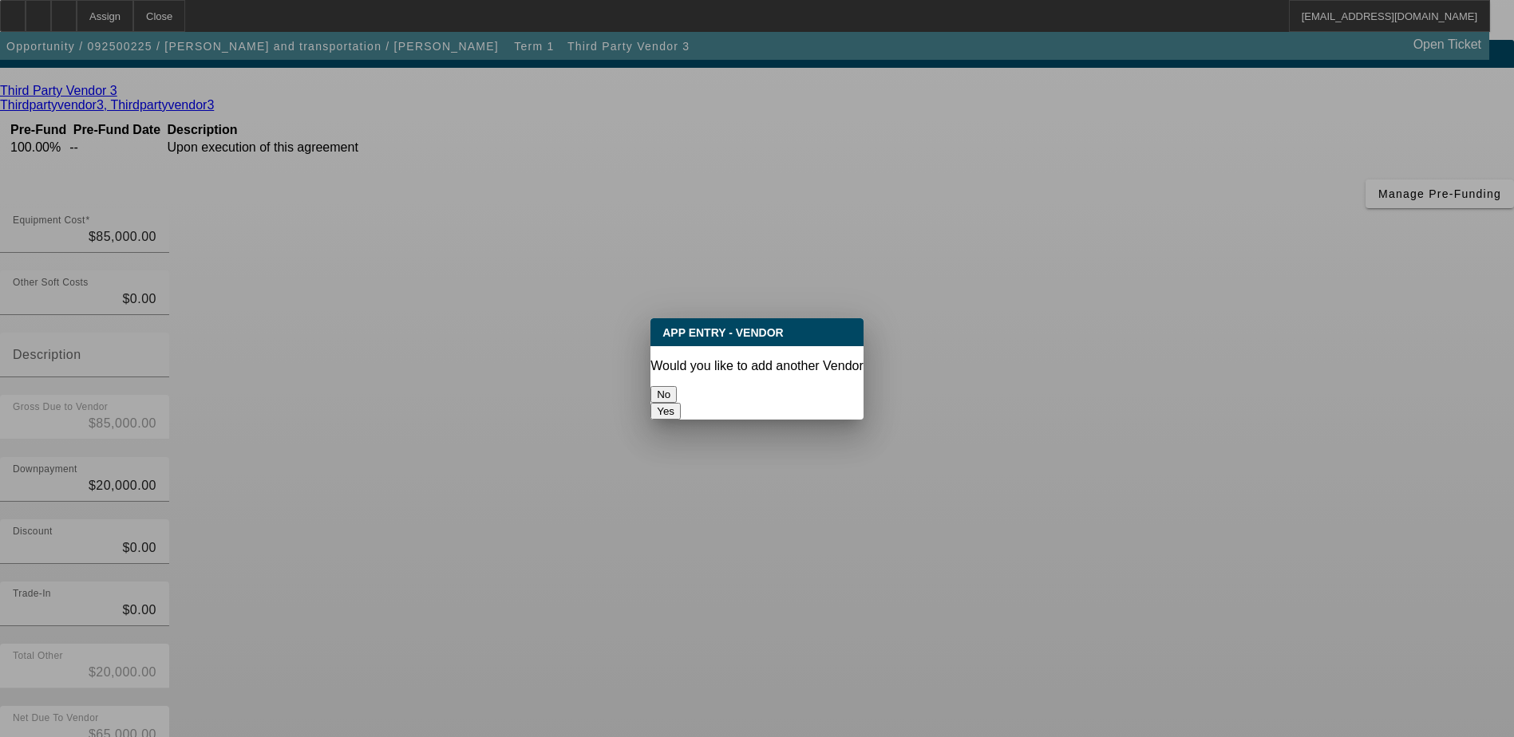
click at [722, 401] on div "No" at bounding box center [756, 394] width 213 height 17
click at [677, 393] on button "No" at bounding box center [663, 394] width 26 height 17
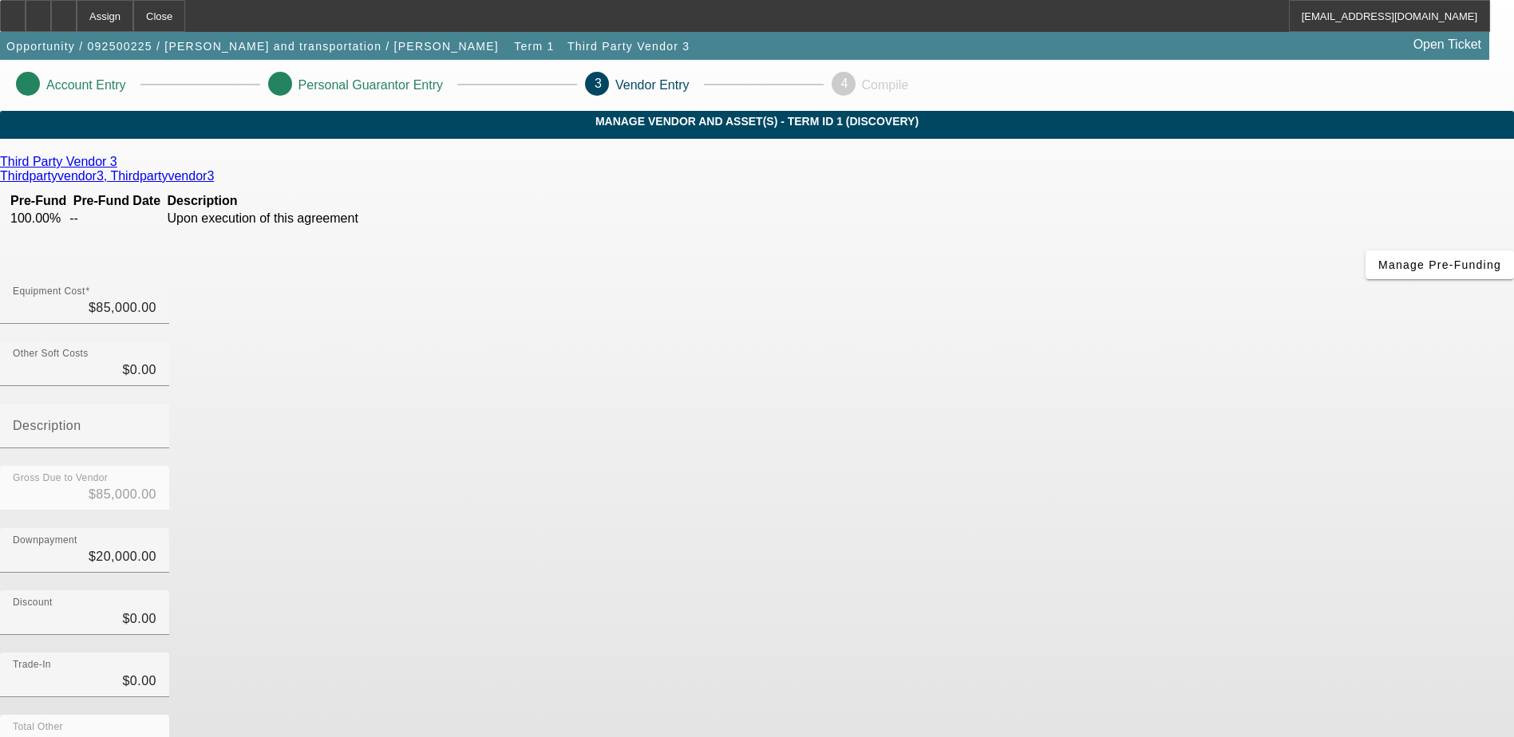
scroll to position [71, 0]
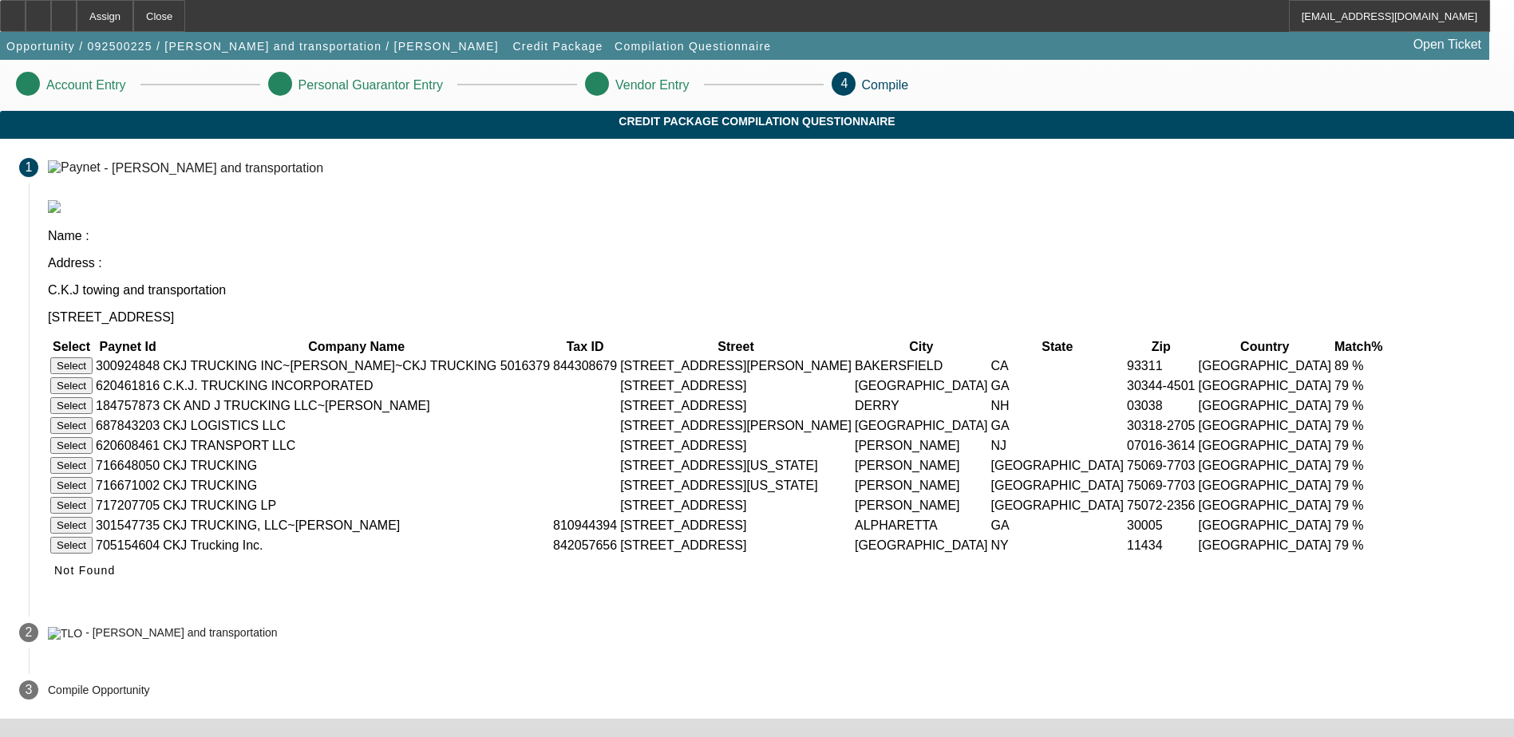
scroll to position [47, 0]
click at [116, 577] on span "Not Found" at bounding box center [84, 570] width 61 height 13
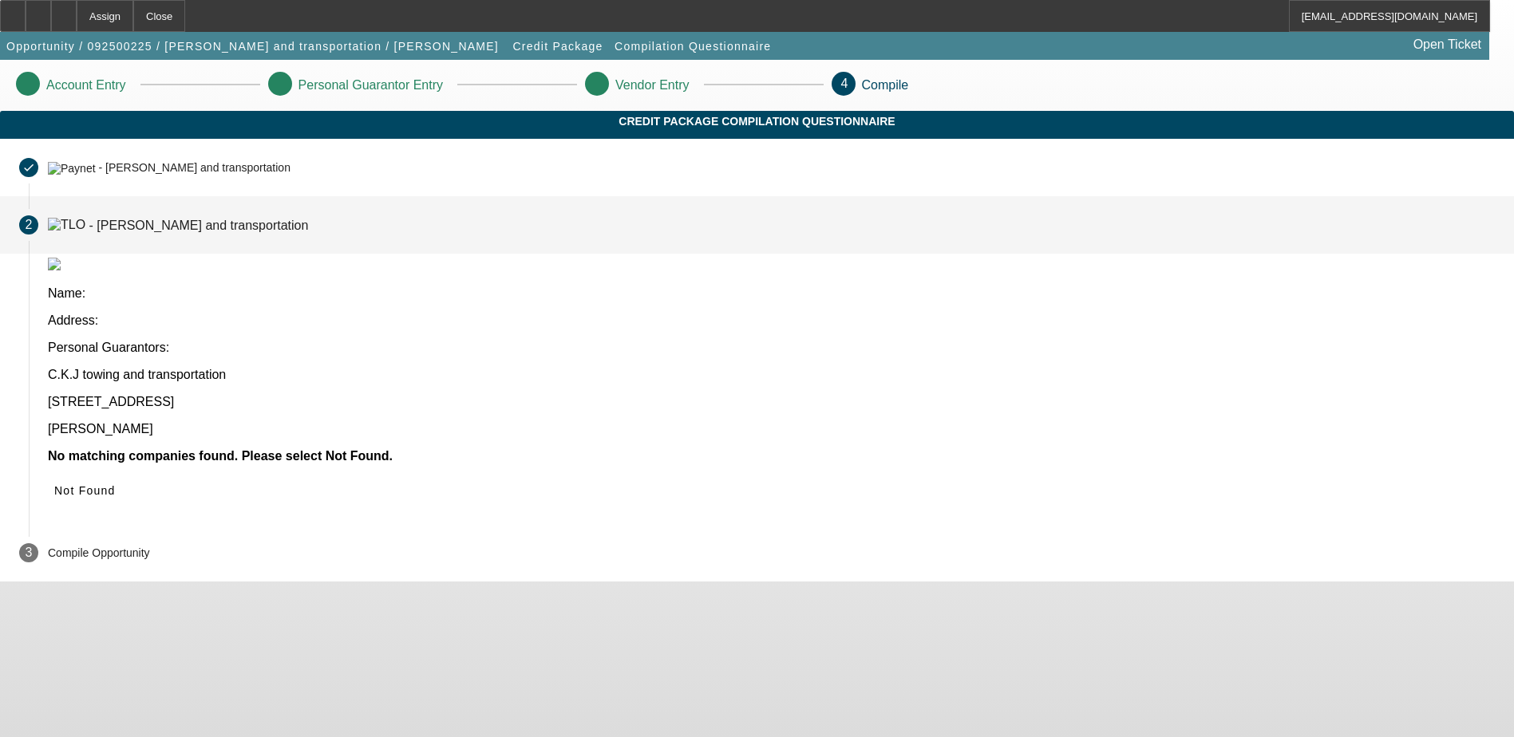
scroll to position [0, 0]
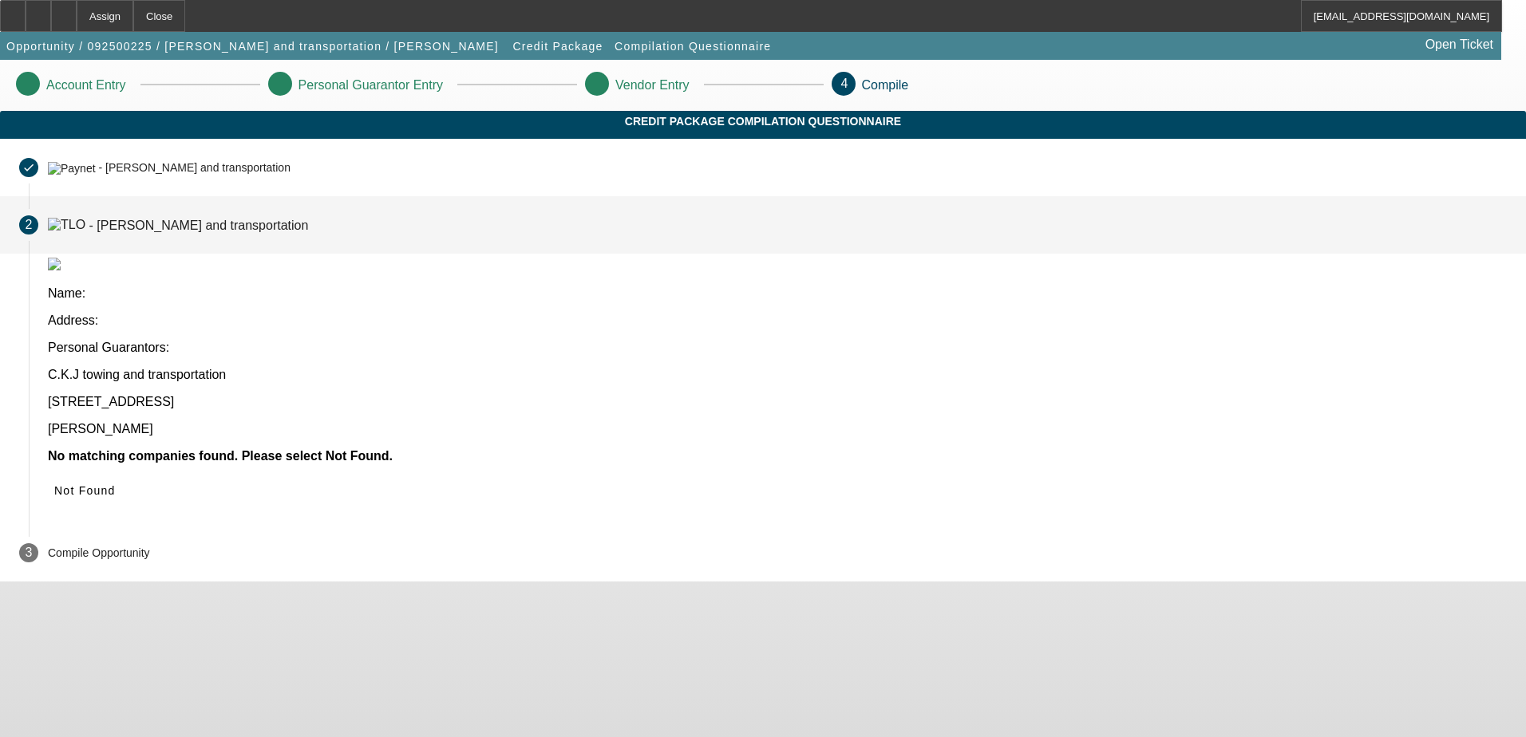
click at [583, 422] on p "[PERSON_NAME]" at bounding box center [777, 429] width 1459 height 14
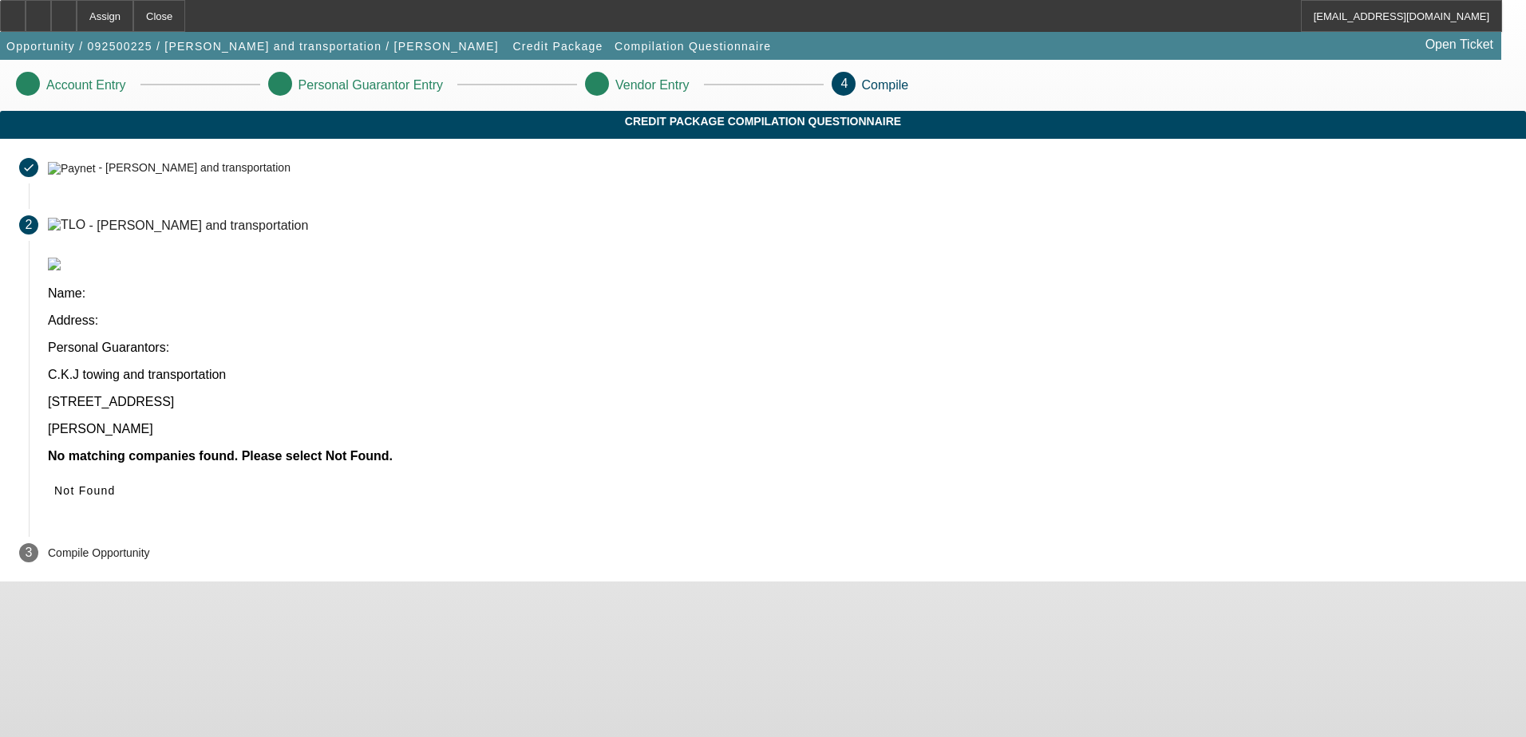
click at [393, 449] on b "No matching companies found. Please select Not Found." at bounding box center [220, 456] width 345 height 14
click at [122, 472] on span at bounding box center [85, 491] width 74 height 38
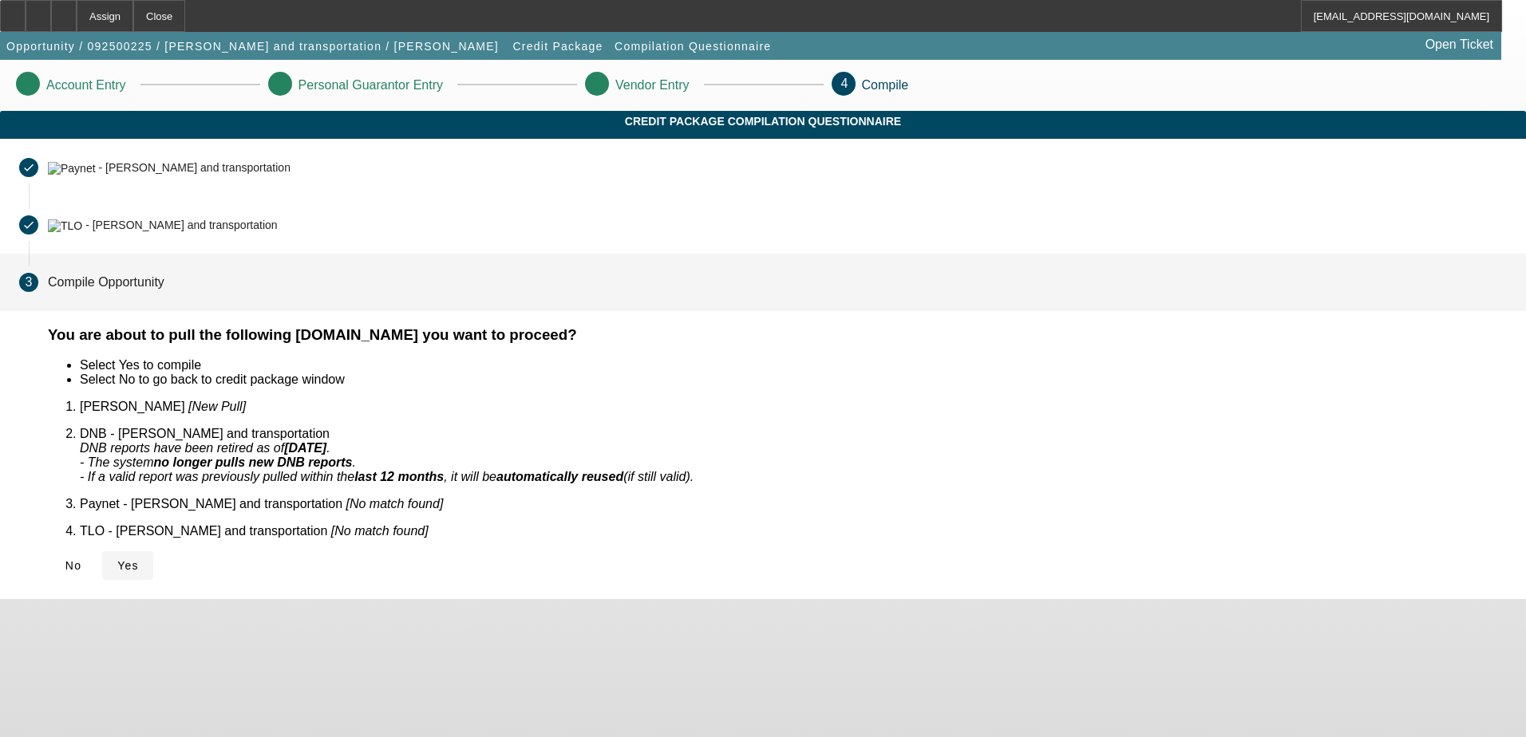
click at [139, 560] on span "Yes" at bounding box center [128, 566] width 22 height 13
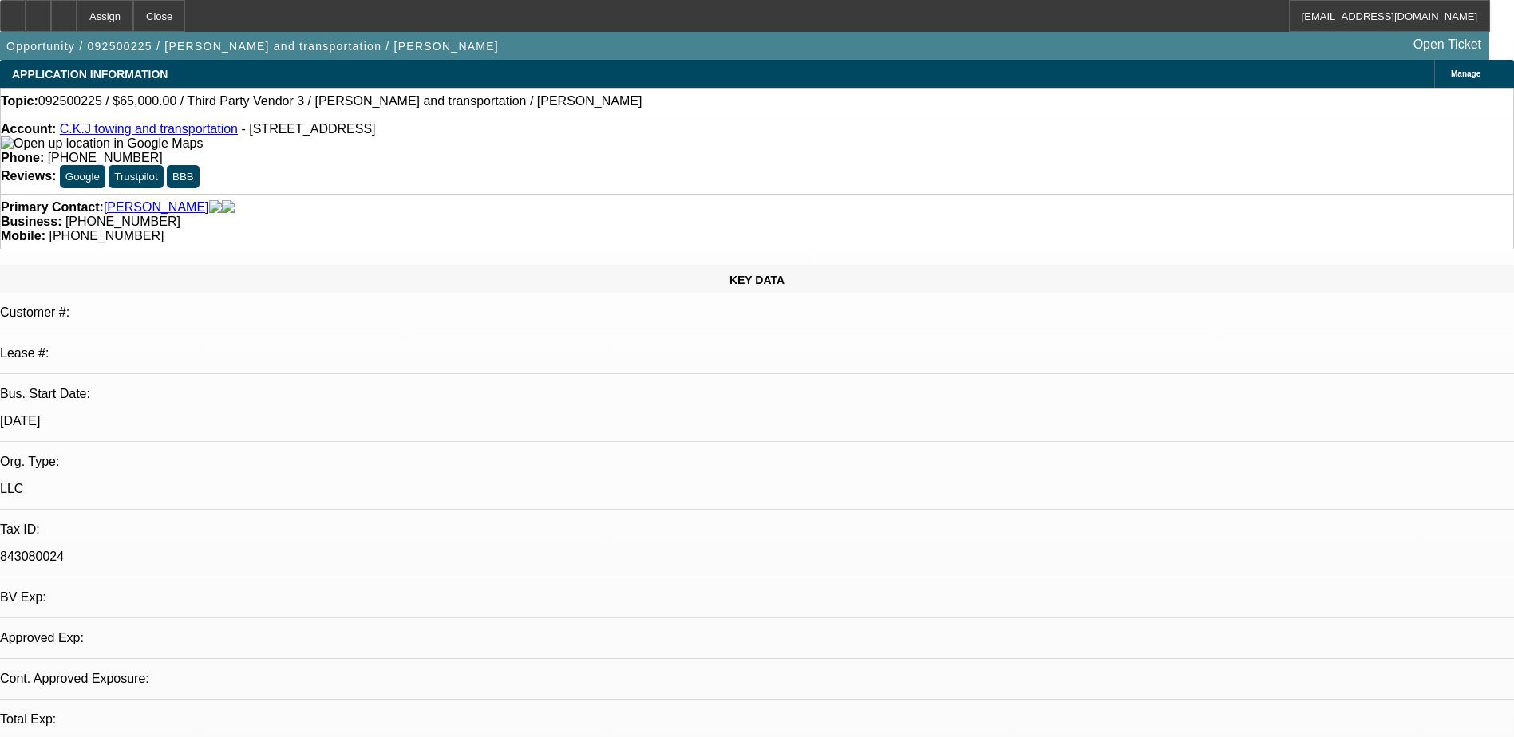
select select "0"
select select "2"
select select "0.1"
select select "4"
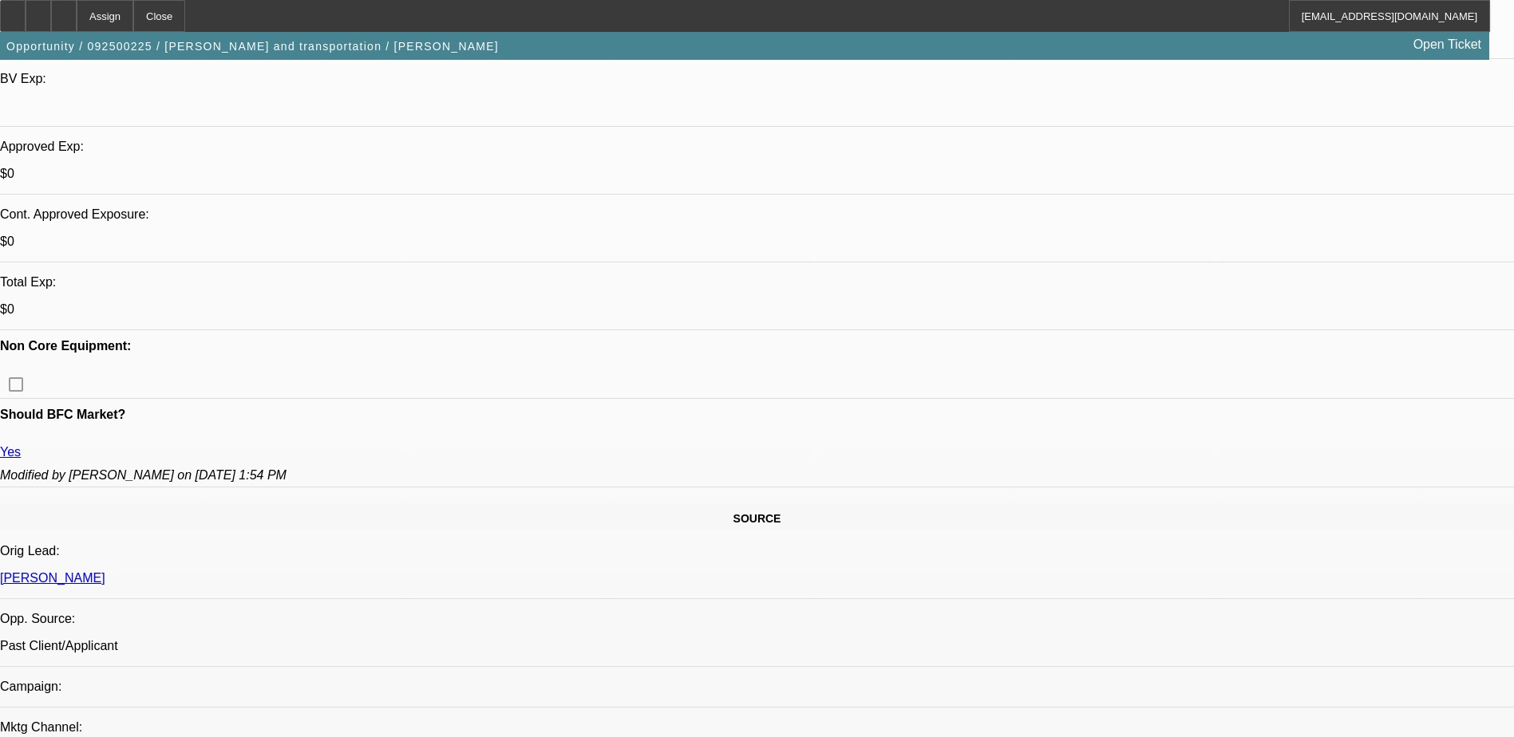
scroll to position [559, 0]
